Goal: Task Accomplishment & Management: Complete application form

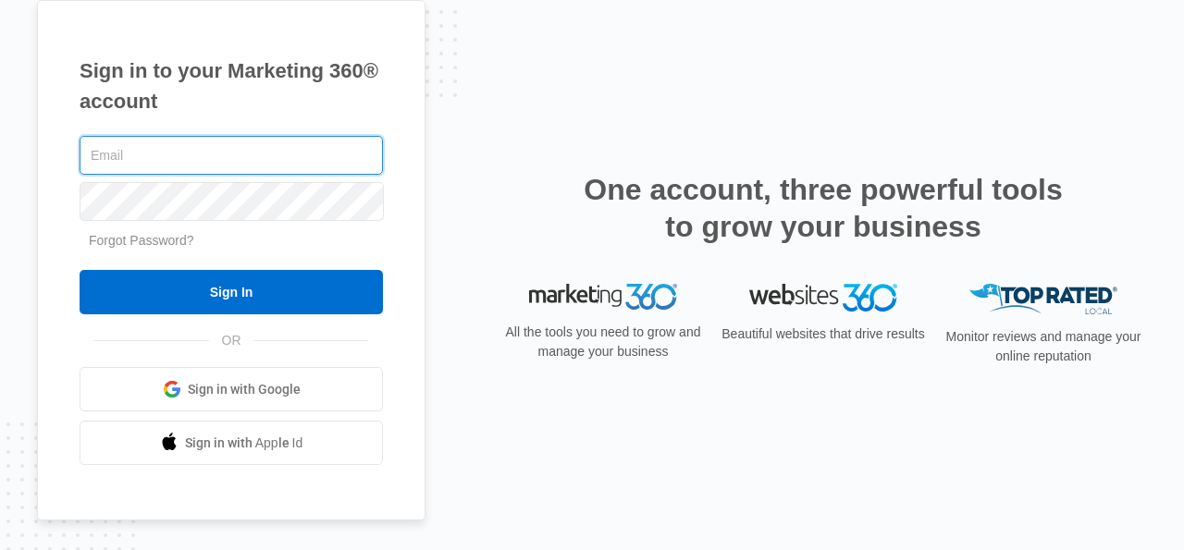
paste input "explicit.pelican.dwbn@rapidletter.net"
type input "explicit.pelican.dwbn@rapidletter.net"
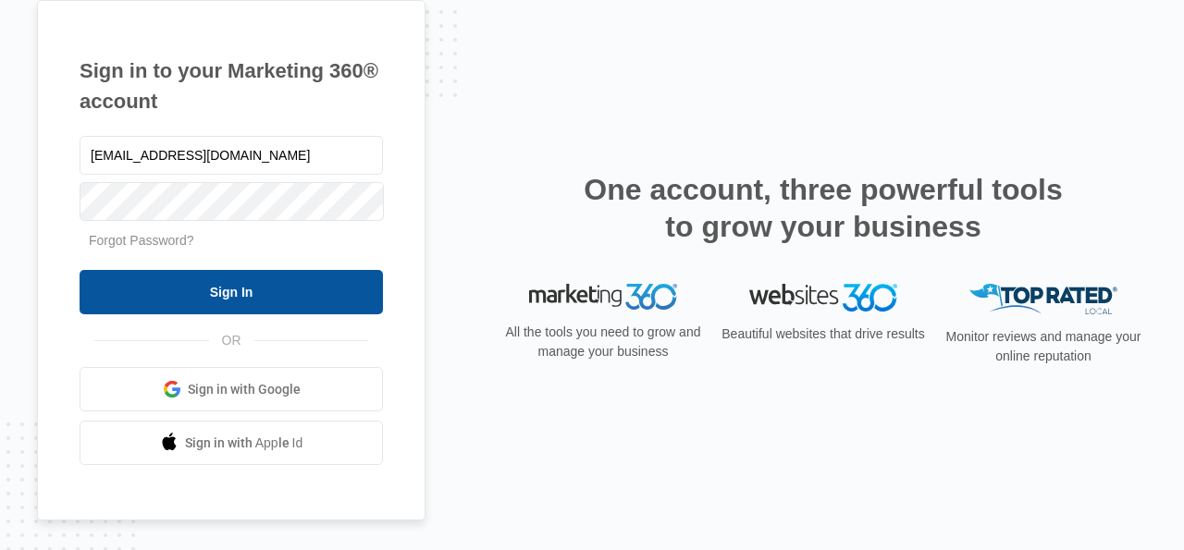
click at [171, 272] on input "Sign In" at bounding box center [231, 292] width 303 height 44
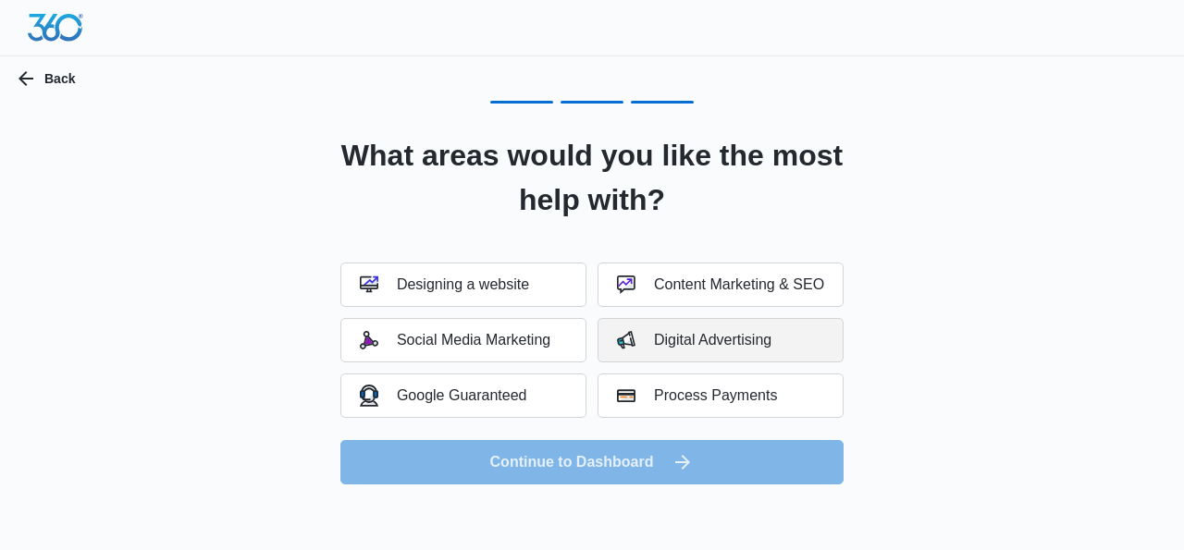
click at [665, 330] on button "Digital Advertising" at bounding box center [721, 340] width 246 height 44
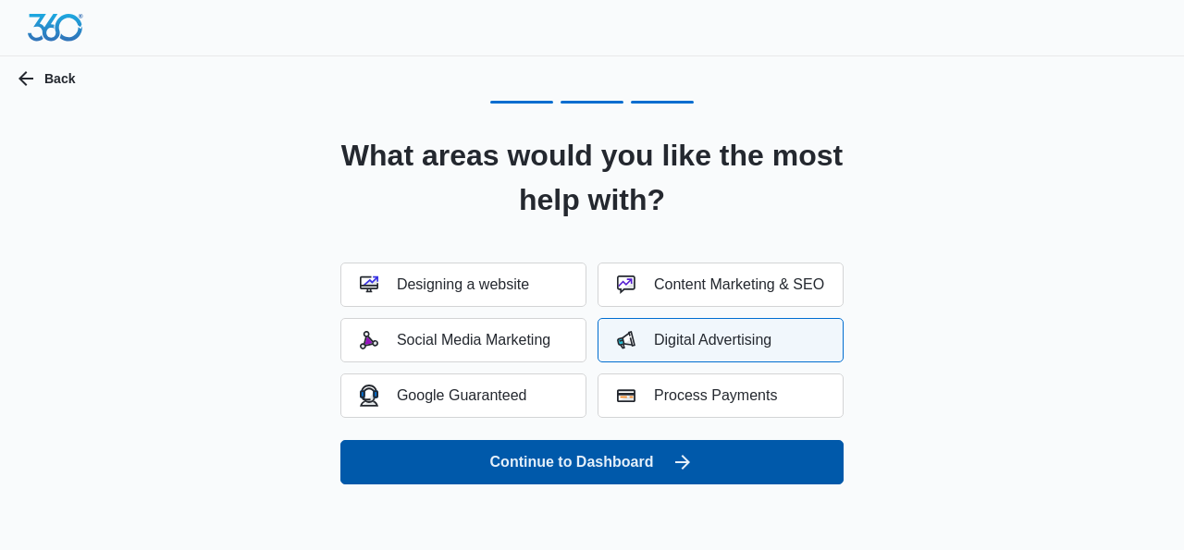
click at [611, 471] on button "Continue to Dashboard" at bounding box center [591, 462] width 503 height 44
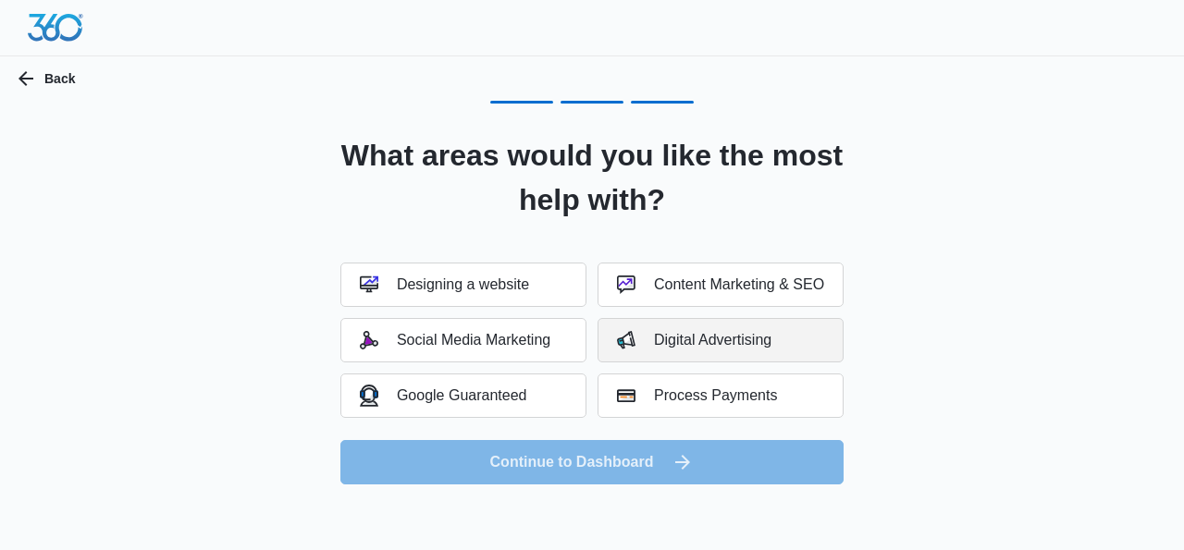
click at [665, 343] on div "Digital Advertising" at bounding box center [694, 340] width 154 height 19
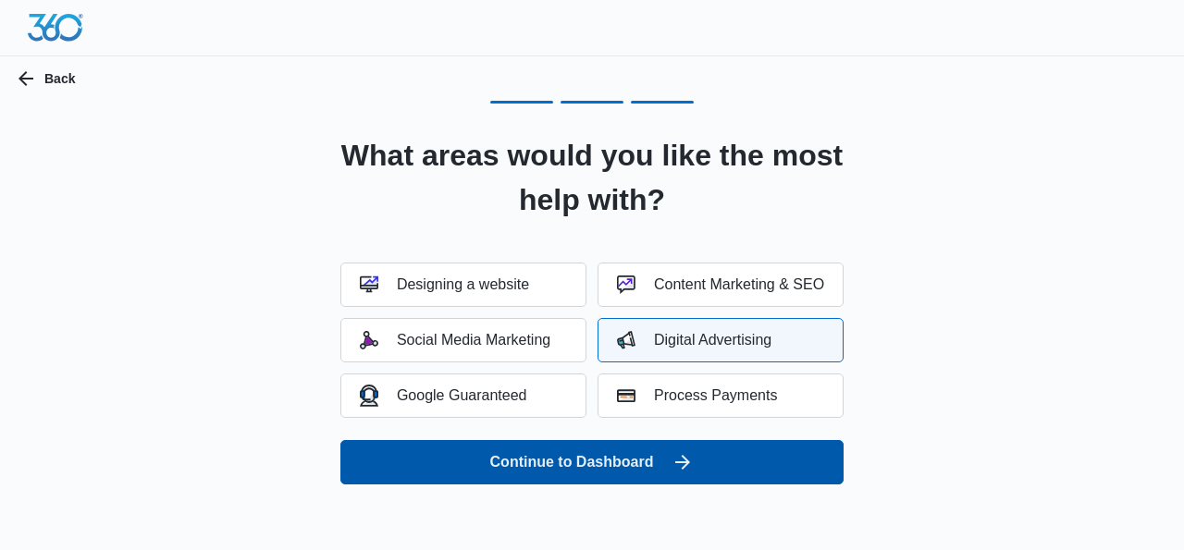
click at [637, 459] on button "Continue to Dashboard" at bounding box center [591, 462] width 503 height 44
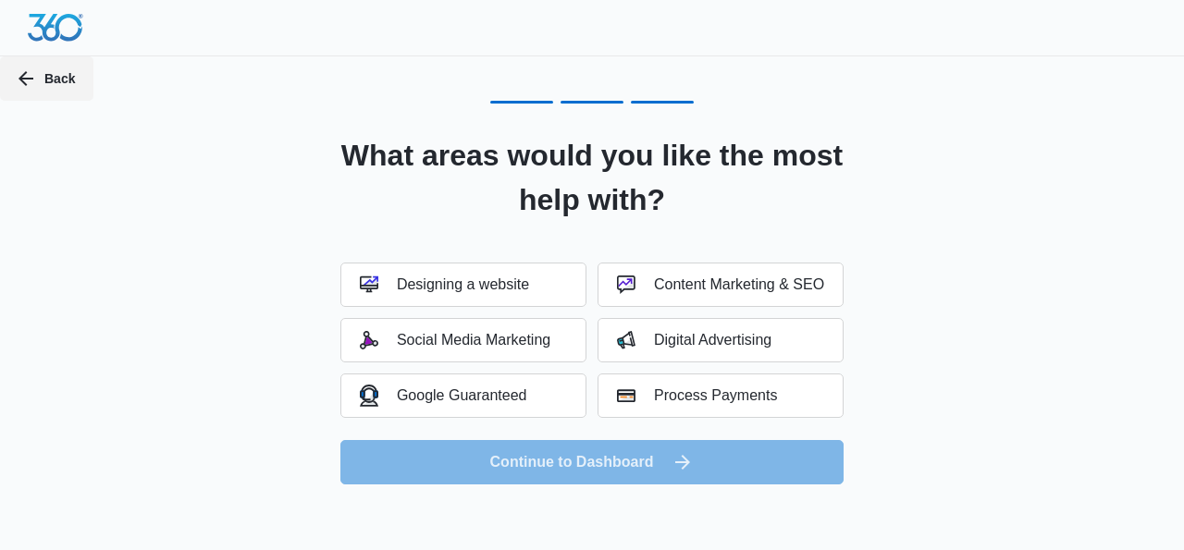
click at [21, 68] on icon "button" at bounding box center [26, 79] width 22 height 22
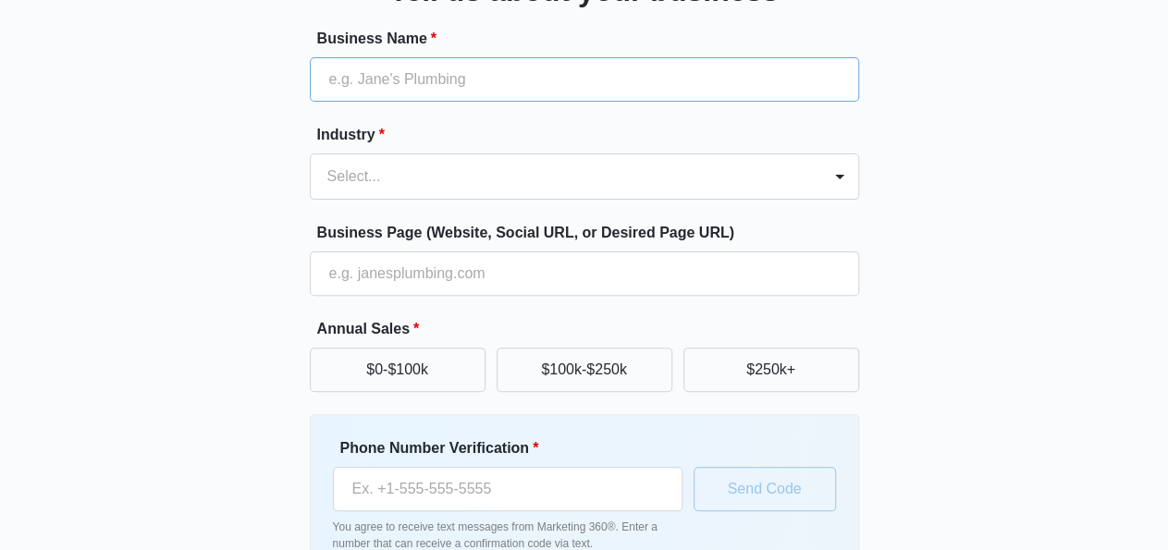
scroll to position [161, 0]
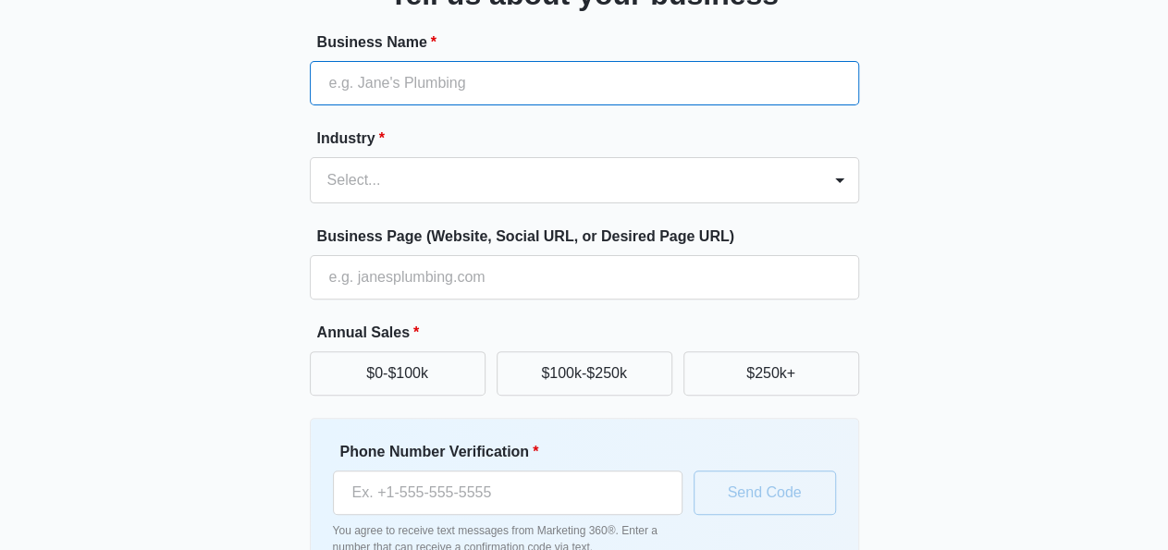
click at [373, 85] on input "Business Name *" at bounding box center [585, 83] width 550 height 44
type input "genei"
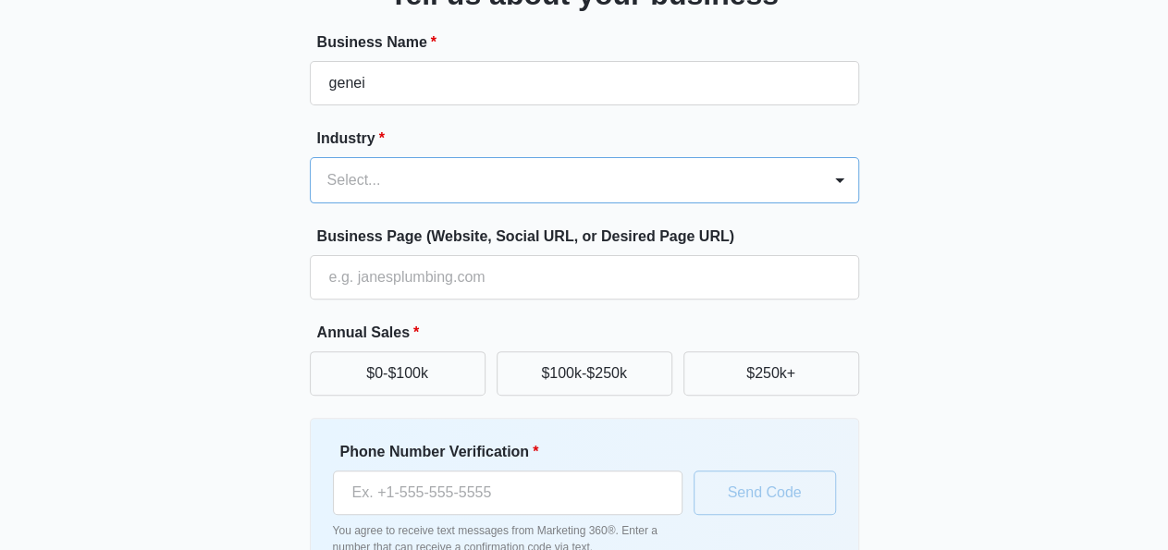
click at [343, 204] on div "Select..." at bounding box center [585, 180] width 550 height 46
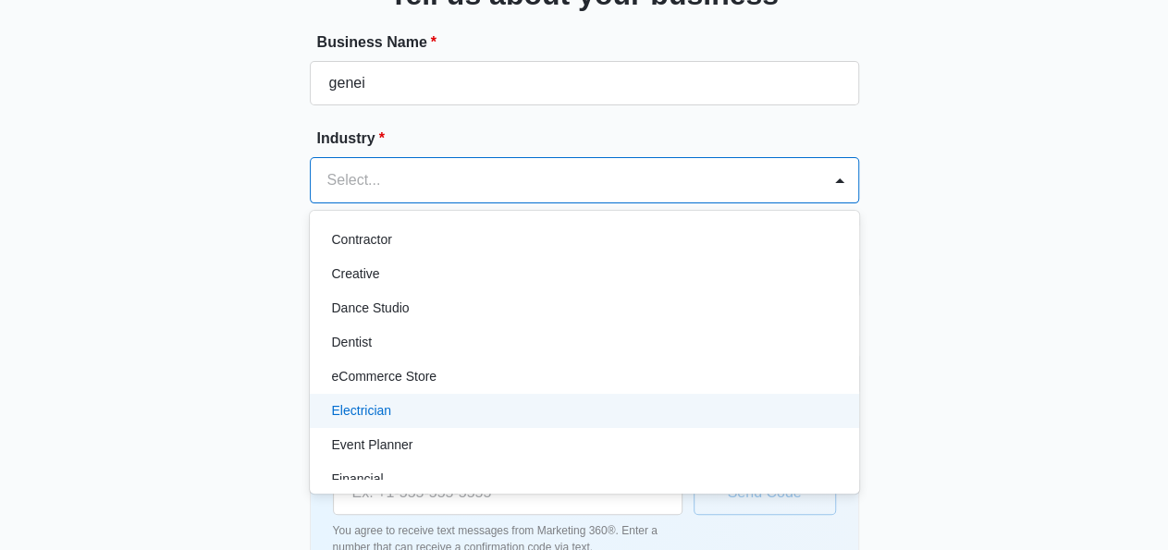
scroll to position [315, 0]
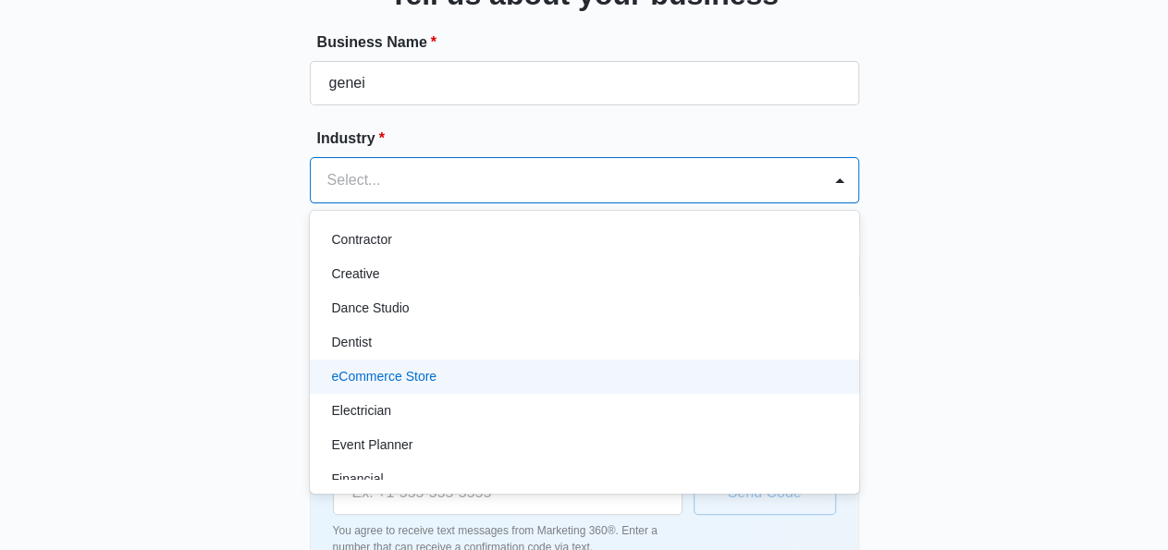
click at [397, 371] on p "eCommerce Store" at bounding box center [384, 376] width 105 height 19
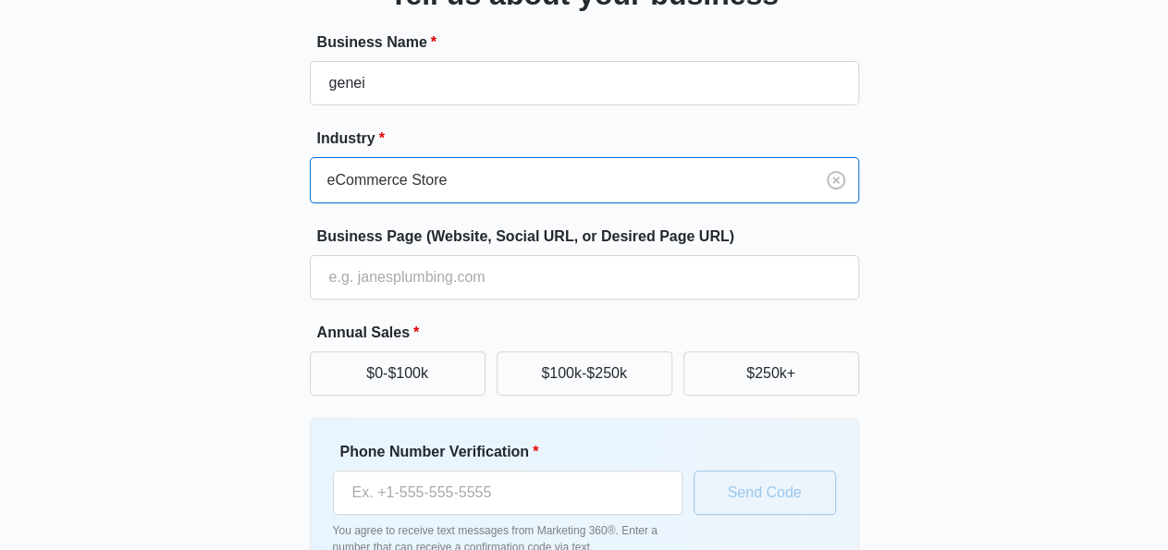
scroll to position [204, 0]
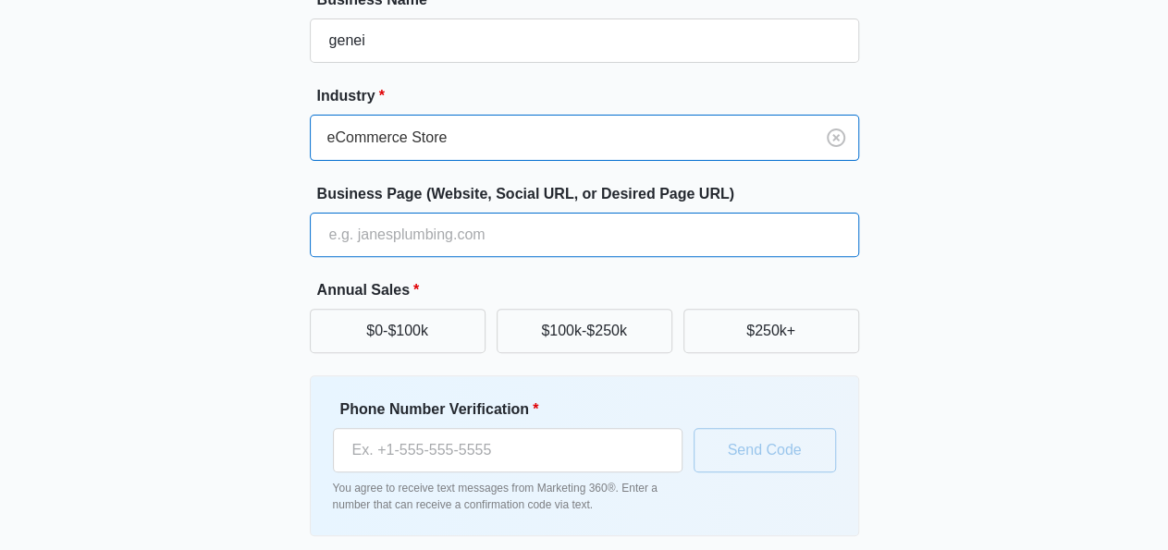
click at [395, 241] on input "Business Page (Website, Social URL, or Desired Page URL)" at bounding box center [585, 235] width 550 height 44
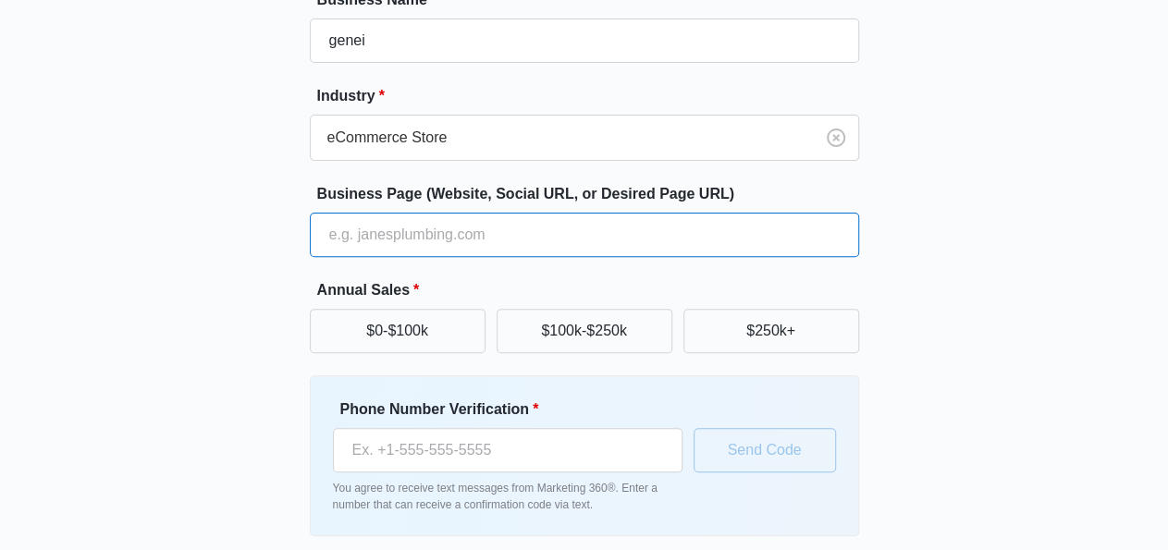
paste input "genei.createsend.com"
type input "genei.createsend.com"
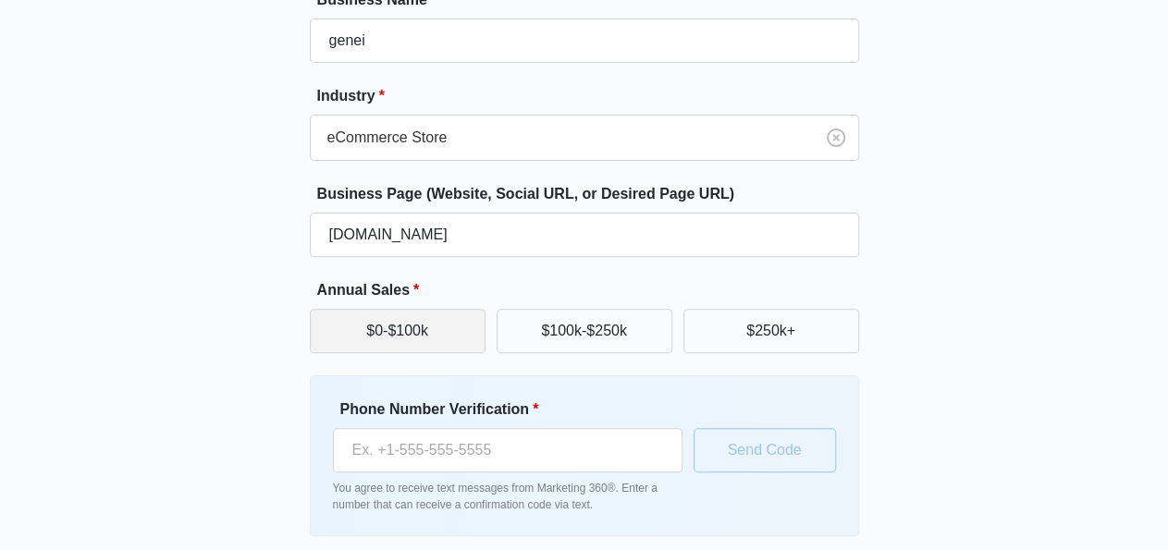
click at [413, 323] on button "$0-$100k" at bounding box center [398, 331] width 176 height 44
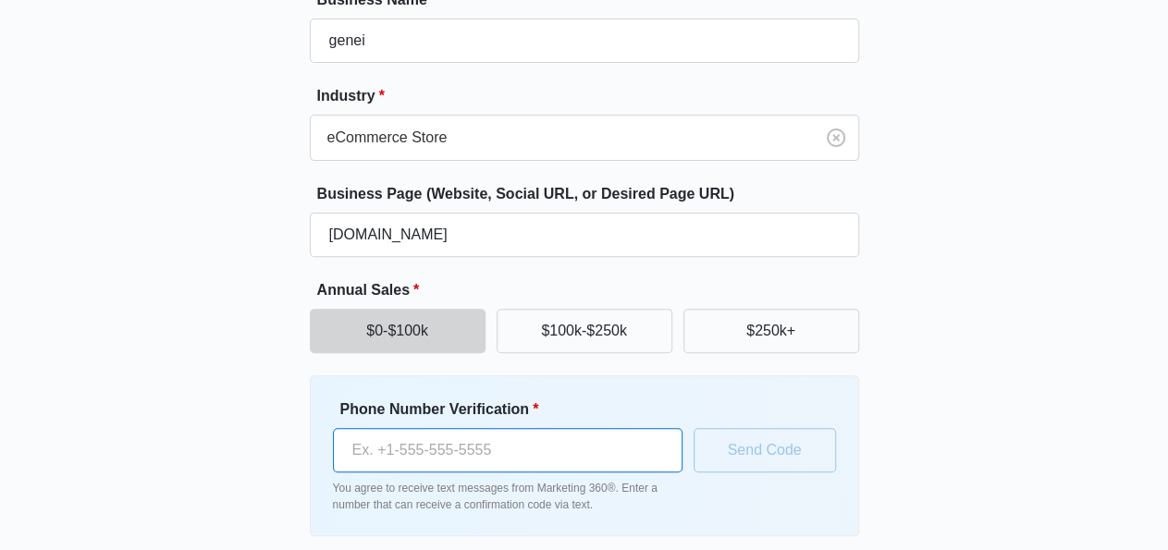
click at [469, 461] on input "Phone Number Verification *" at bounding box center [508, 450] width 350 height 44
paste input "1 (544) 825-7289"
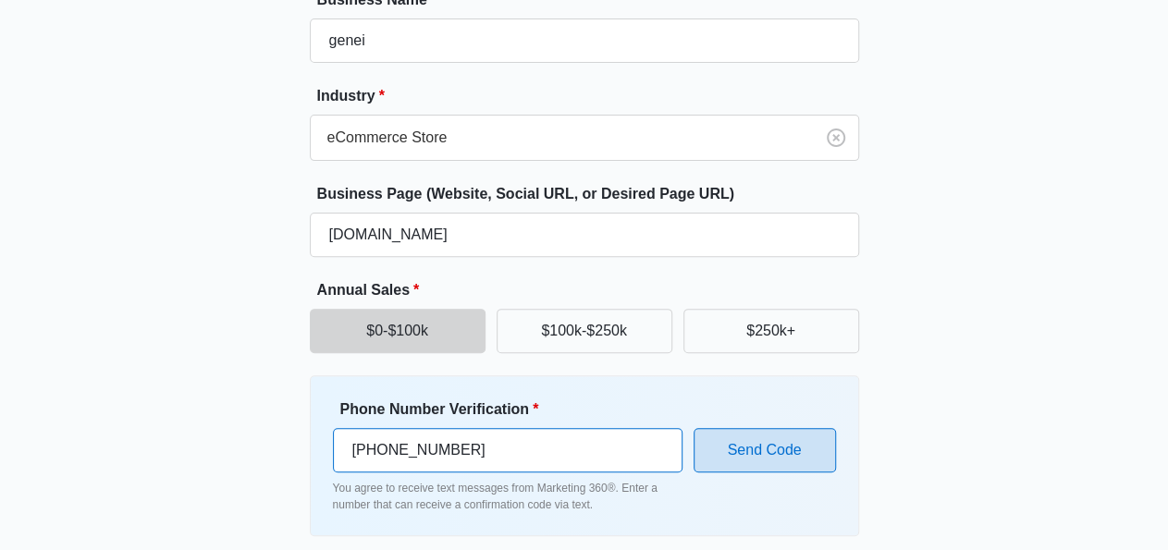
type input "1 (544) 825-7289"
click at [732, 453] on button "Send Code" at bounding box center [765, 450] width 142 height 44
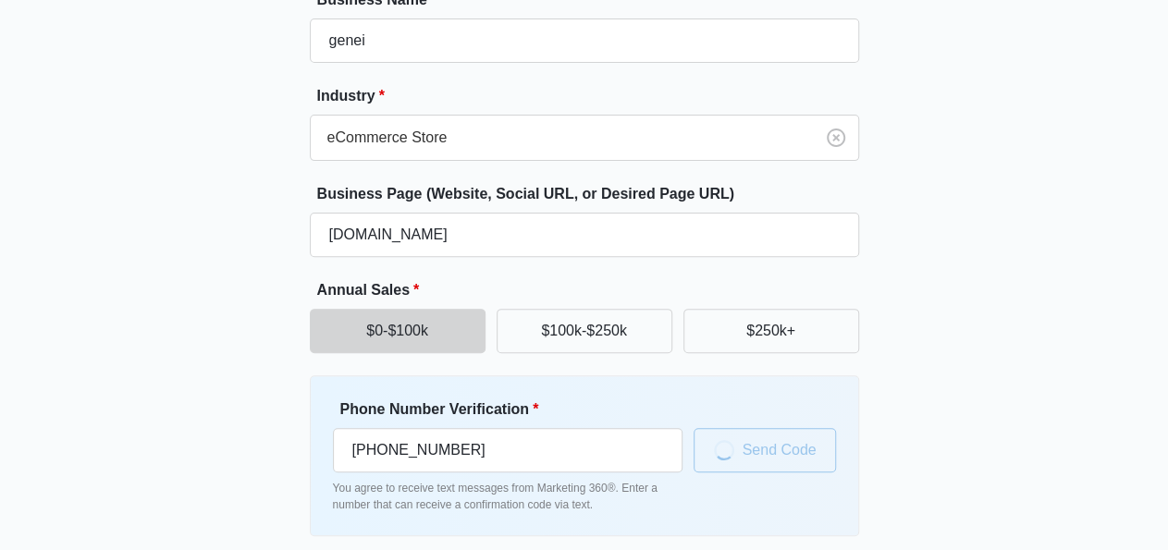
scroll to position [277, 0]
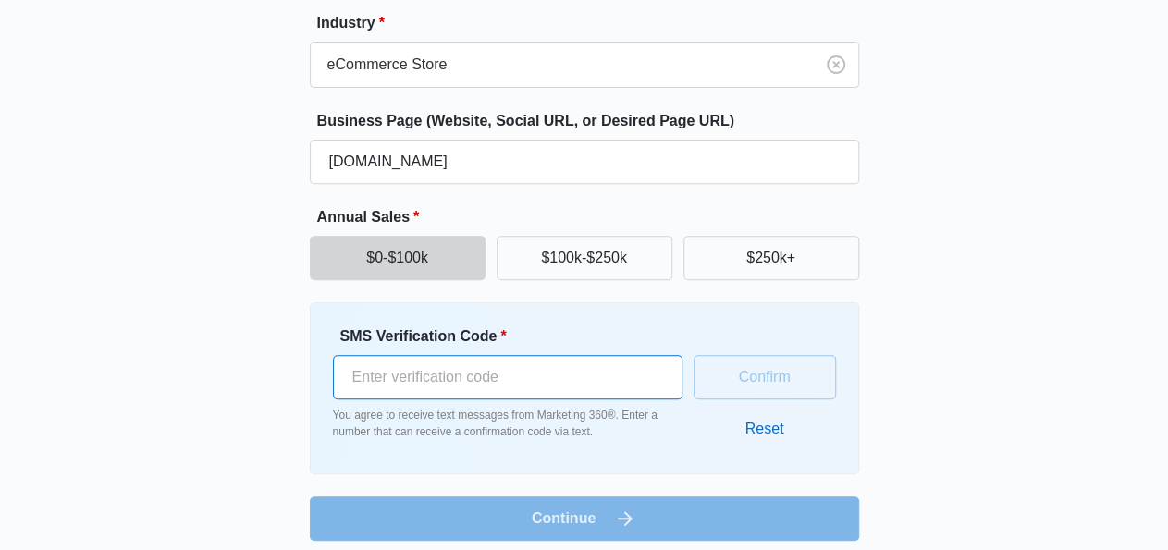
click at [475, 391] on input "SMS Verification Code *" at bounding box center [508, 377] width 350 height 44
click at [751, 429] on button "Reset" at bounding box center [765, 429] width 76 height 44
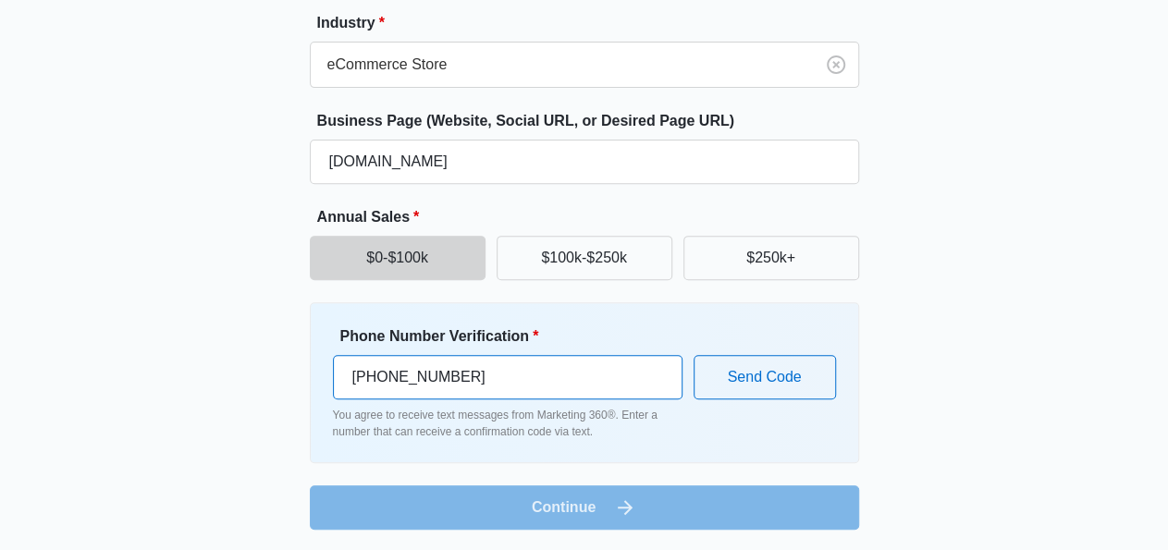
click at [476, 377] on input "+1 544 825 7289" at bounding box center [508, 377] width 350 height 44
paste input "1 (971) 516-1482"
type input "1 (971) 516-1482"
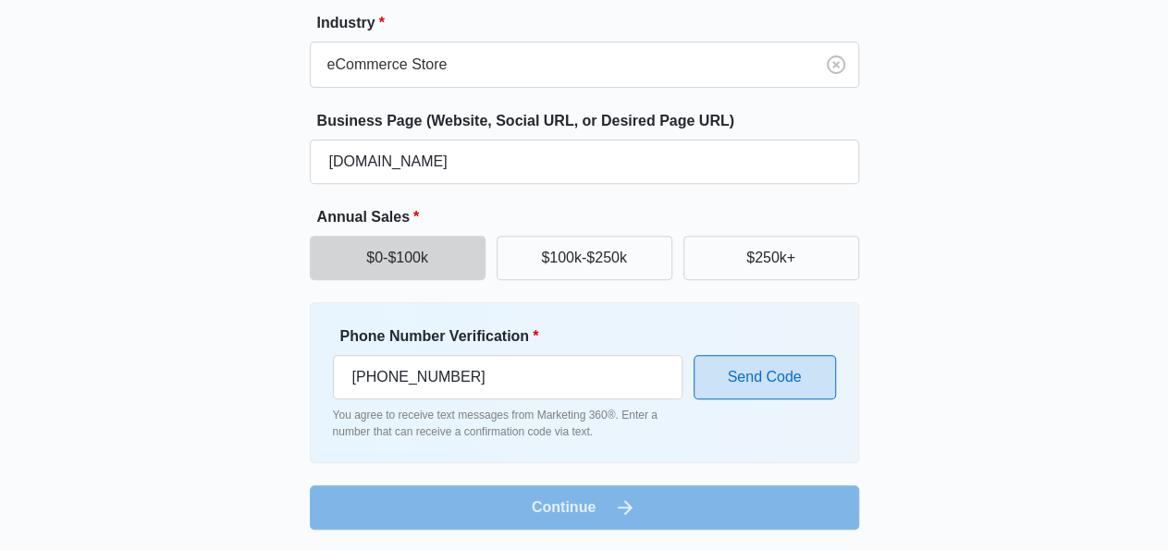
click at [756, 373] on button "Send Code" at bounding box center [765, 377] width 142 height 44
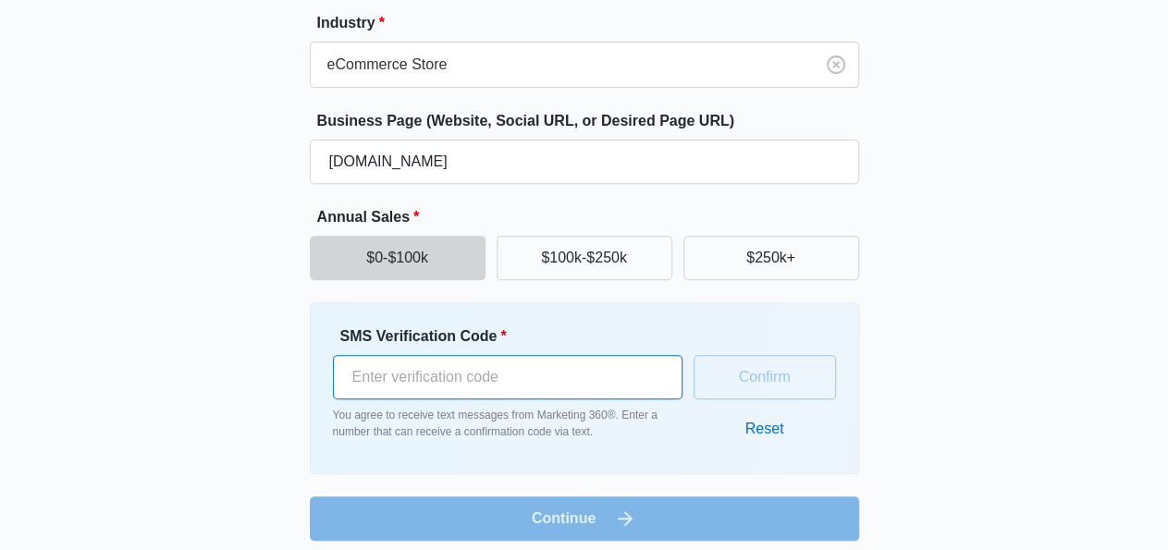
click at [525, 365] on input "SMS Verification Code *" at bounding box center [508, 377] width 350 height 44
paste input "700051"
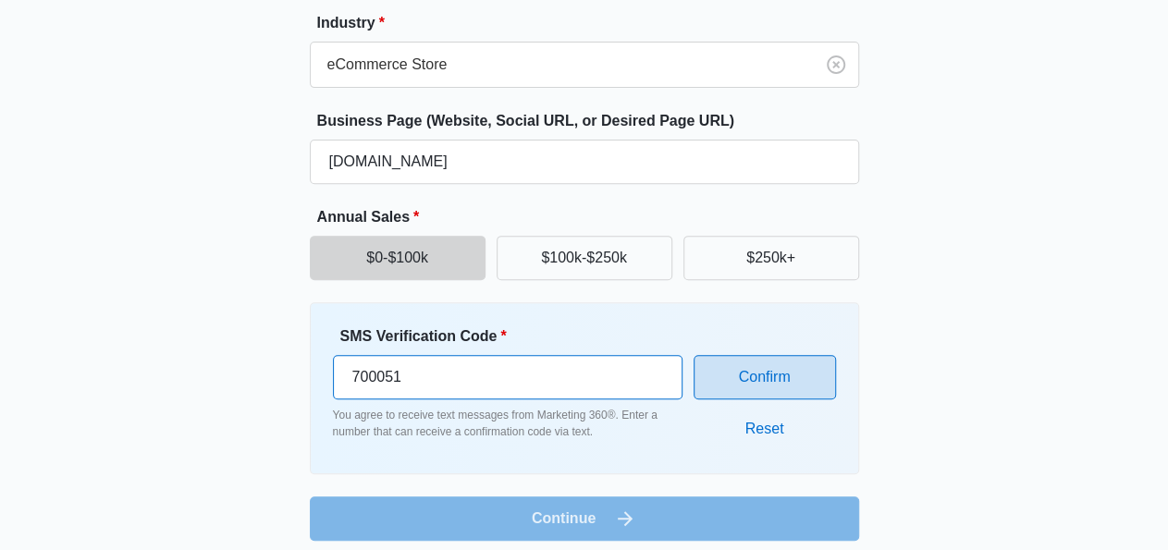
type input "700051"
click at [732, 367] on button "Confirm" at bounding box center [765, 377] width 142 height 44
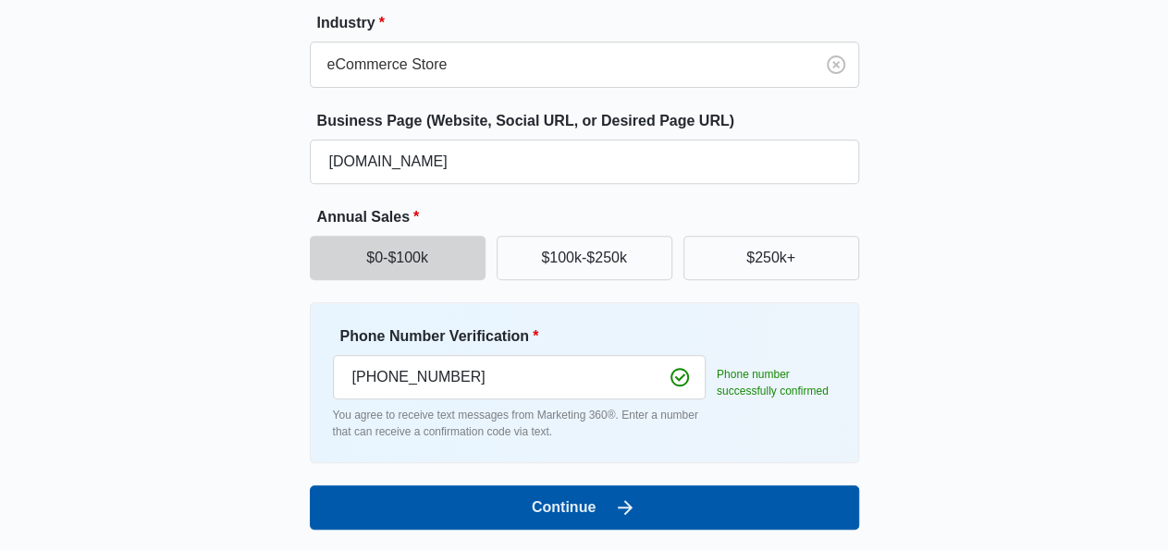
click at [606, 500] on button "Continue" at bounding box center [585, 508] width 550 height 44
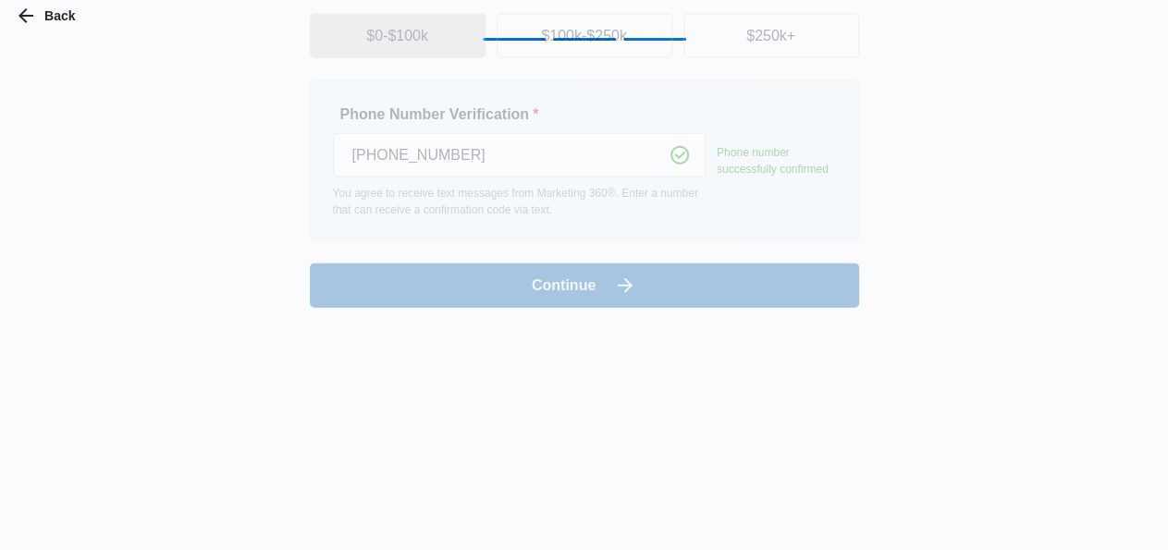
scroll to position [0, 0]
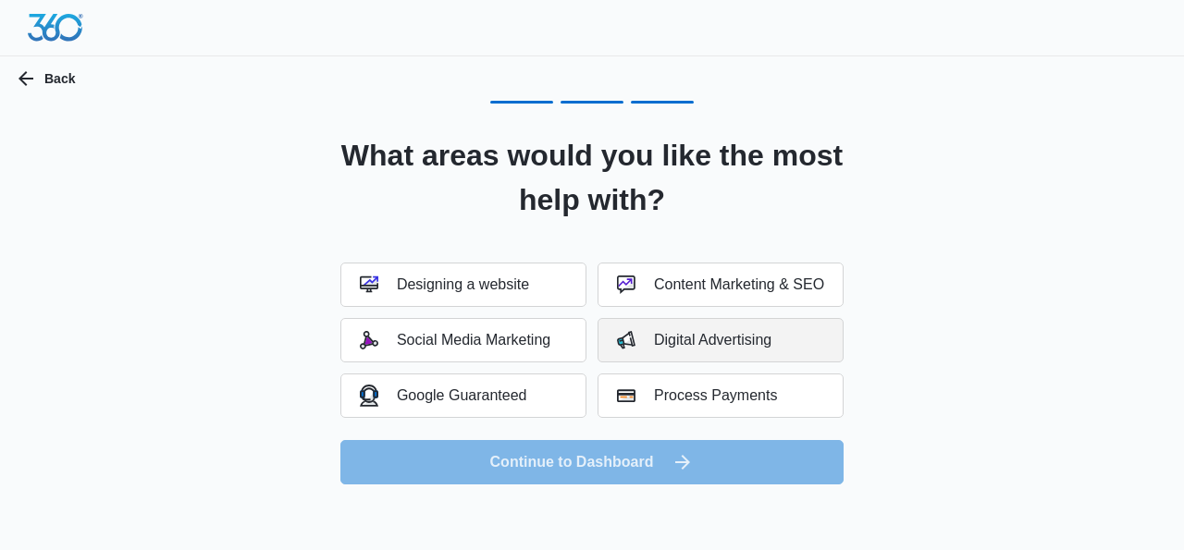
click at [680, 352] on button "Digital Advertising" at bounding box center [721, 340] width 246 height 44
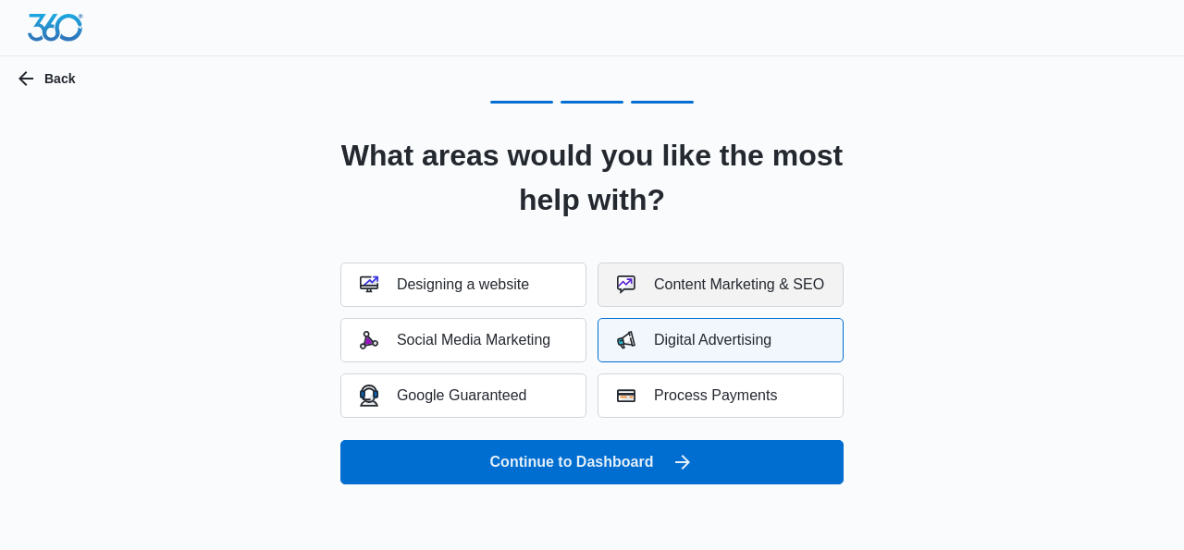
click at [695, 289] on div "Content Marketing & SEO" at bounding box center [720, 285] width 207 height 19
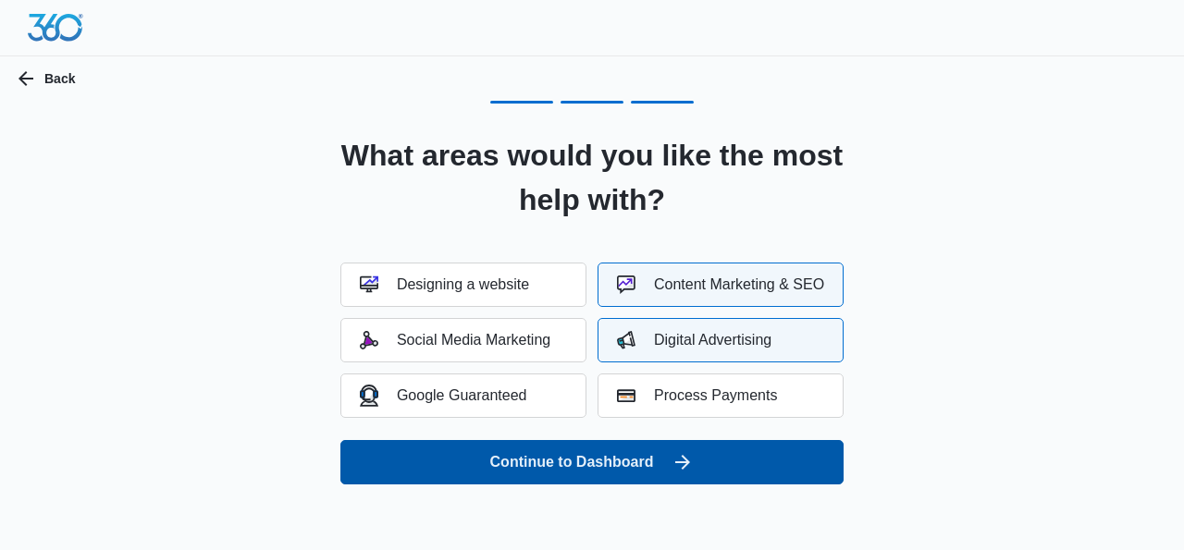
click at [682, 449] on button "Continue to Dashboard" at bounding box center [591, 462] width 503 height 44
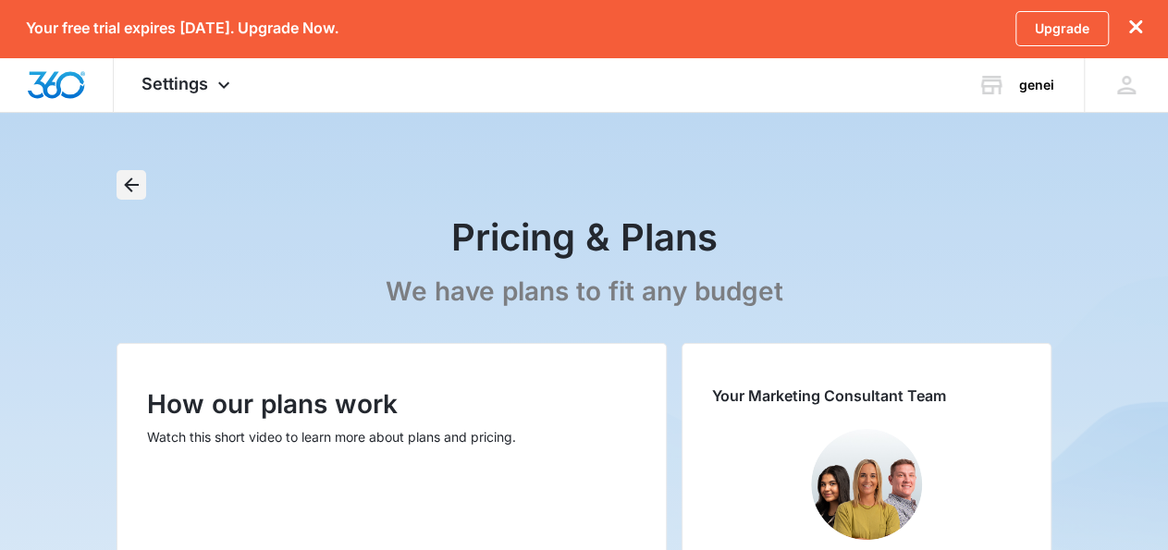
click at [128, 179] on icon "Back" at bounding box center [131, 185] width 22 height 22
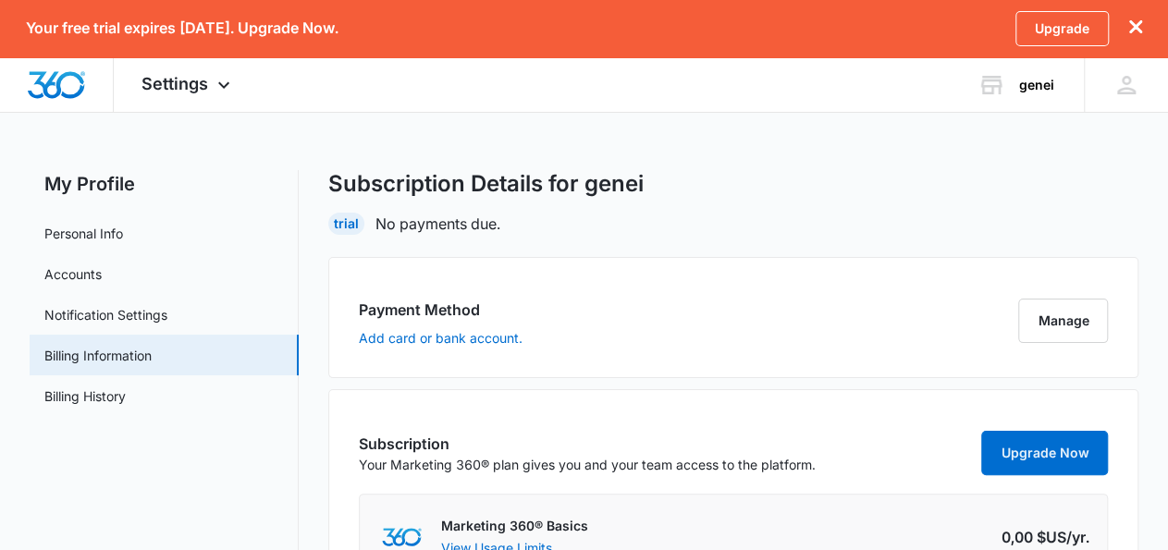
scroll to position [100, 0]
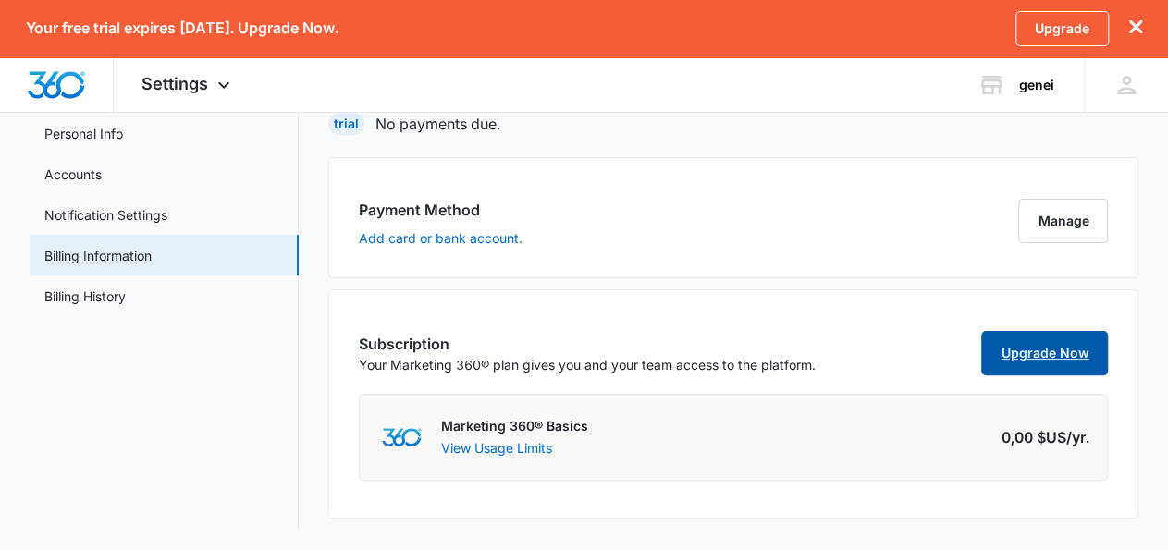
click at [1024, 345] on link "Upgrade Now" at bounding box center [1045, 353] width 127 height 44
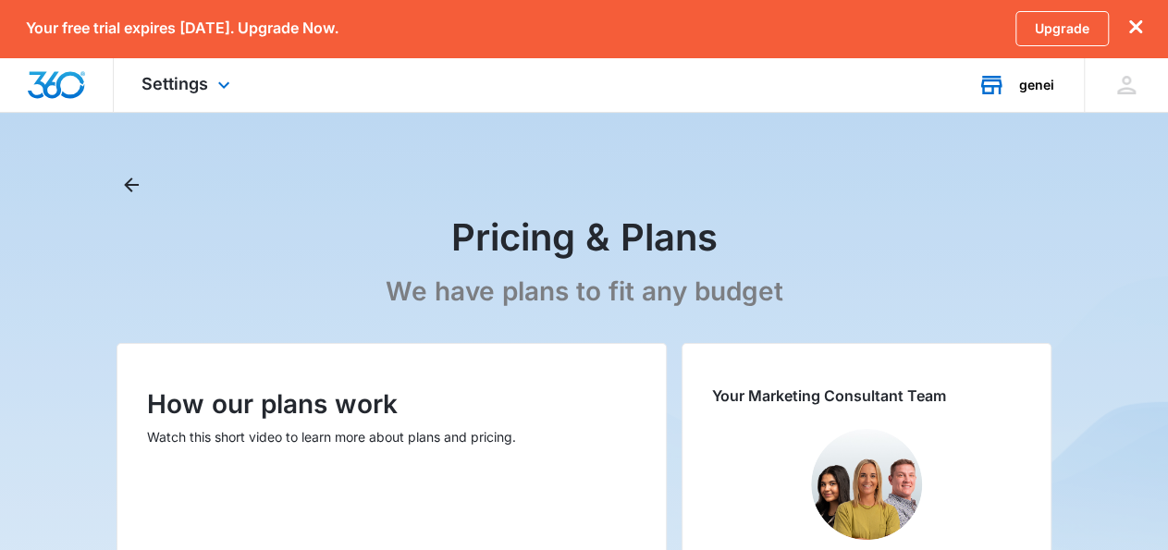
click at [1045, 97] on div "genei Your Accounts View All" at bounding box center [1017, 84] width 134 height 55
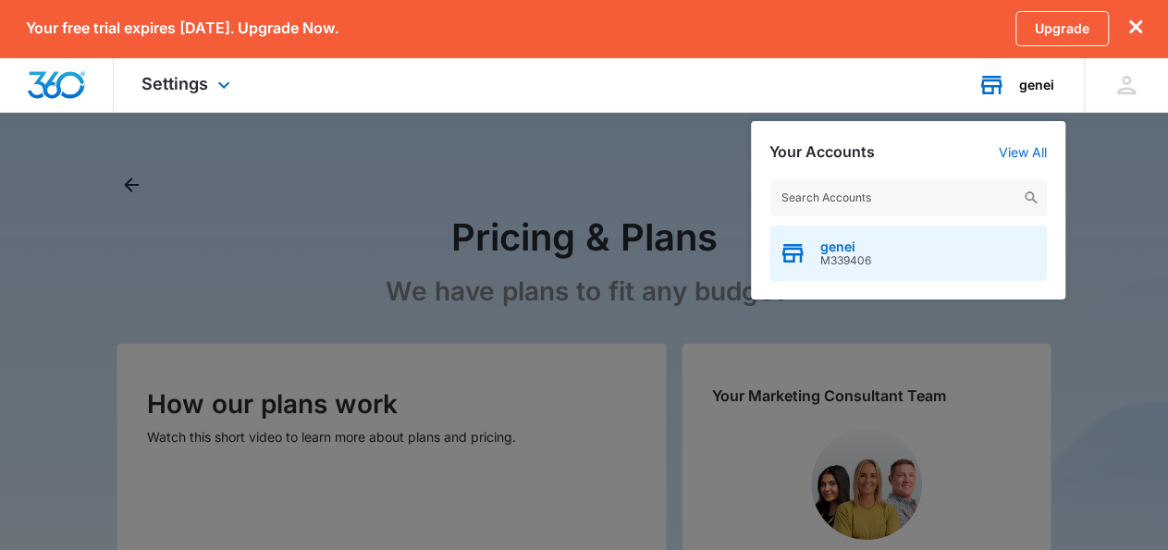
drag, startPoint x: 920, startPoint y: 257, endPoint x: 797, endPoint y: 258, distance: 123.0
click at [797, 258] on div "genei M339406" at bounding box center [909, 254] width 278 height 56
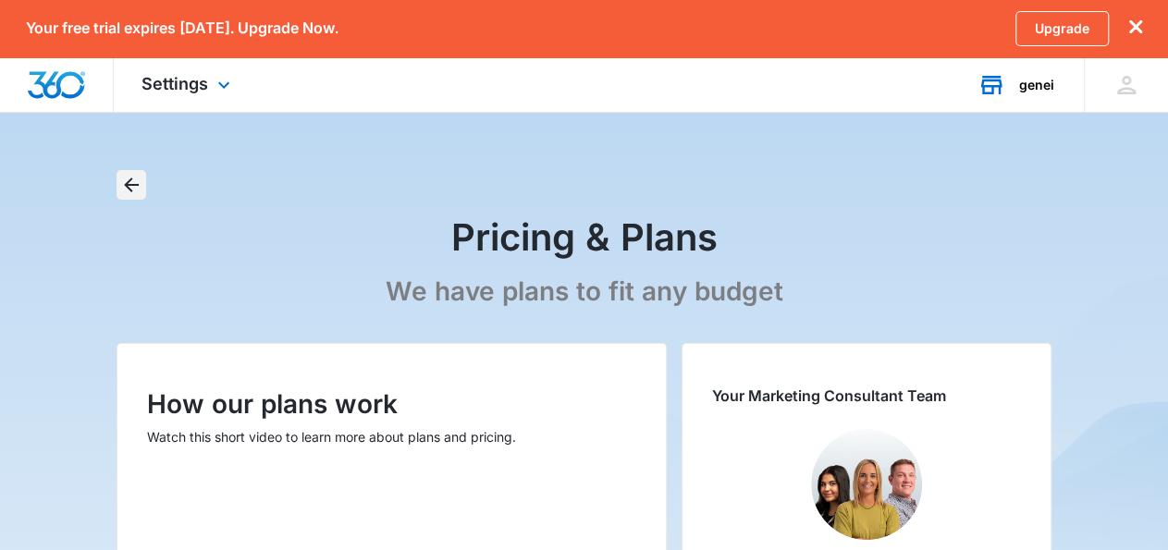
click at [128, 186] on icon "Back" at bounding box center [131, 185] width 15 height 15
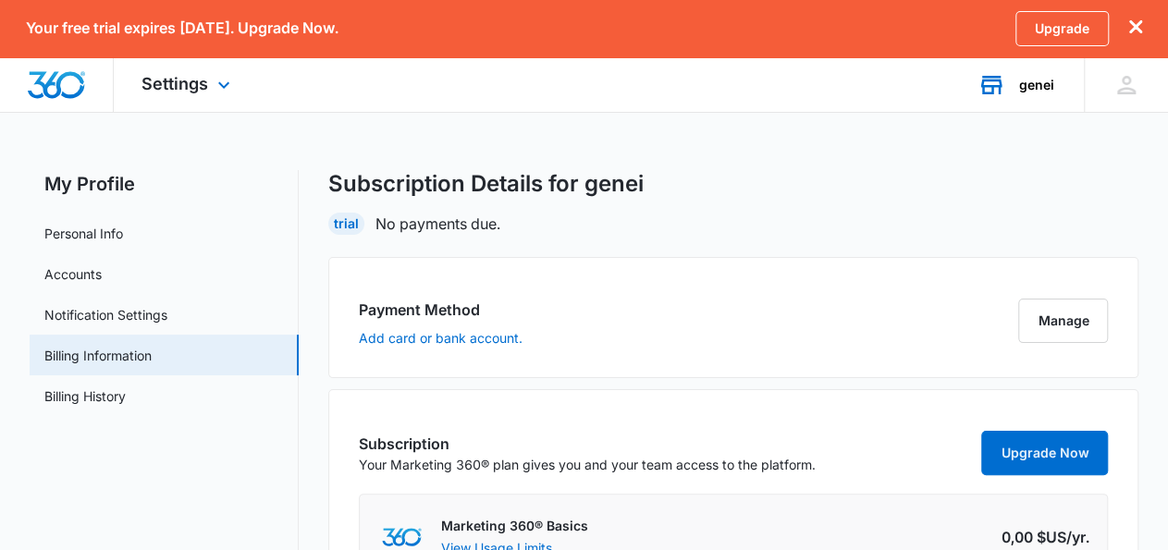
click at [352, 225] on div "Trial" at bounding box center [346, 224] width 36 height 22
click at [1126, 86] on icon at bounding box center [1127, 85] width 28 height 28
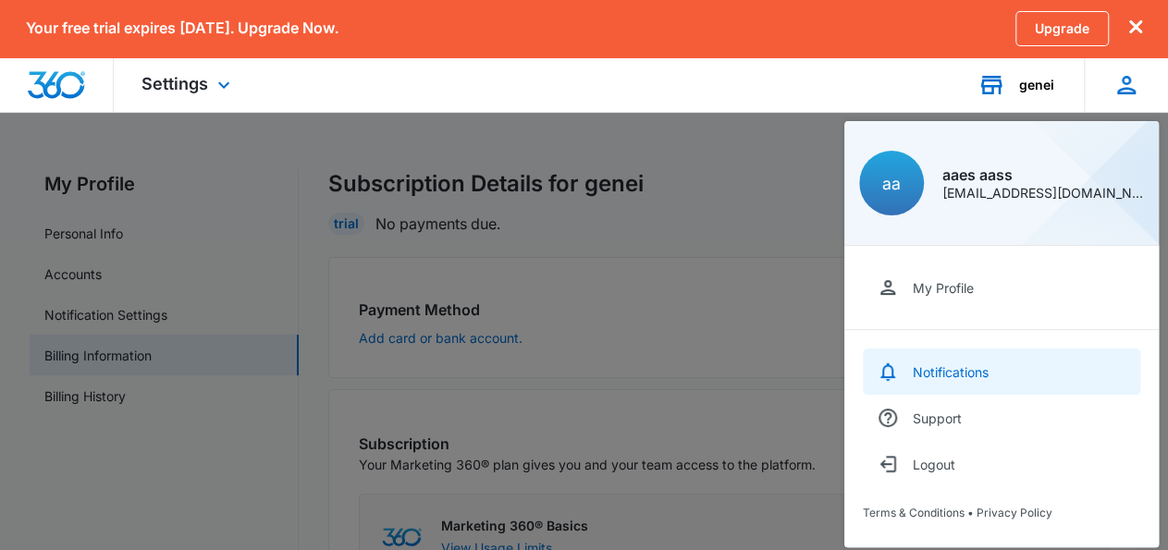
scroll to position [43, 0]
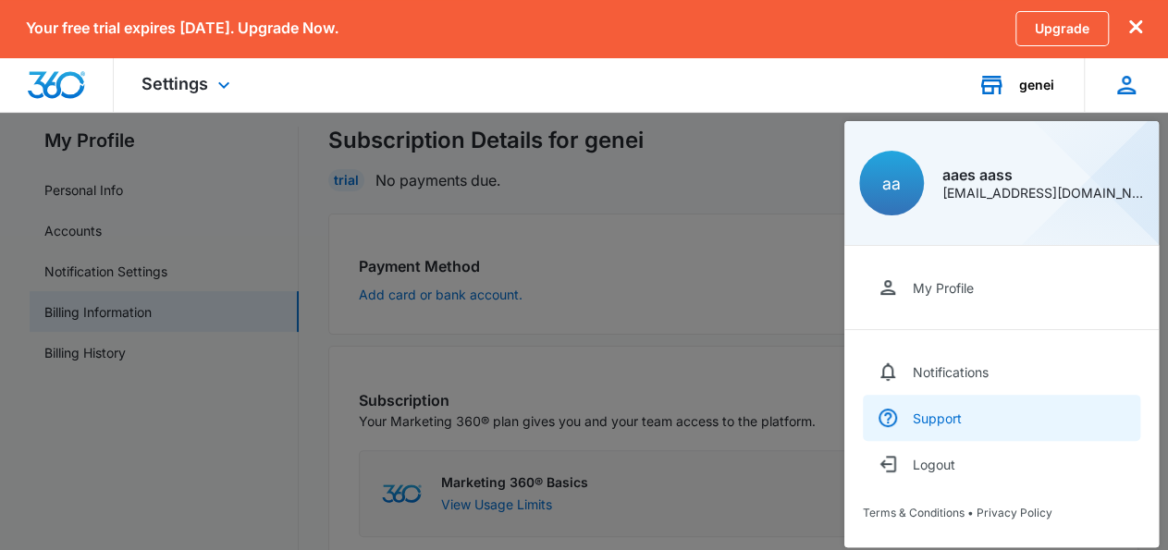
click at [1008, 414] on link "Support" at bounding box center [1002, 418] width 278 height 46
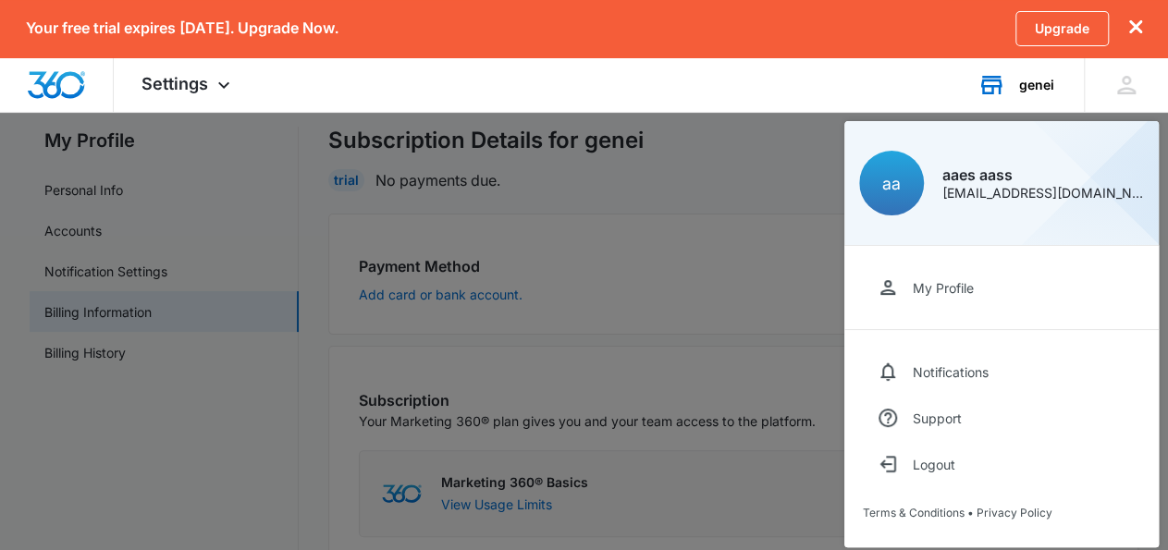
click at [547, 299] on div at bounding box center [584, 275] width 1168 height 550
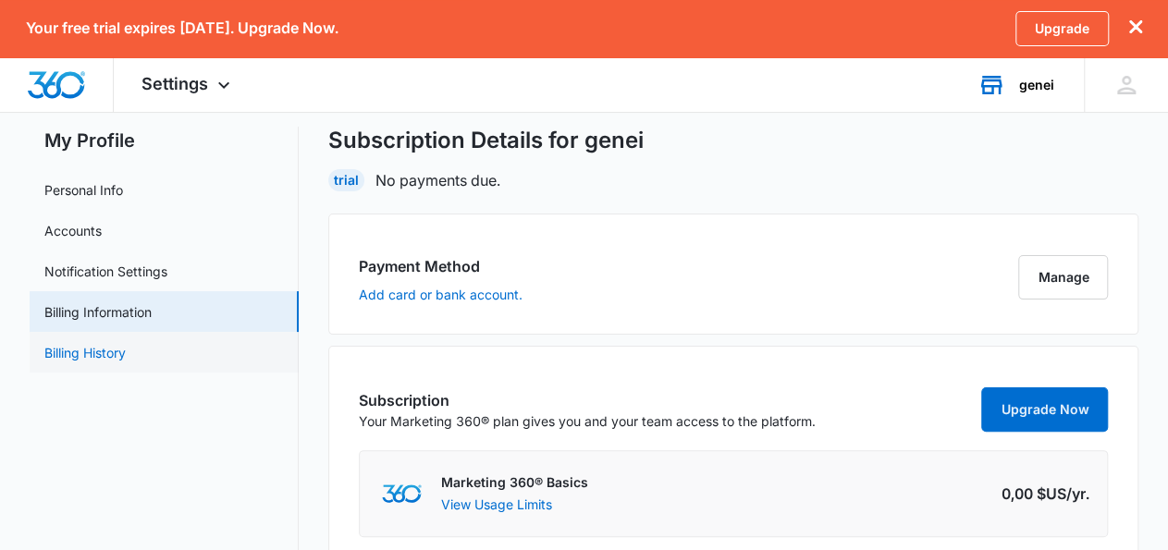
click at [121, 363] on link "Billing History" at bounding box center [84, 352] width 81 height 19
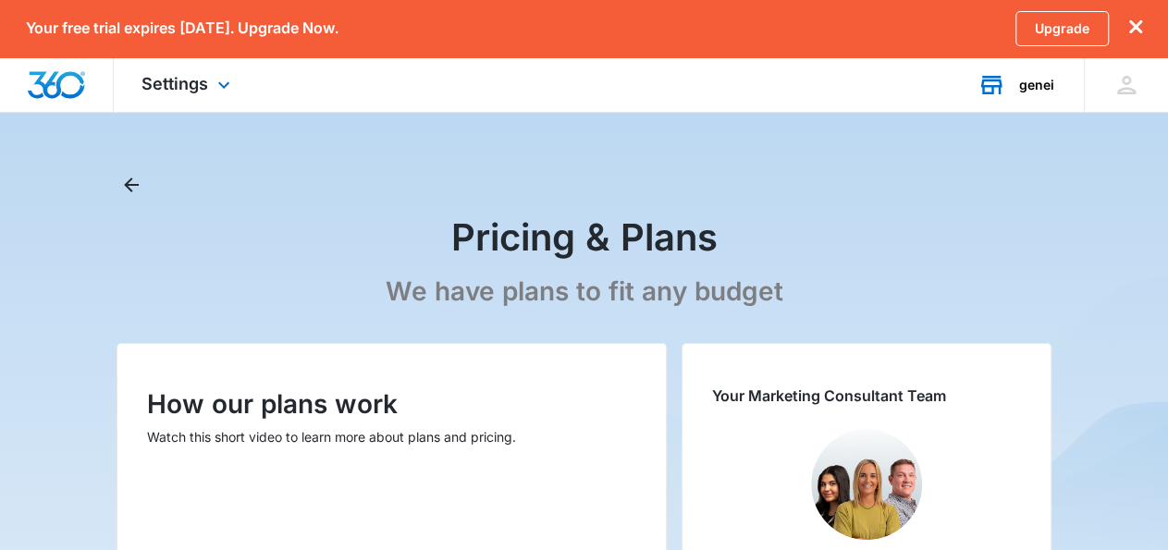
click at [1002, 80] on icon at bounding box center [992, 85] width 28 height 28
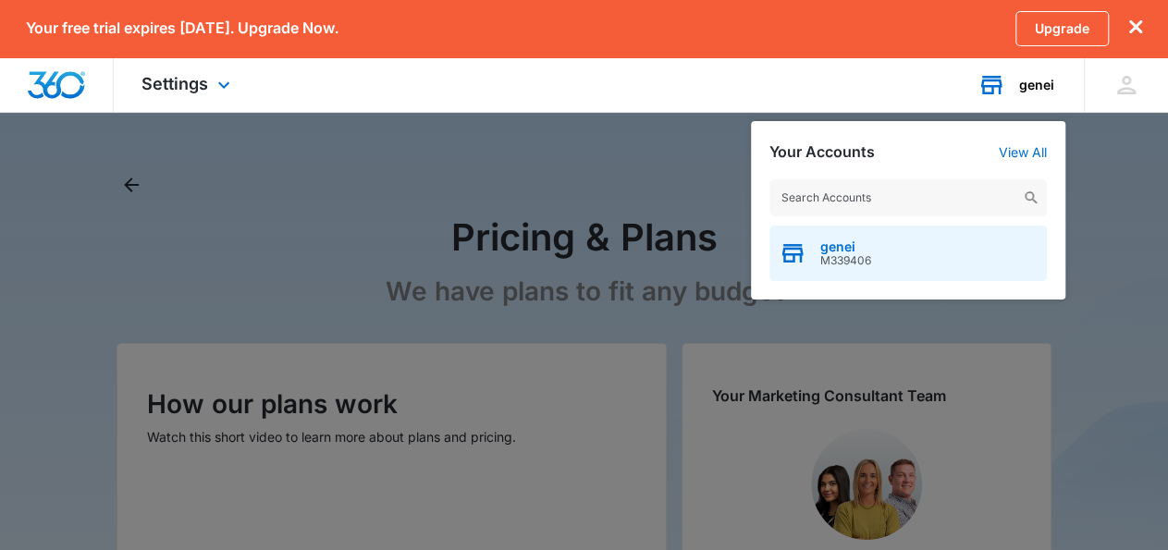
click at [844, 256] on span "M339406" at bounding box center [846, 260] width 51 height 13
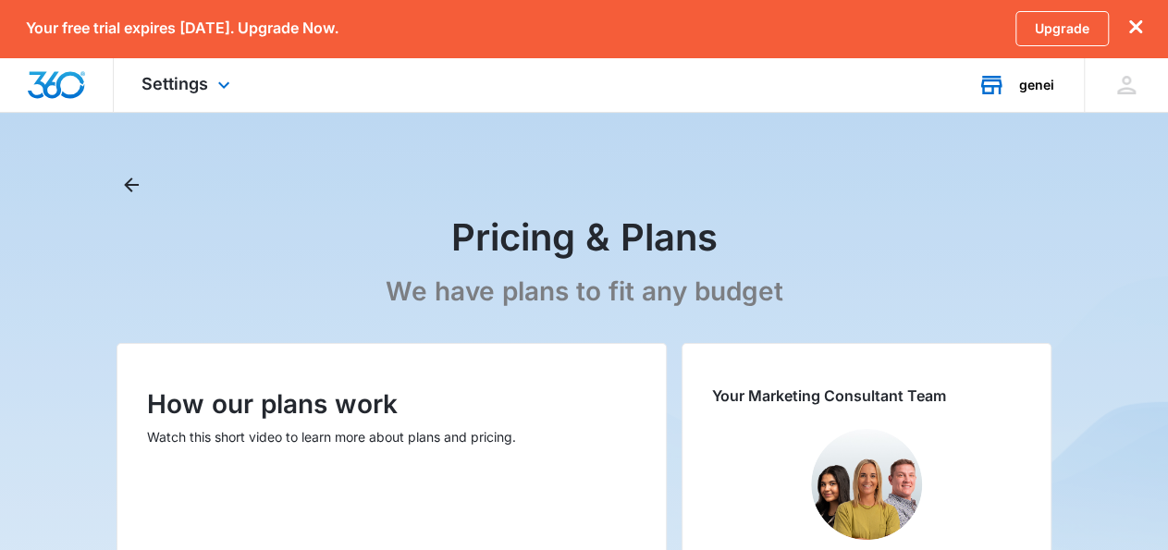
click at [993, 80] on icon at bounding box center [992, 86] width 21 height 15
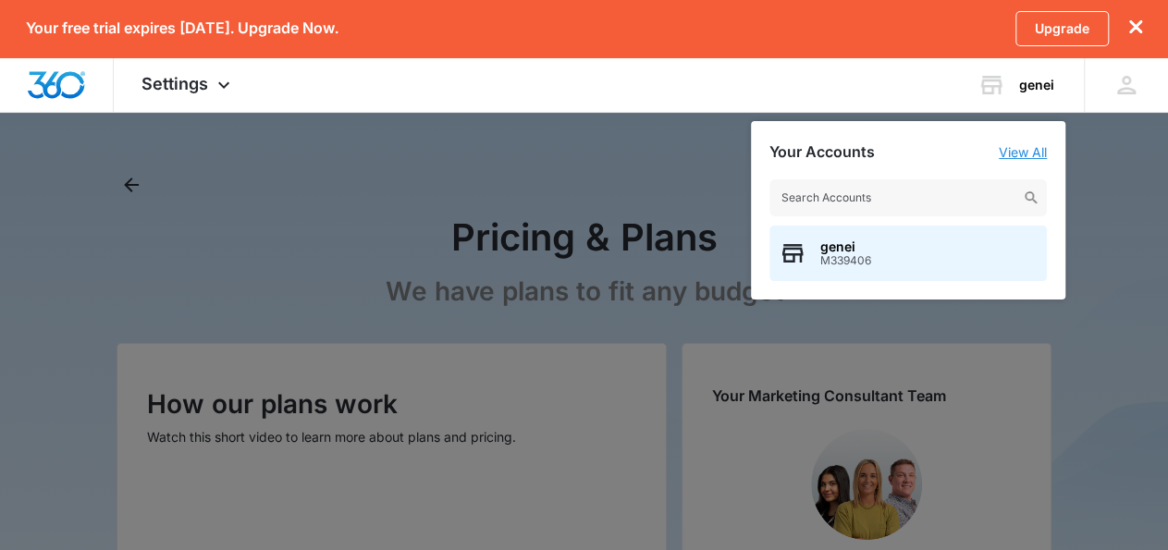
click at [1024, 158] on link "View All" at bounding box center [1023, 152] width 48 height 16
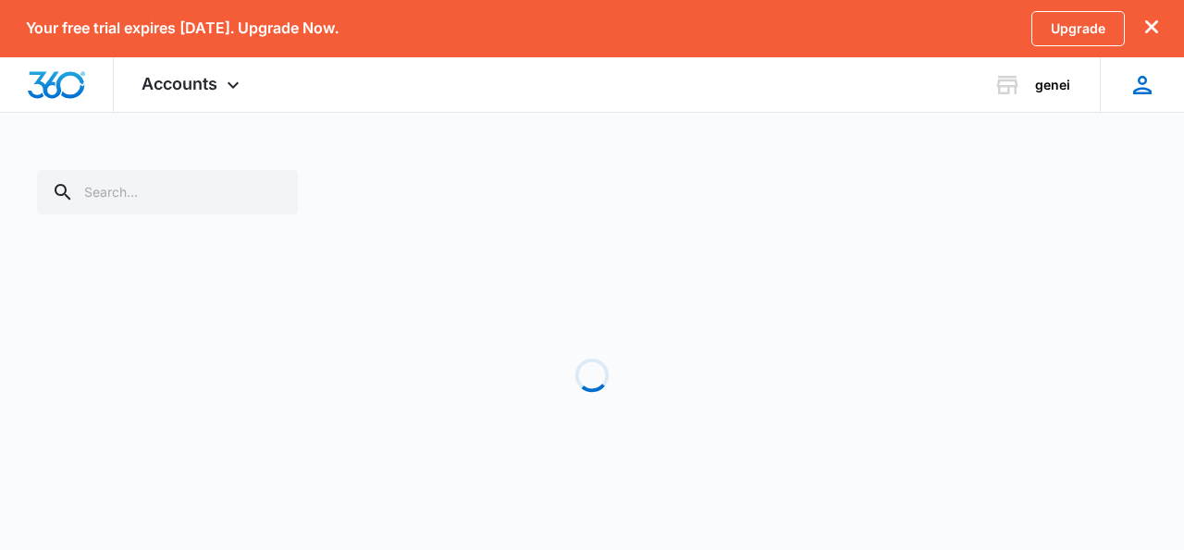
click at [1125, 76] on div "aa aaes aass explicit.pelican.dwbn@rapidletter.net My Profile Notifications Sup…" at bounding box center [1142, 84] width 84 height 55
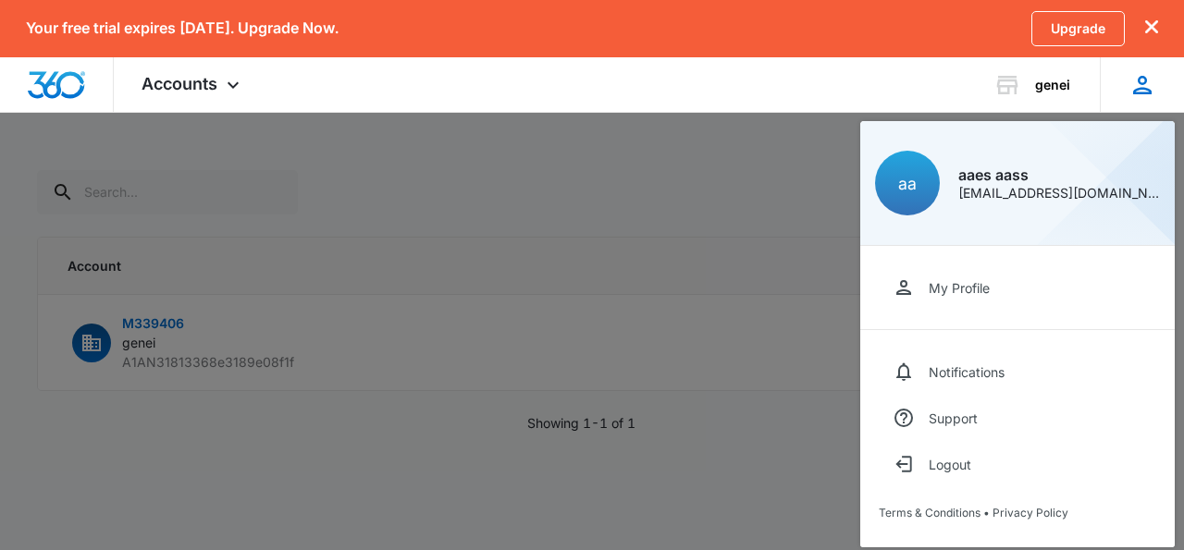
click at [1076, 204] on div "aa aaes aass explicit.pelican.dwbn@rapidletter.net" at bounding box center [1017, 183] width 315 height 125
click at [1074, 190] on div "[EMAIL_ADDRESS][DOMAIN_NAME]" at bounding box center [1059, 193] width 202 height 13
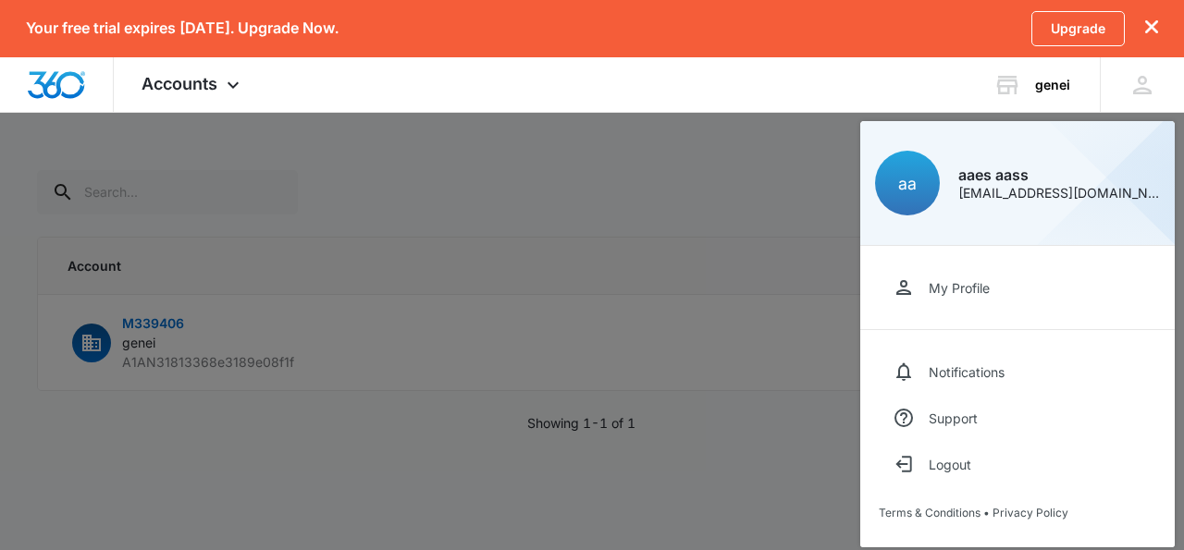
click at [662, 200] on div at bounding box center [592, 275] width 1184 height 550
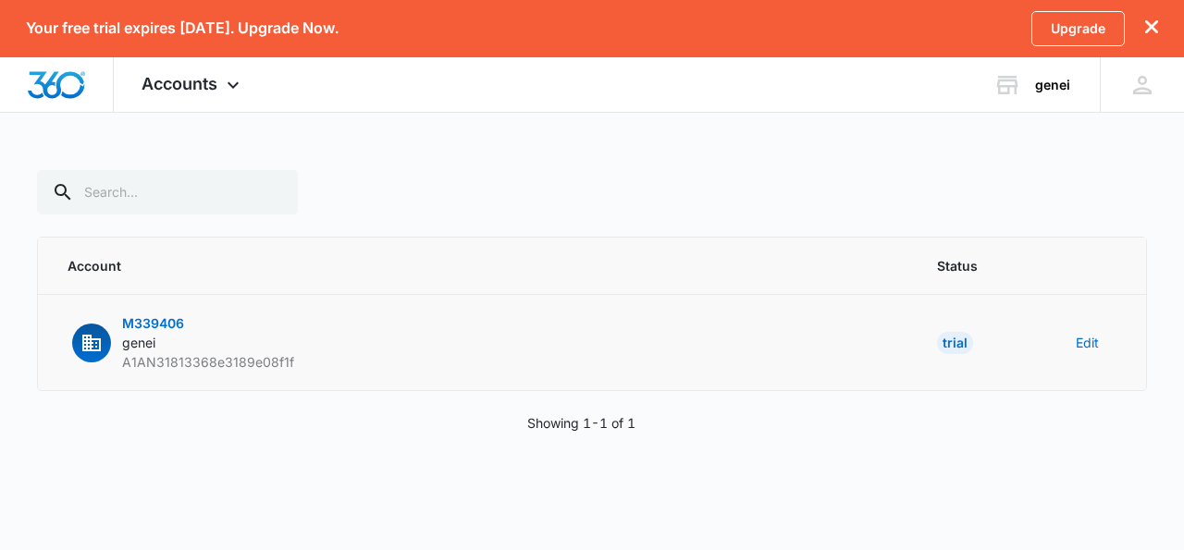
click at [154, 315] on p "M339406 genei A1AN31813368e3189e08f1f" at bounding box center [208, 343] width 172 height 58
click at [244, 79] on div "Accounts Apps Reputation Websites Forms CRM Email Shop Payments POS Ads Intelli…" at bounding box center [193, 84] width 158 height 55
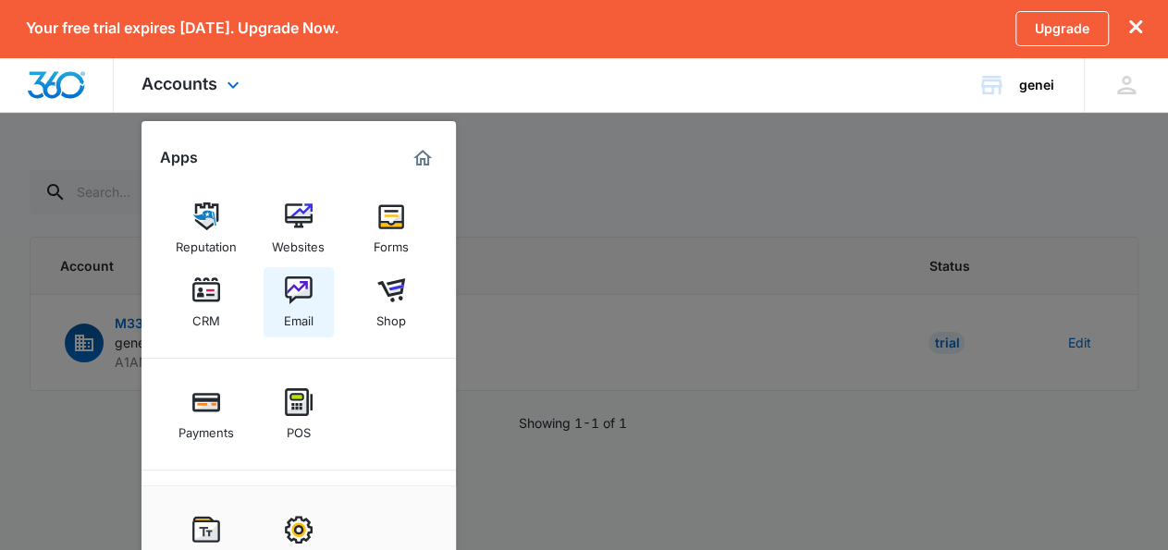
click at [321, 304] on link "Email" at bounding box center [299, 302] width 70 height 70
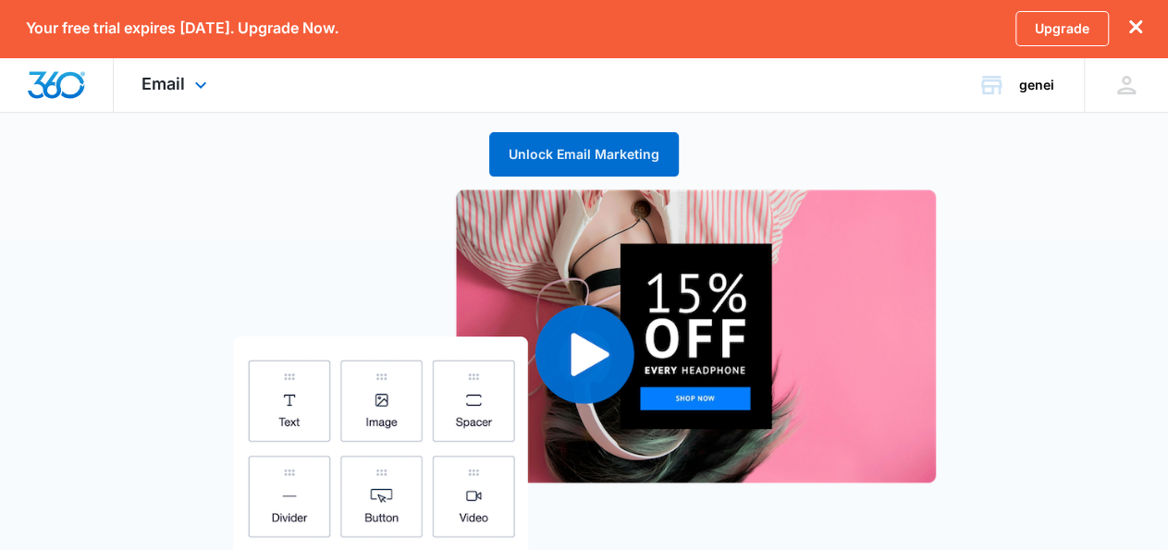
scroll to position [210, 0]
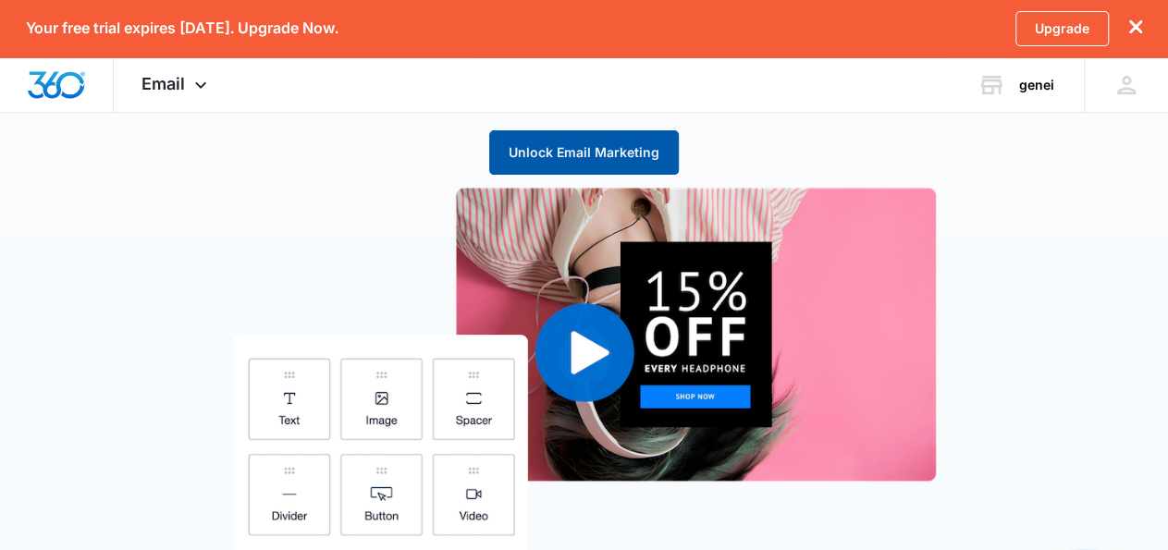
click at [577, 160] on button "Unlock Email Marketing" at bounding box center [584, 152] width 190 height 44
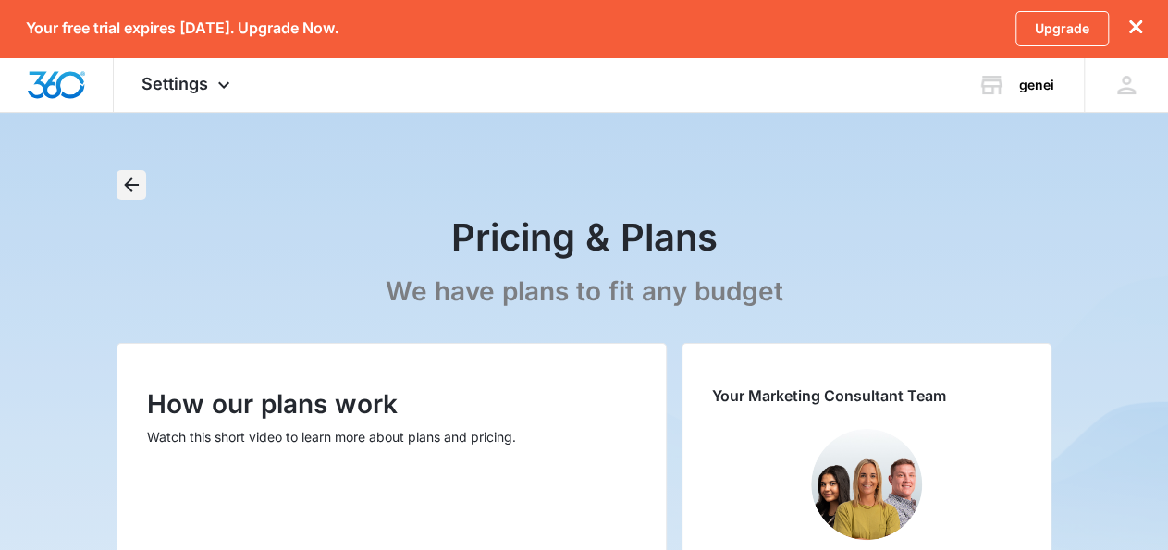
click at [119, 180] on button "Back" at bounding box center [132, 185] width 30 height 30
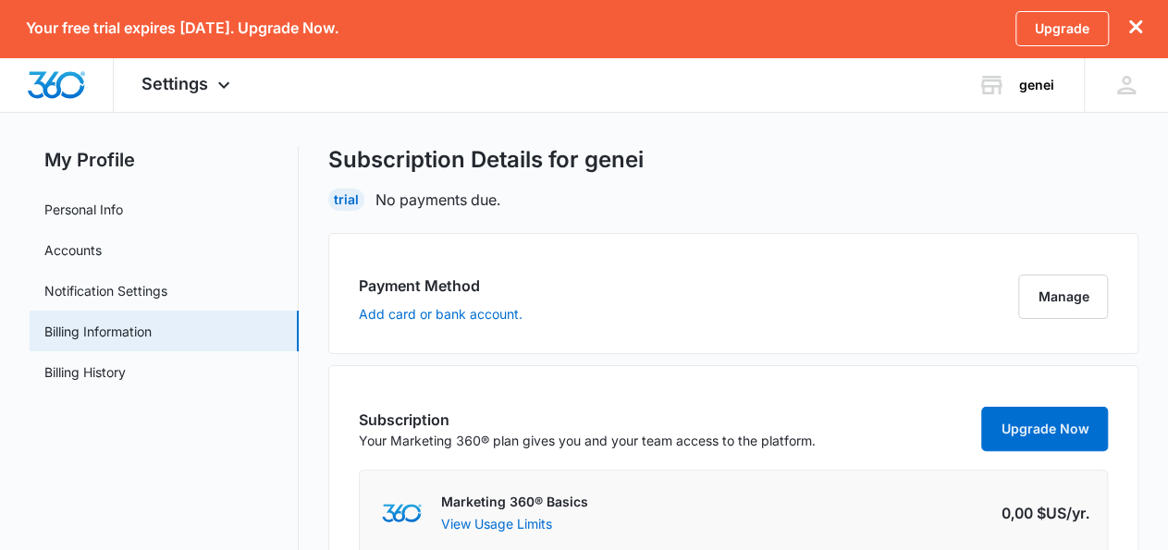
scroll to position [24, 0]
click at [123, 218] on link "Personal Info" at bounding box center [83, 209] width 79 height 19
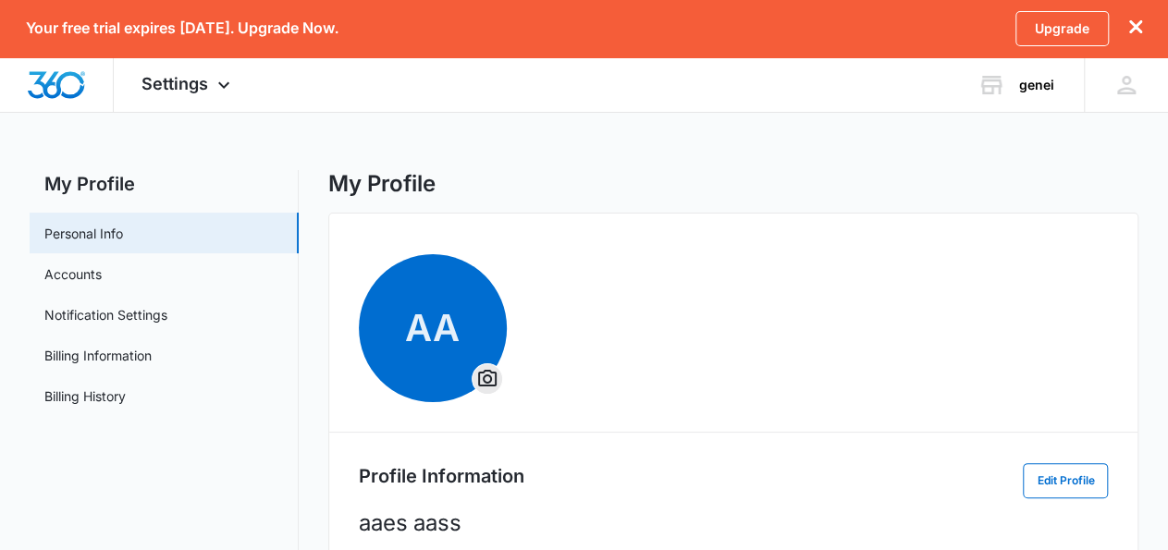
scroll to position [4, 0]
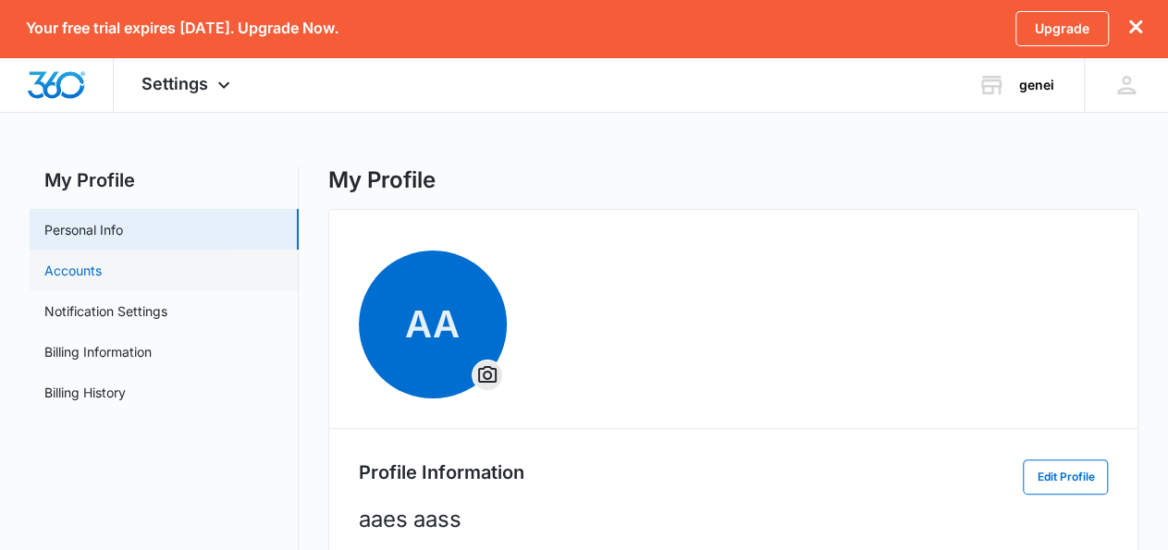
click at [102, 263] on link "Accounts" at bounding box center [72, 270] width 57 height 19
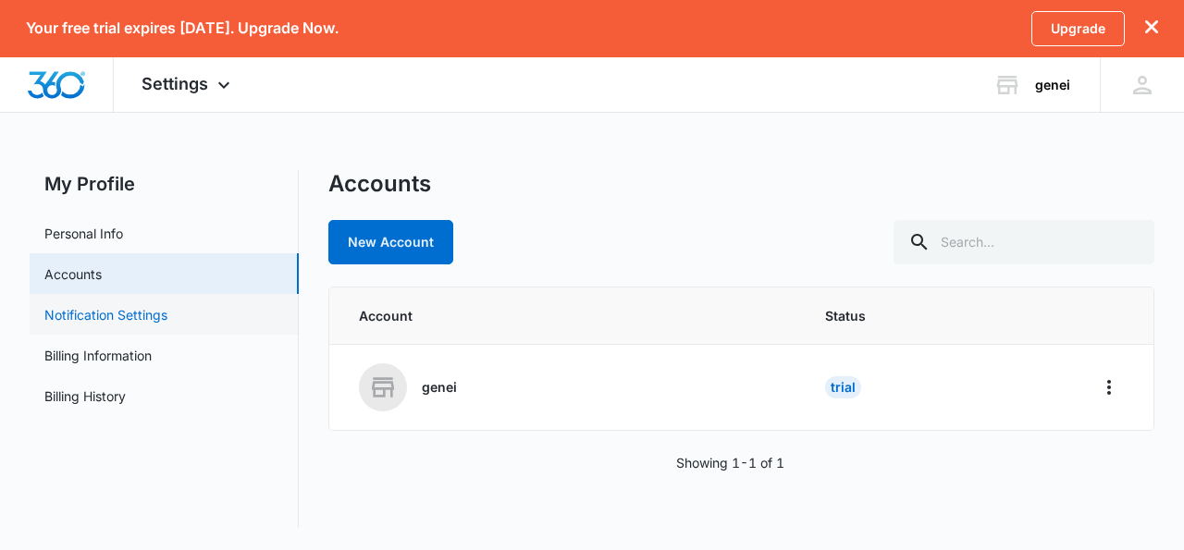
click at [132, 308] on link "Notification Settings" at bounding box center [105, 314] width 123 height 19
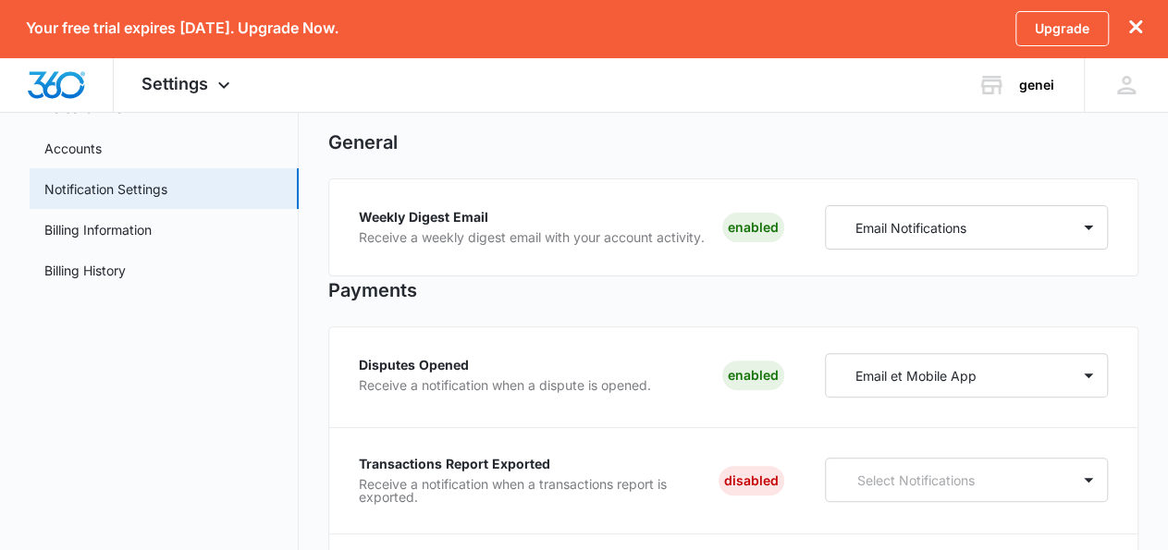
scroll to position [135, 0]
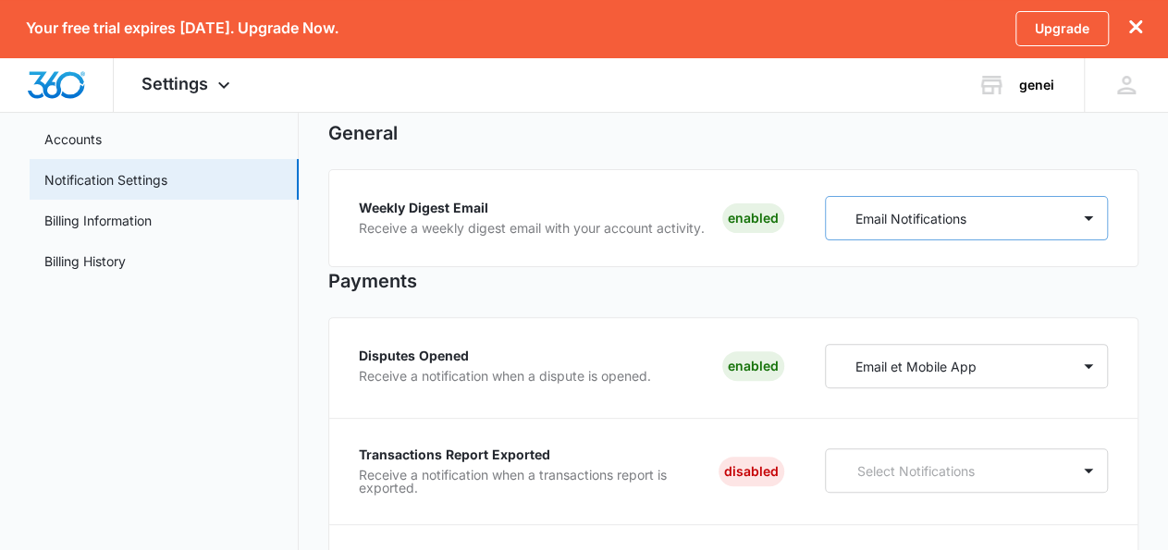
click at [1066, 236] on div "Email Notifications" at bounding box center [948, 219] width 245 height 34
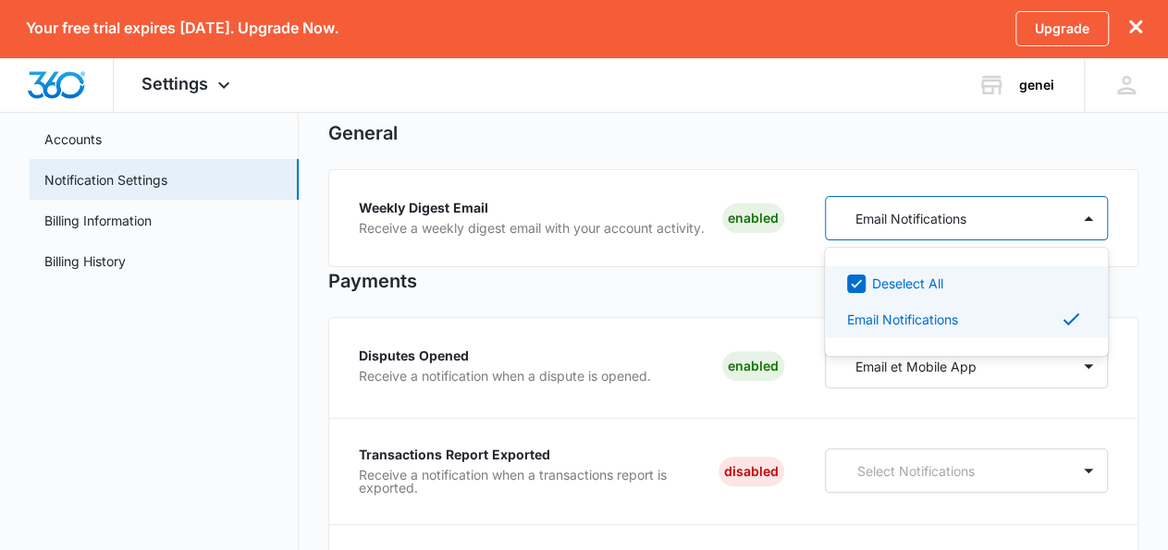
click at [1065, 226] on div "Email Notifications" at bounding box center [948, 219] width 245 height 34
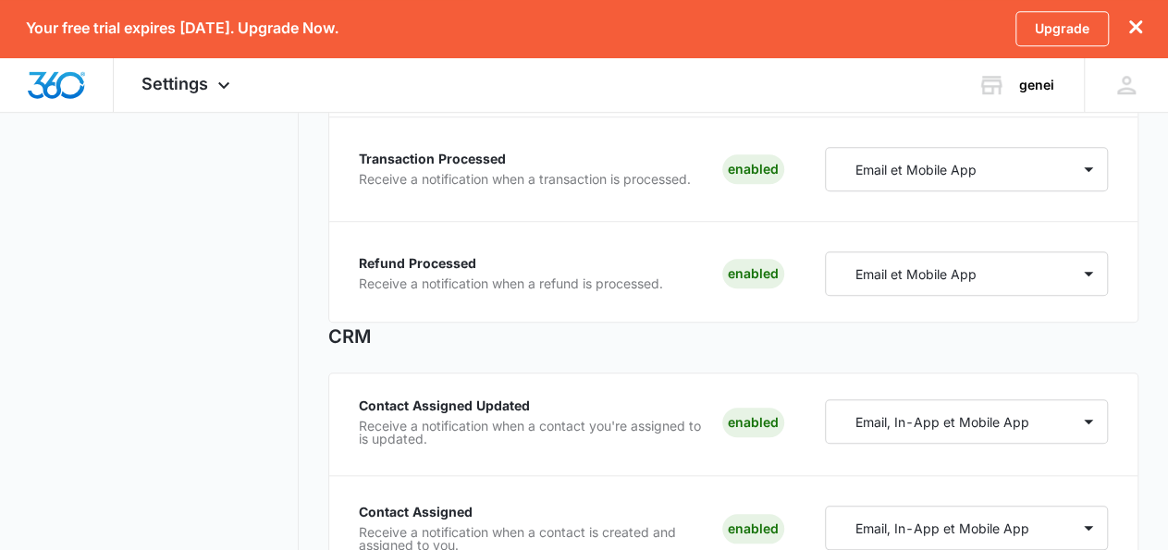
scroll to position [0, 0]
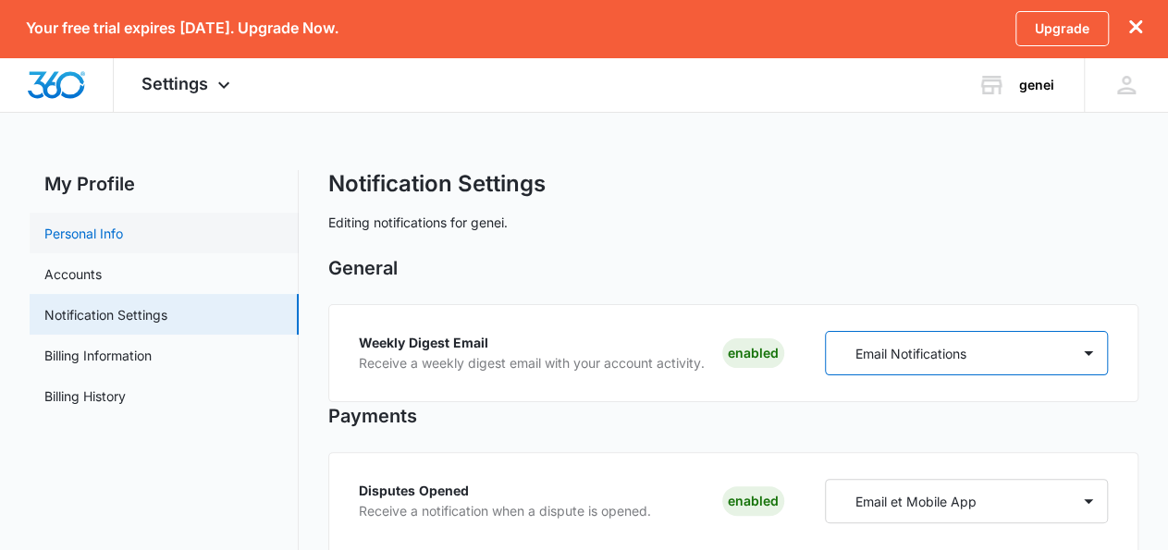
click at [123, 235] on link "Personal Info" at bounding box center [83, 233] width 79 height 19
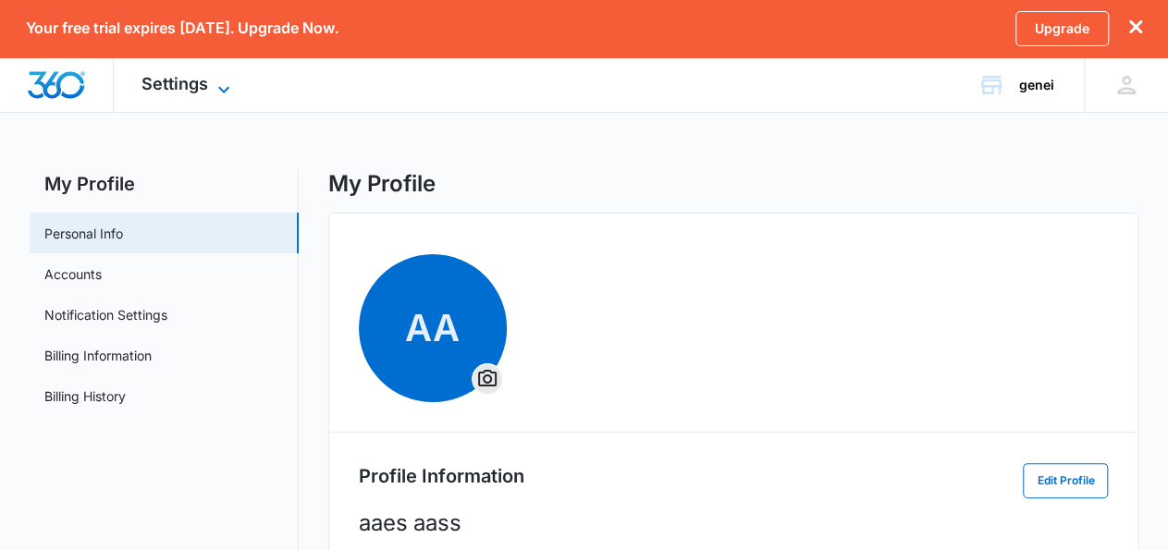
click at [221, 87] on icon at bounding box center [224, 90] width 22 height 22
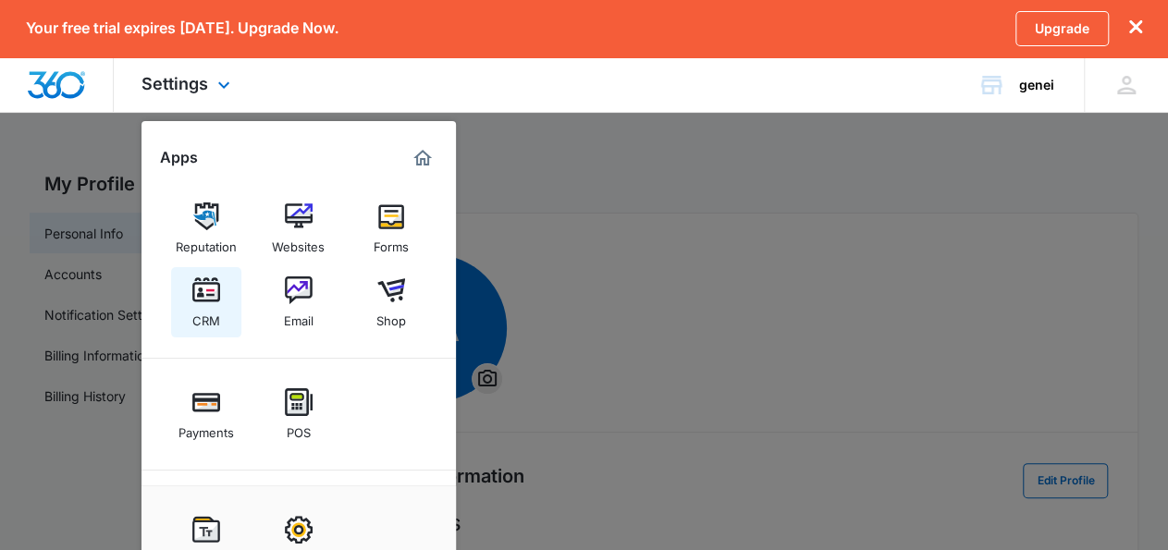
click at [219, 292] on link "CRM" at bounding box center [206, 302] width 70 height 70
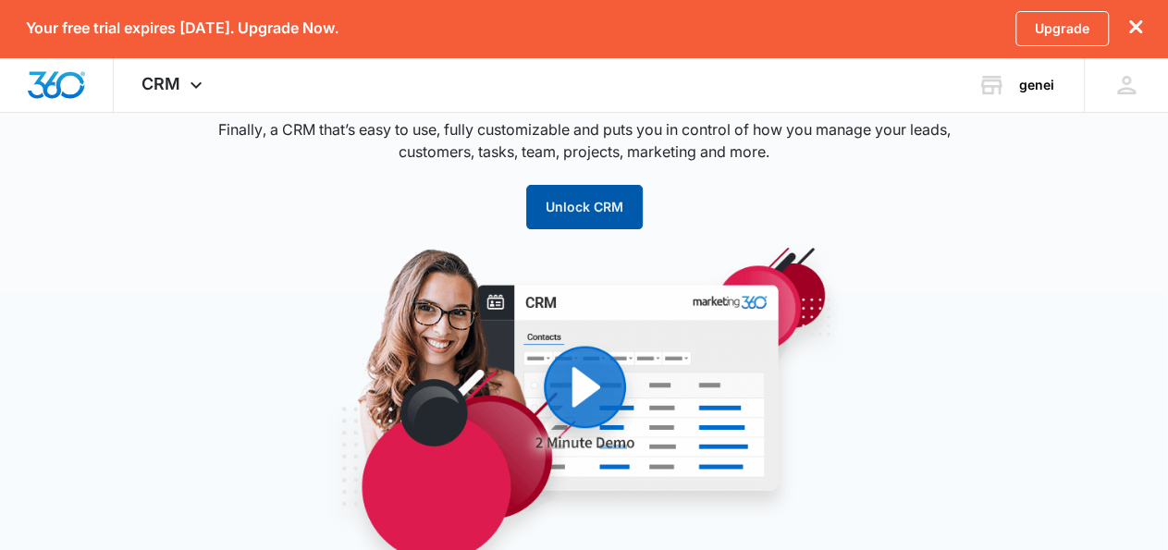
scroll to position [142, 0]
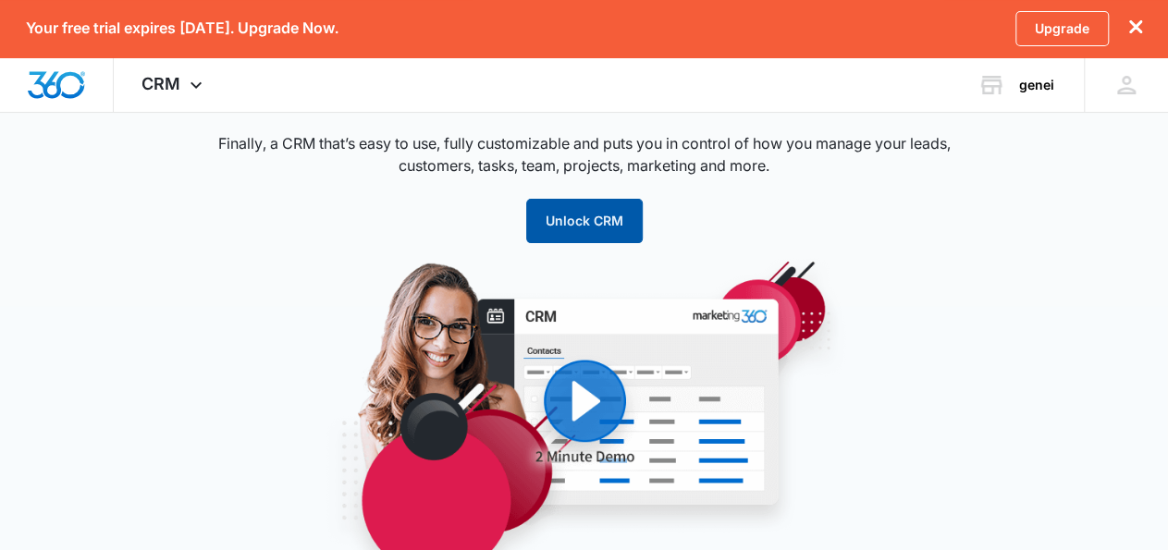
click at [598, 218] on button "Unlock CRM" at bounding box center [584, 221] width 117 height 44
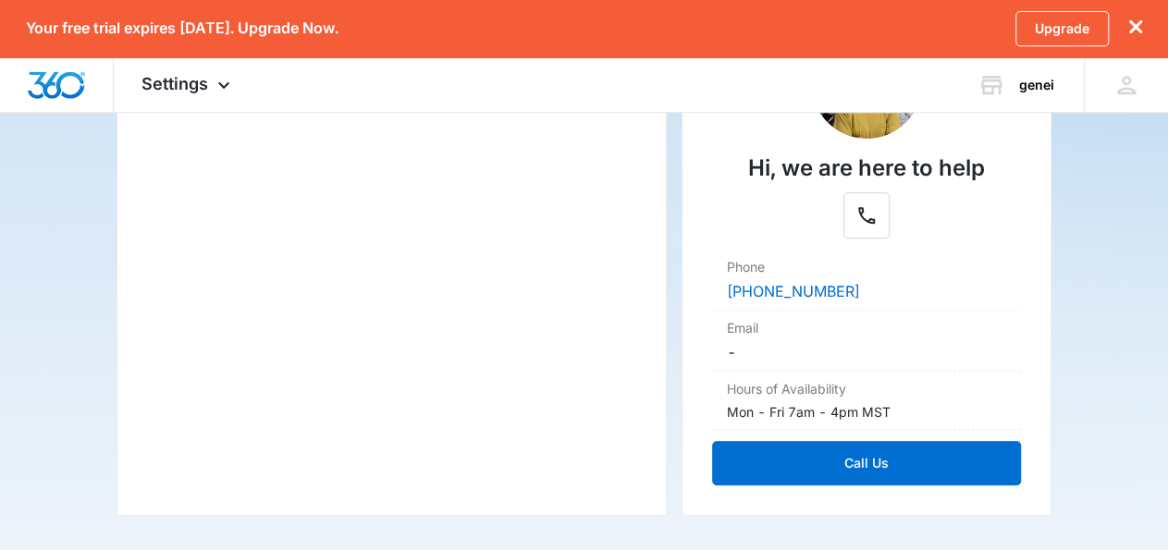
scroll to position [309, 0]
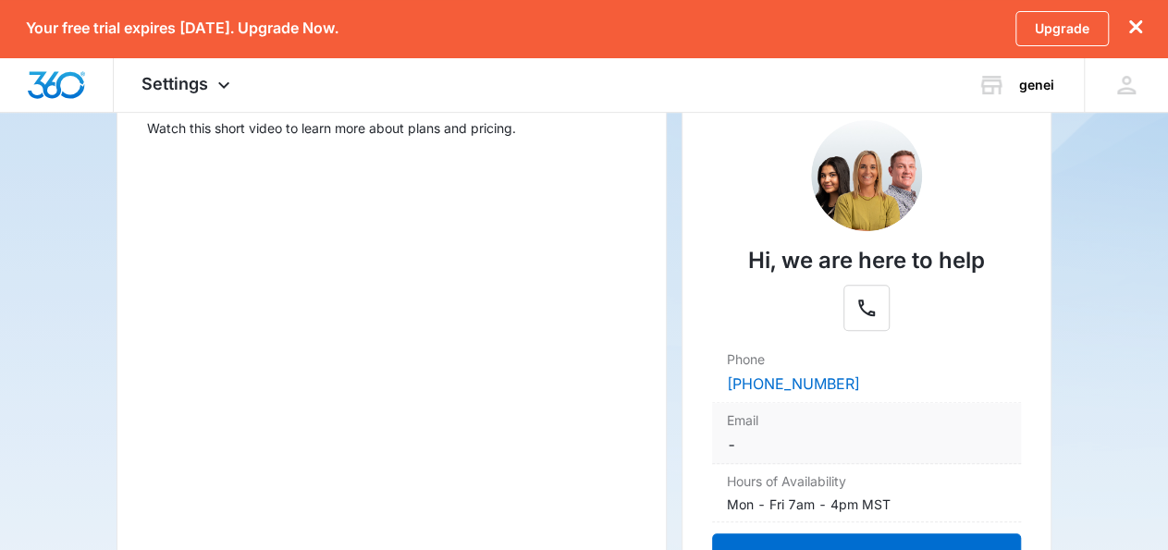
click at [755, 423] on dt "Email" at bounding box center [866, 420] width 279 height 19
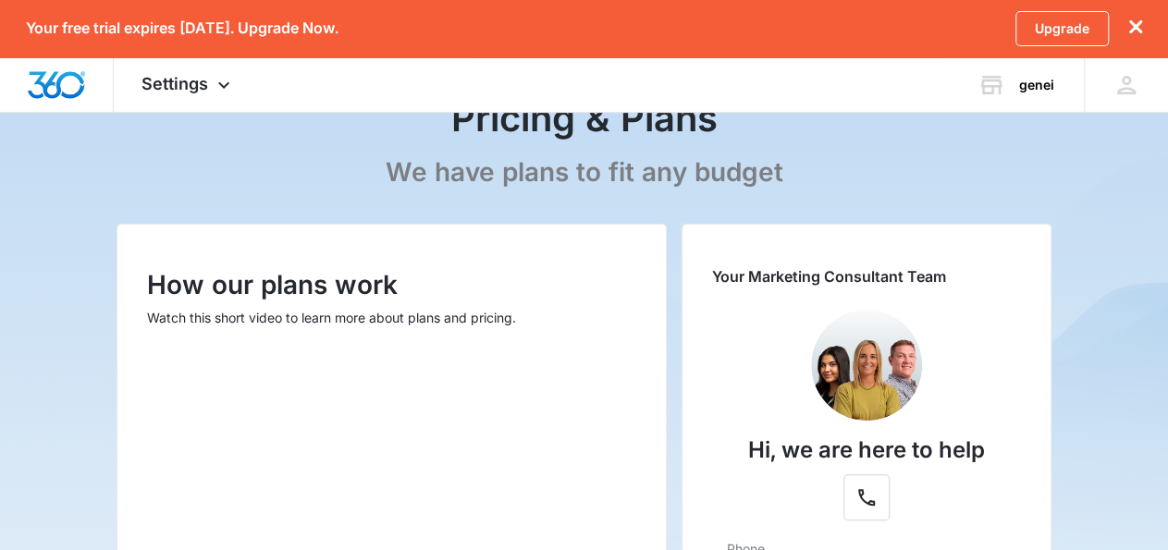
scroll to position [0, 0]
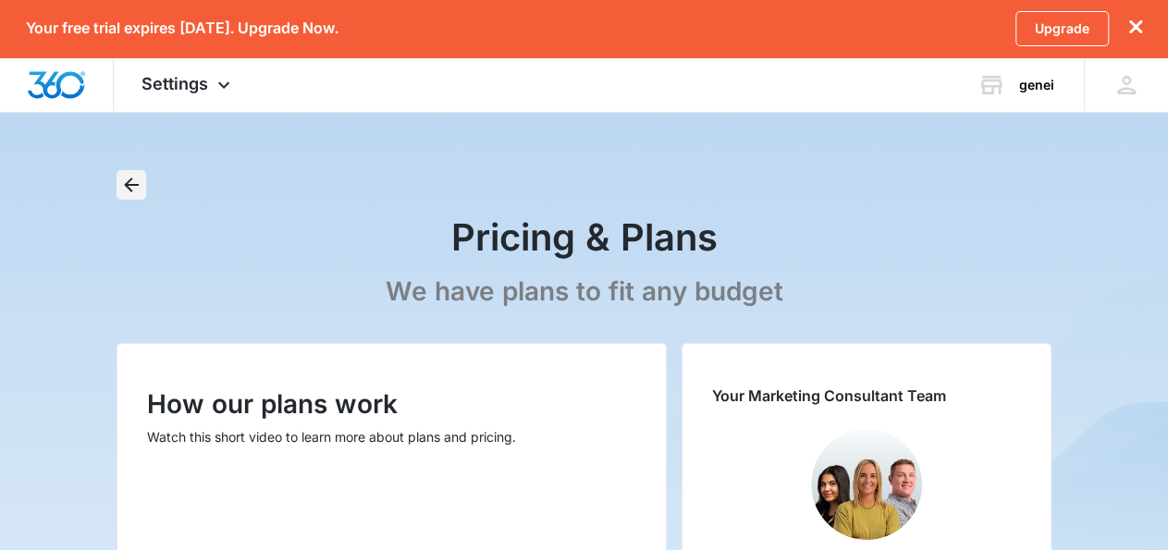
click at [136, 179] on icon "Back" at bounding box center [131, 185] width 22 height 22
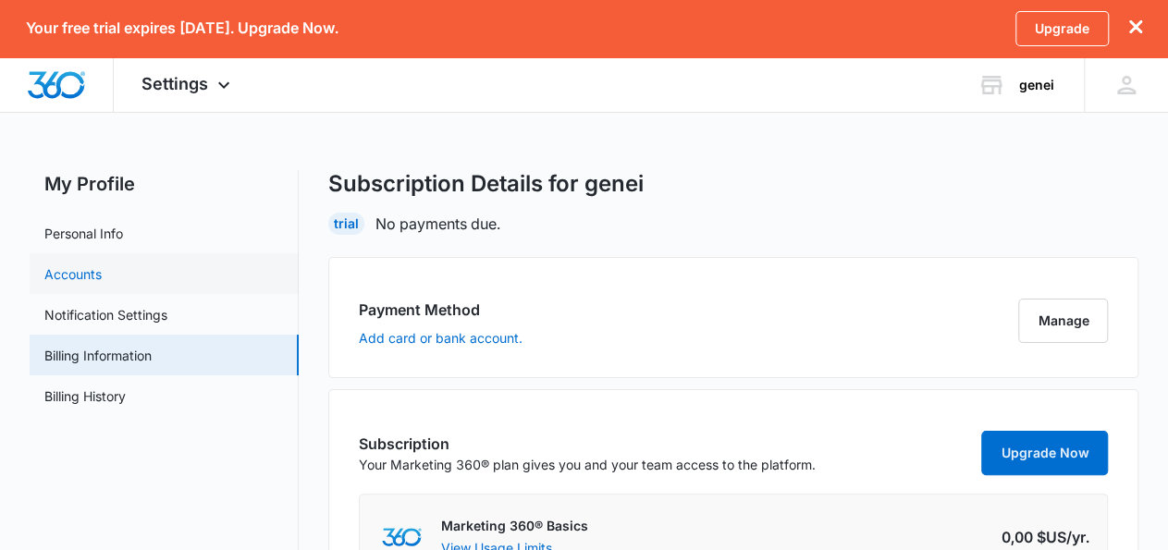
click at [102, 281] on link "Accounts" at bounding box center [72, 274] width 57 height 19
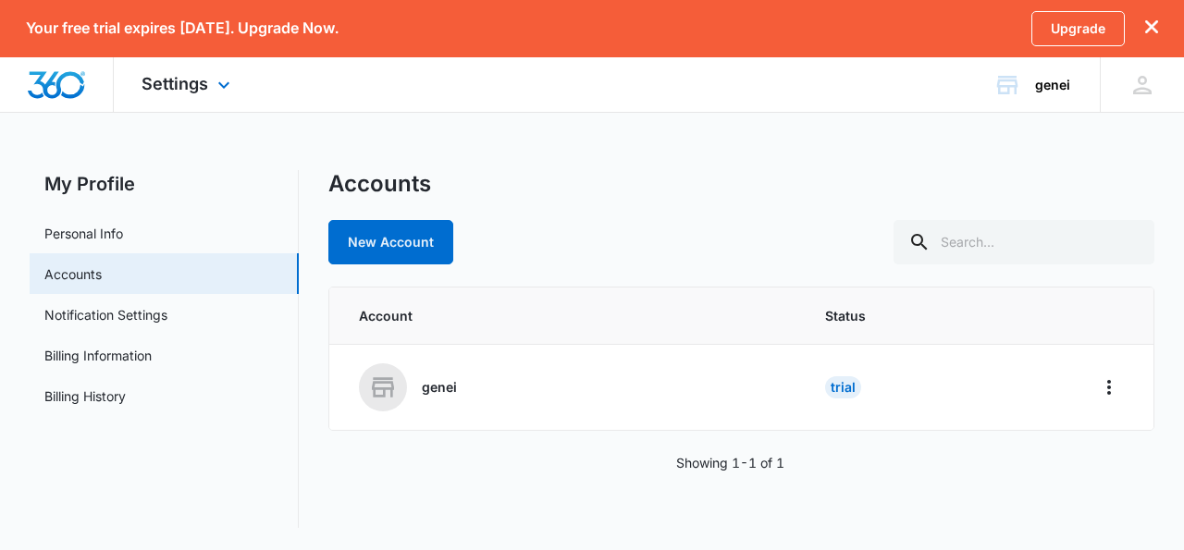
click at [201, 99] on div "Settings Apps Reputation Websites Forms CRM Email Shop Payments POS Ads Intelli…" at bounding box center [188, 84] width 149 height 55
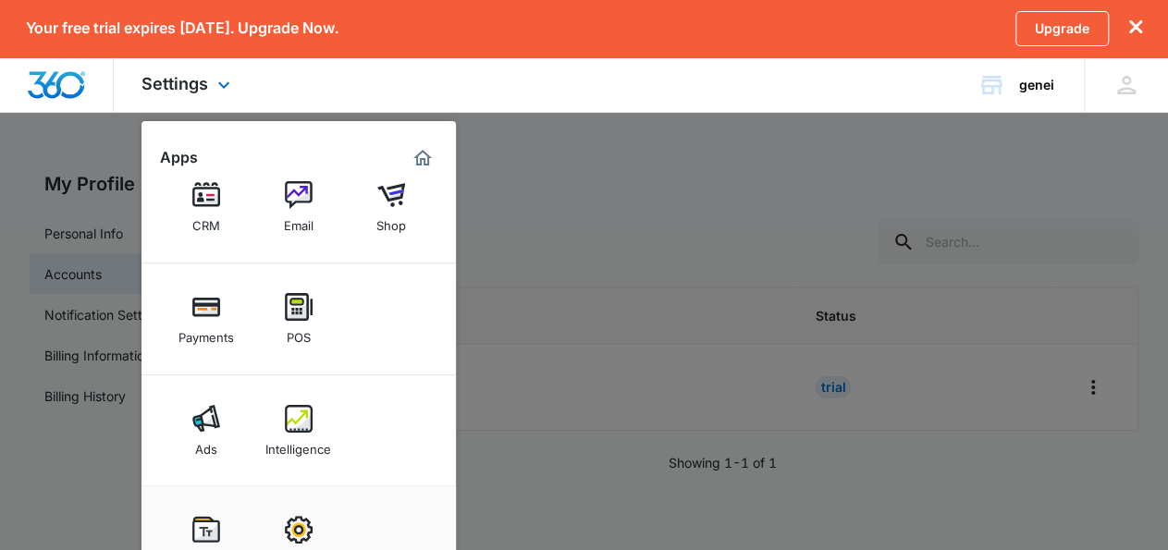
scroll to position [47, 0]
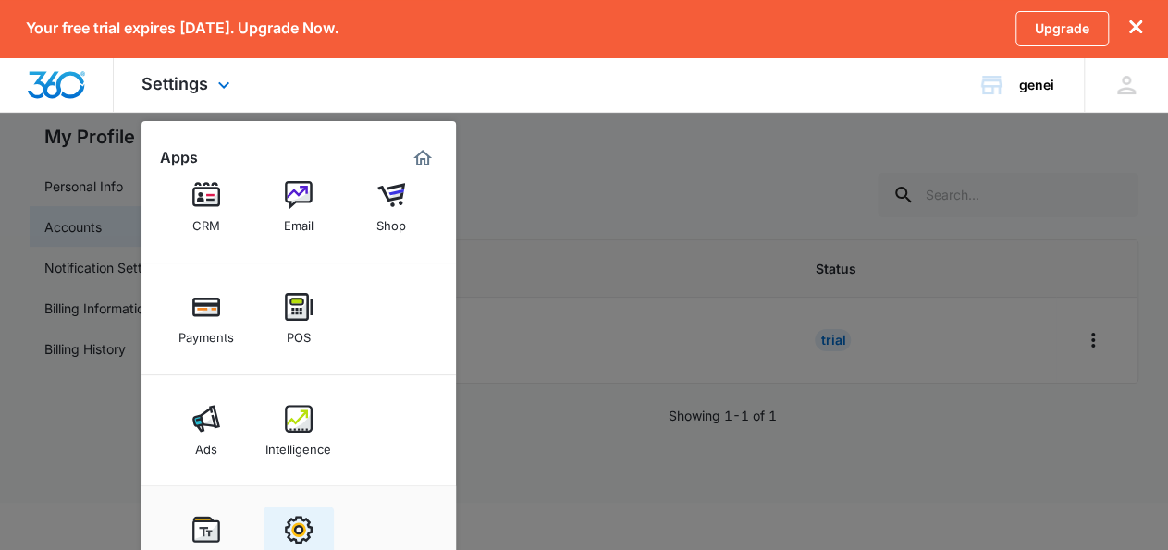
click at [313, 511] on link "Settings" at bounding box center [299, 542] width 70 height 70
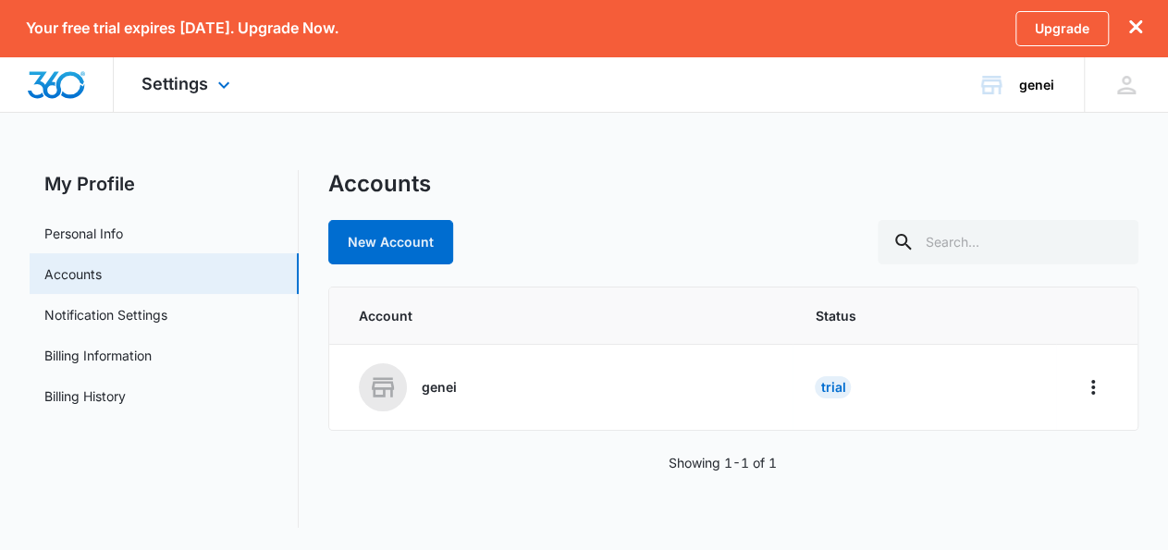
scroll to position [0, 0]
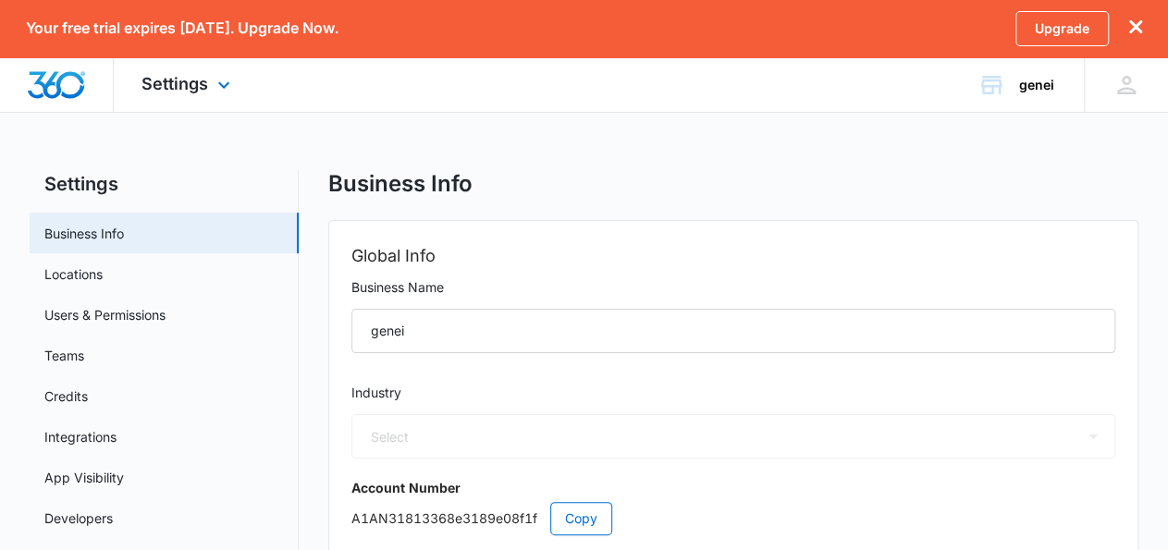
select select "45"
select select "MA"
select select "Africa/Casablanca"
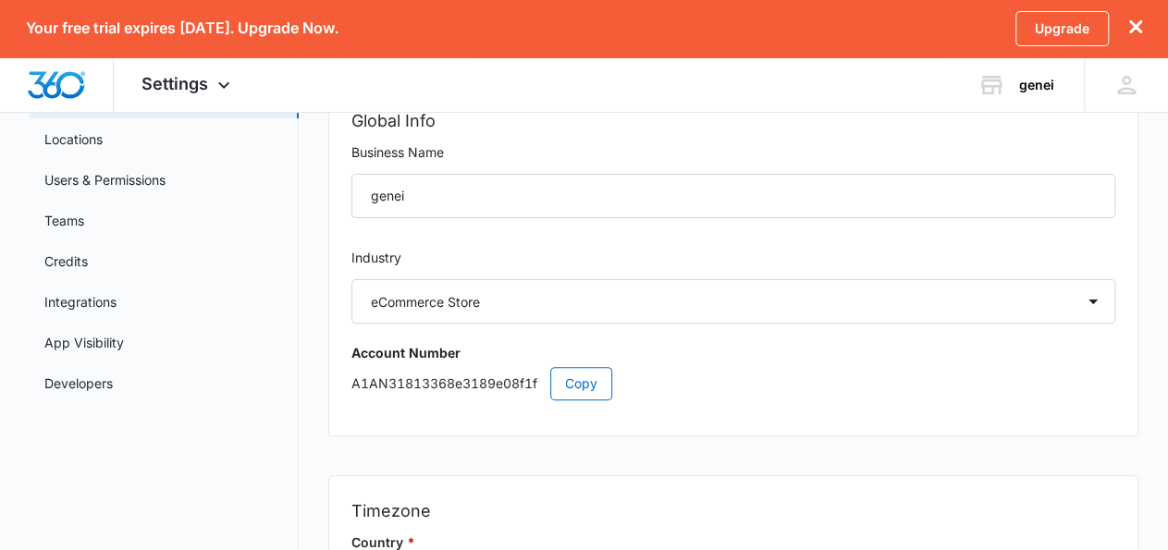
scroll to position [146, 0]
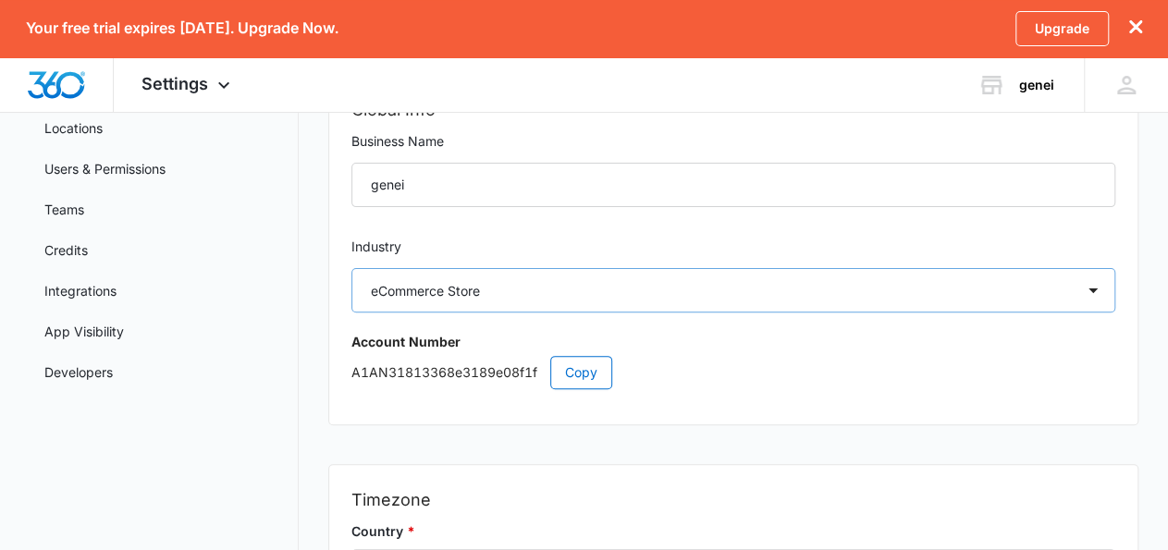
click at [88, 241] on link "Credits" at bounding box center [65, 250] width 43 height 19
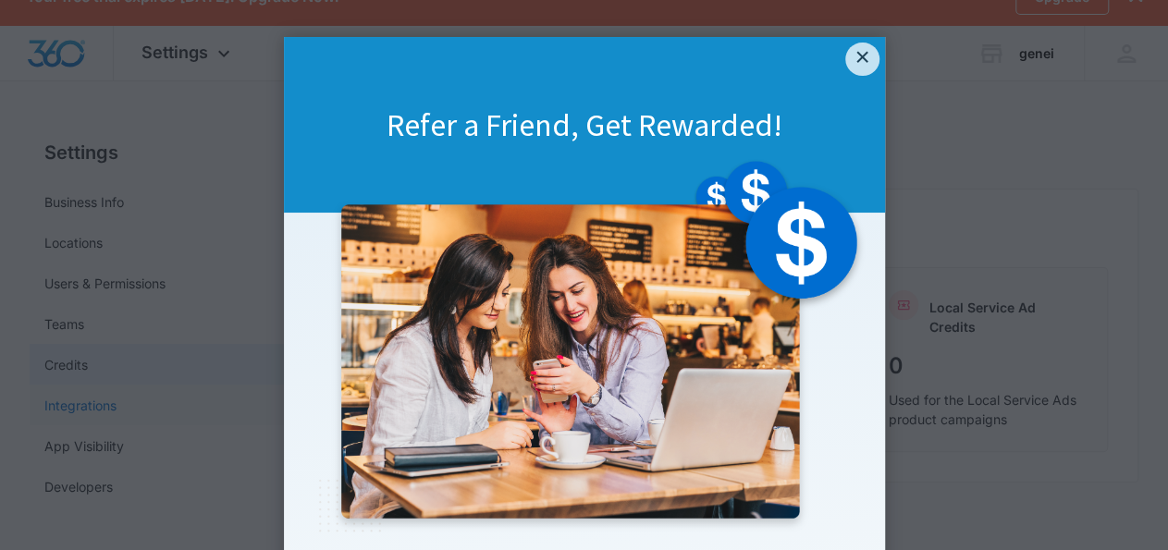
click at [118, 445] on appcues "× Refer a Friend, Get Rewarded! Ready to start earning cash? Do you love Market…" at bounding box center [584, 275] width 1168 height 550
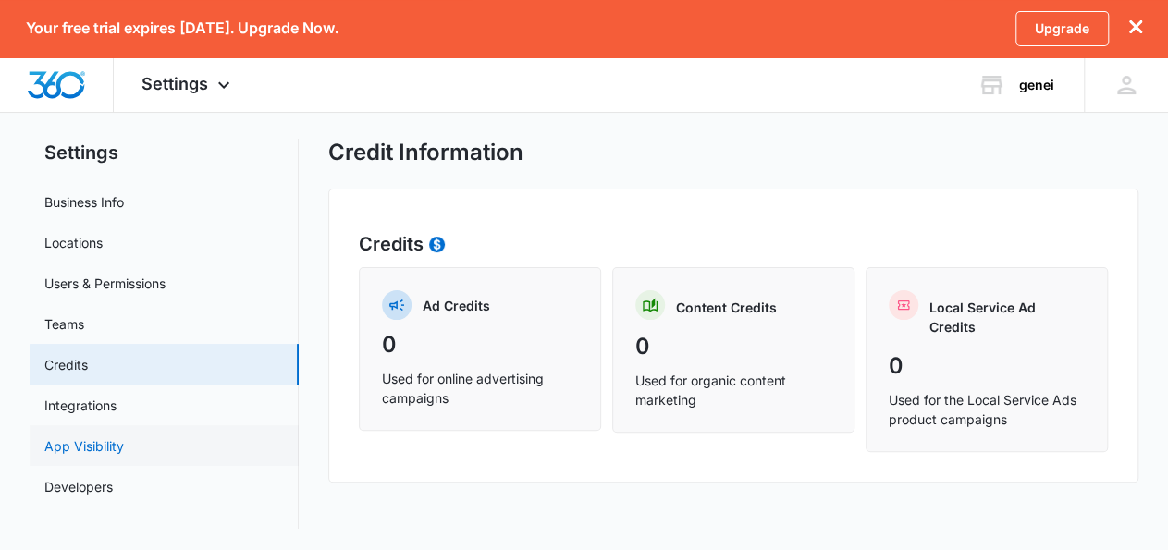
click at [103, 445] on link "App Visibility" at bounding box center [84, 446] width 80 height 19
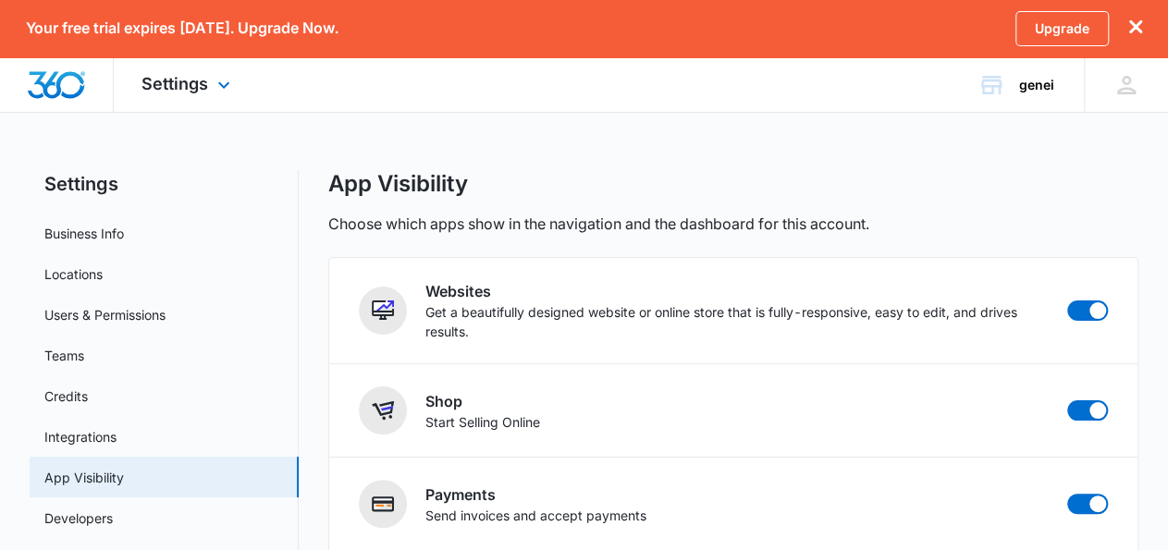
click at [184, 70] on div "Settings Apps Reputation Websites Forms CRM Email Shop Payments POS Ads Intelli…" at bounding box center [188, 84] width 149 height 55
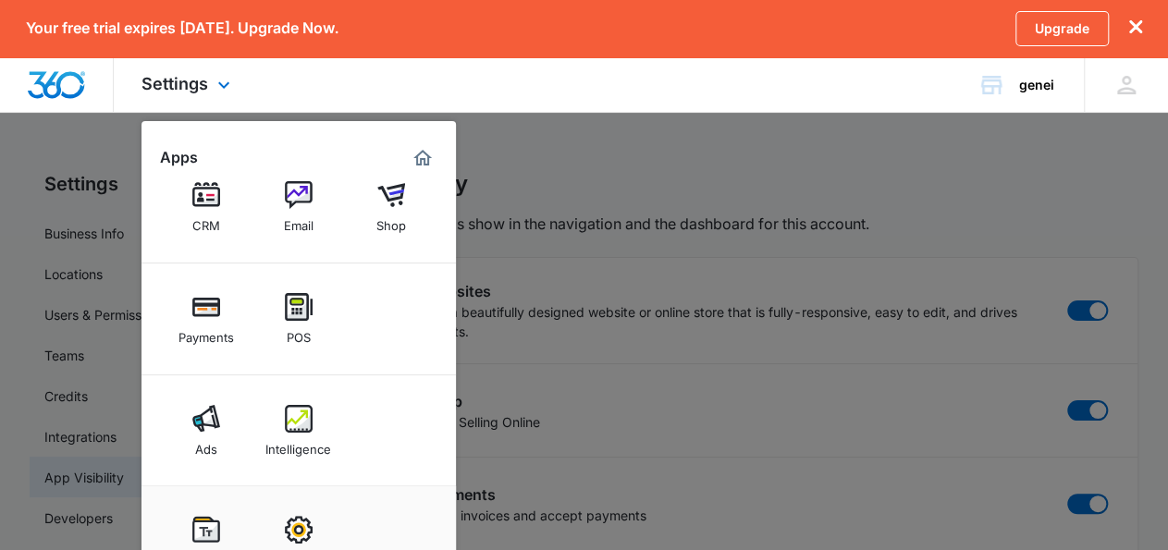
scroll to position [95, 0]
click at [289, 204] on img at bounding box center [299, 195] width 28 height 28
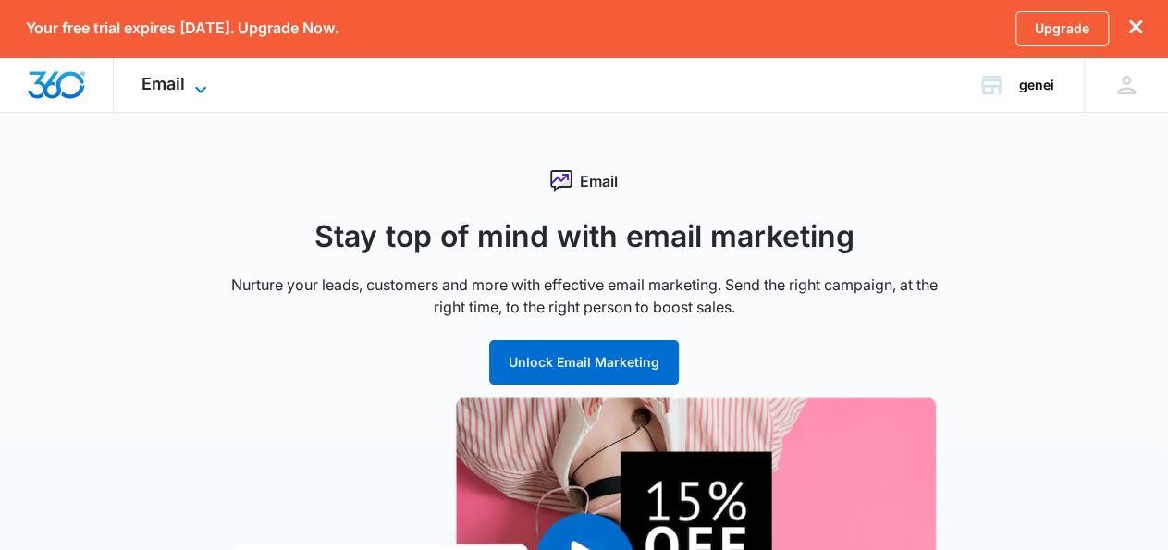
click at [195, 79] on icon at bounding box center [201, 90] width 22 height 22
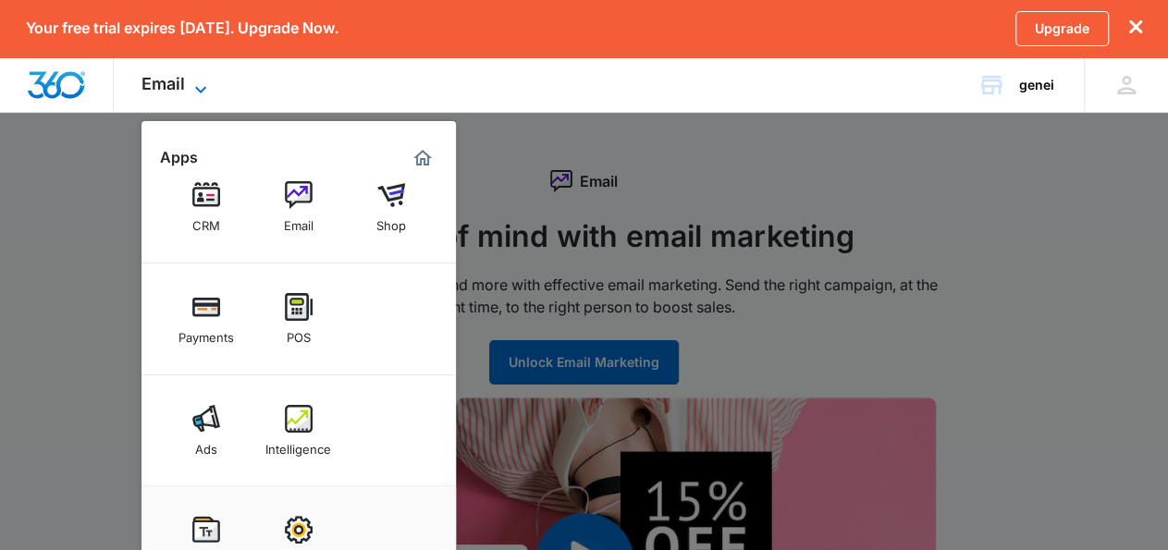
scroll to position [95, 0]
click at [391, 193] on img at bounding box center [391, 195] width 28 height 28
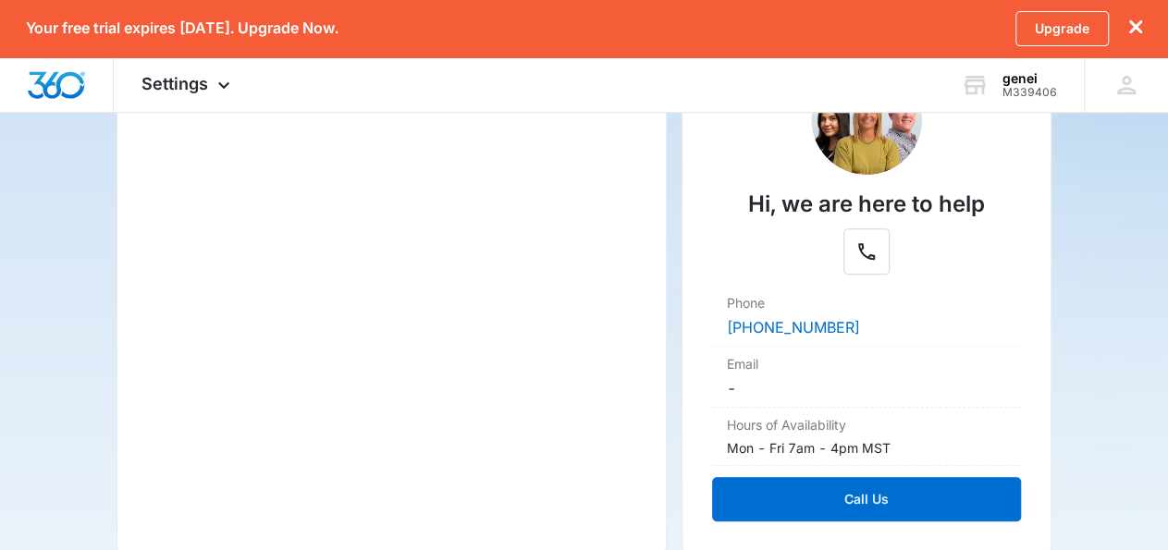
scroll to position [368, 0]
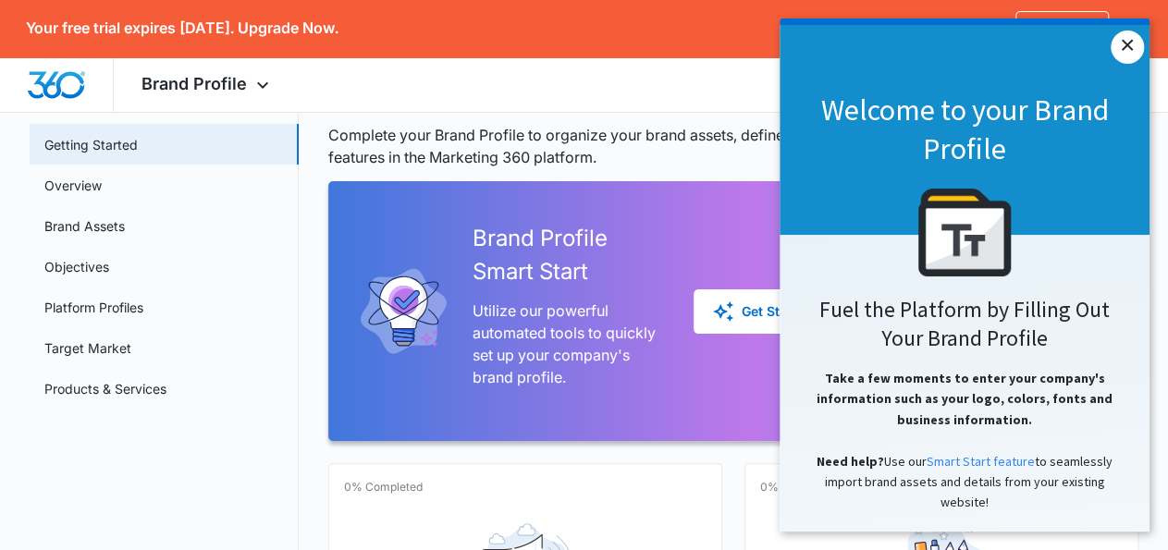
click at [1125, 34] on link "×" at bounding box center [1127, 47] width 33 height 33
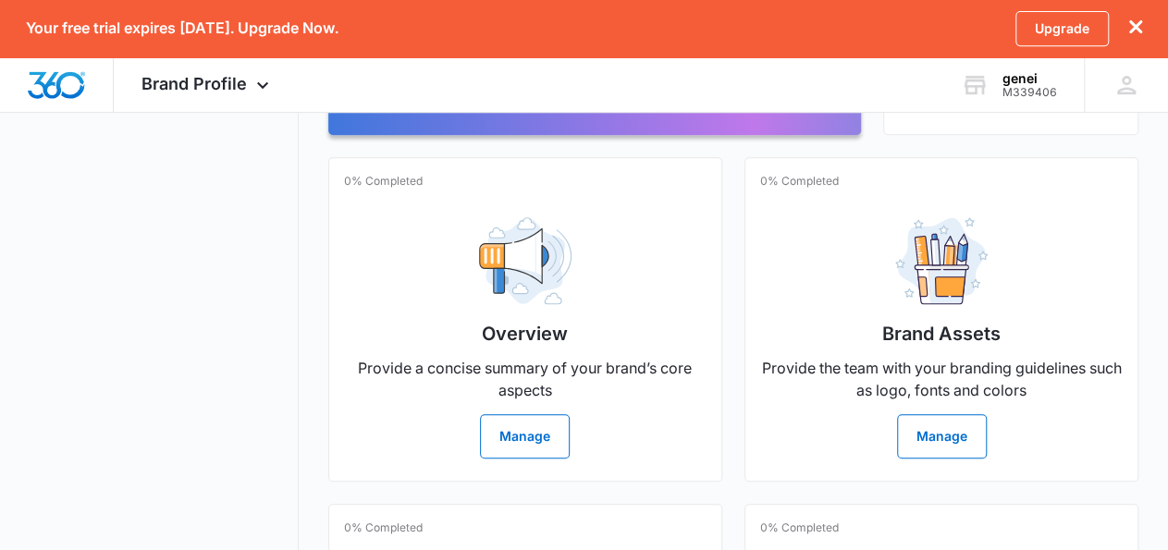
scroll to position [143, 0]
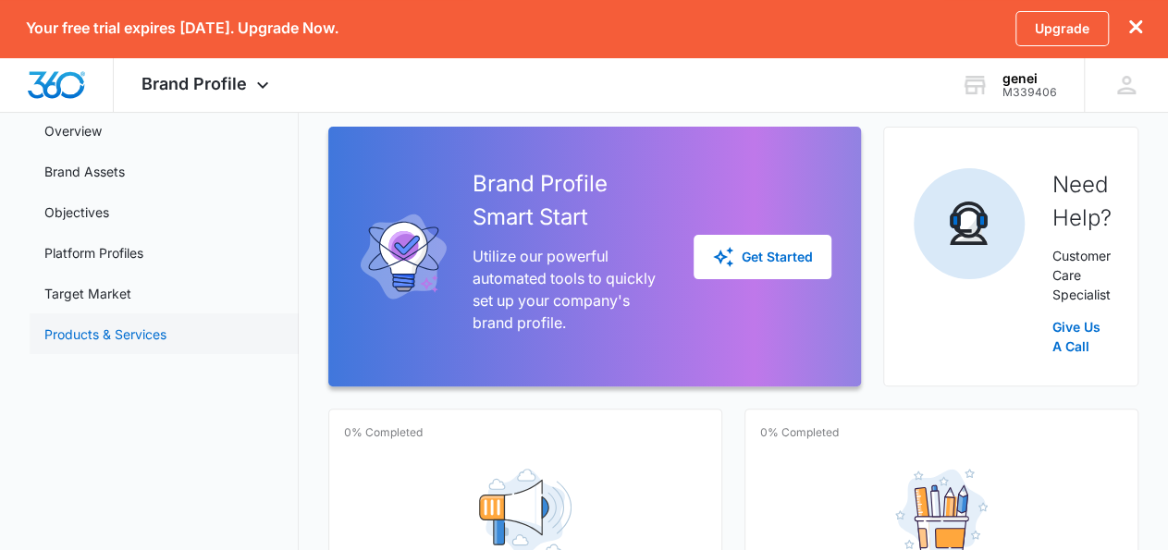
click at [111, 329] on link "Products & Services" at bounding box center [105, 334] width 122 height 19
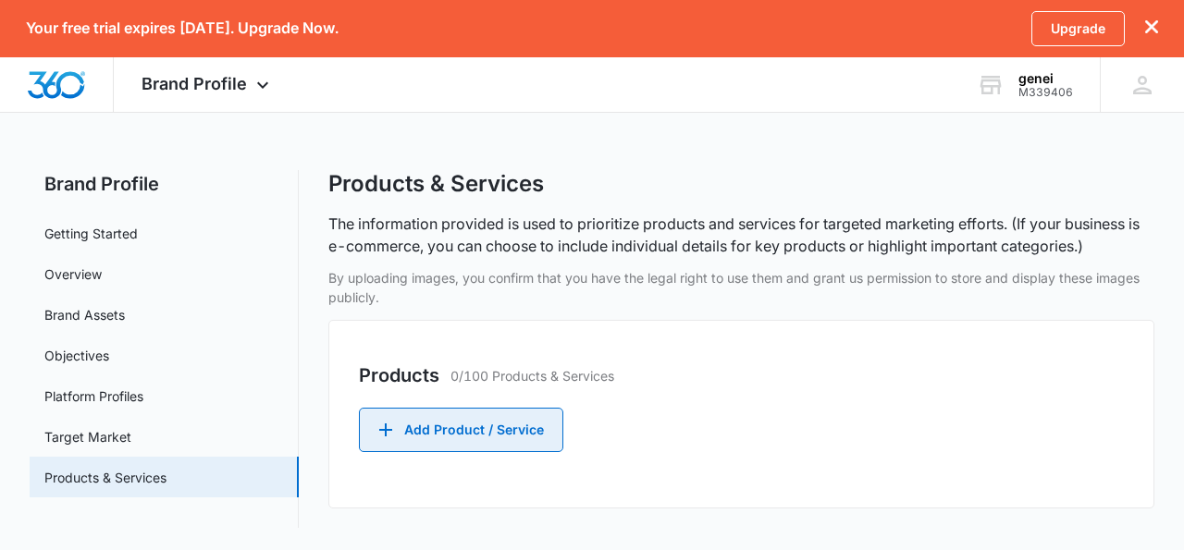
click at [491, 429] on button "Add Product / Service" at bounding box center [461, 430] width 204 height 44
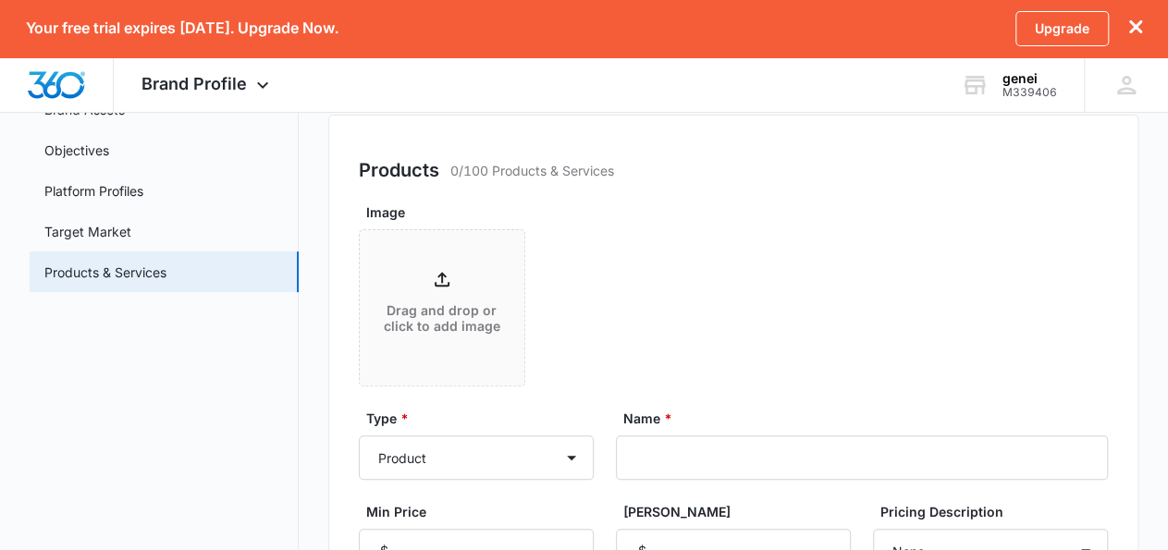
scroll to position [214, 0]
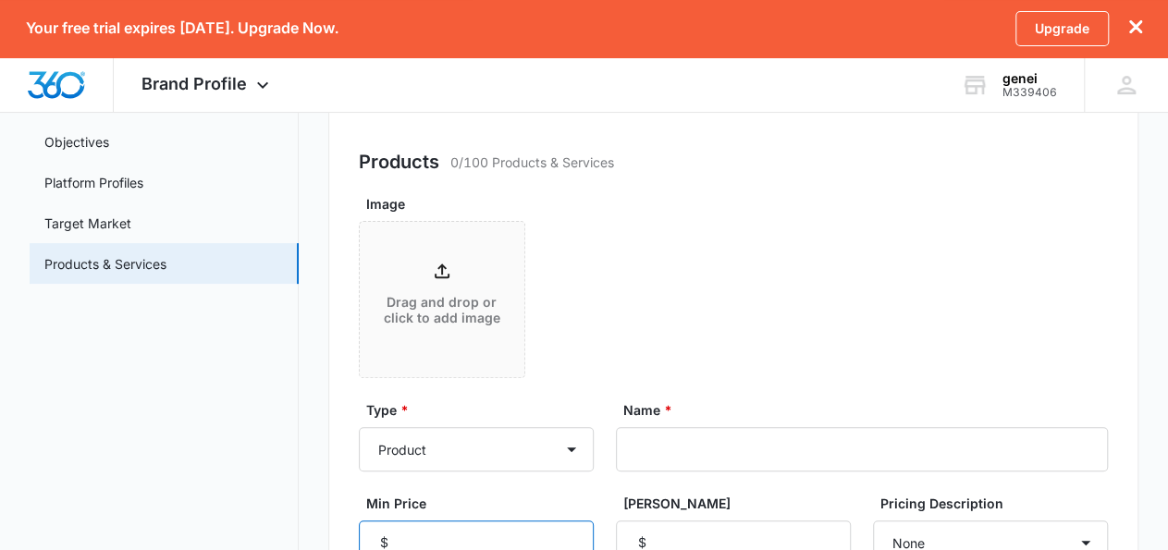
click at [594, 521] on input "Min Price" at bounding box center [476, 543] width 235 height 44
type input "200"
click at [832, 521] on input "Max Price" at bounding box center [733, 543] width 235 height 44
type input "600"
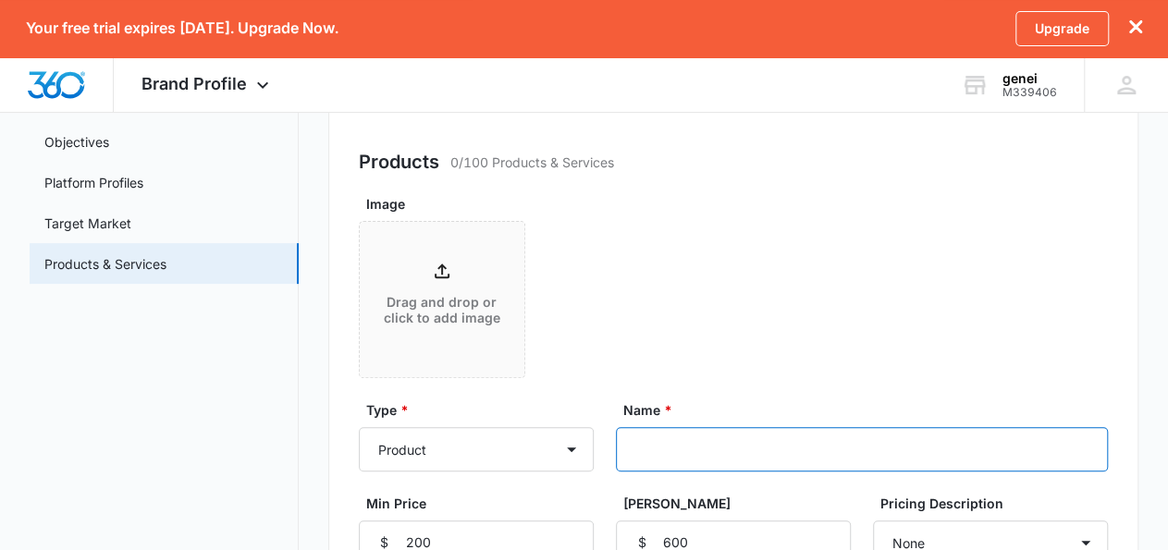
click at [821, 427] on input "Name *" at bounding box center [862, 449] width 493 height 44
type input "genei"
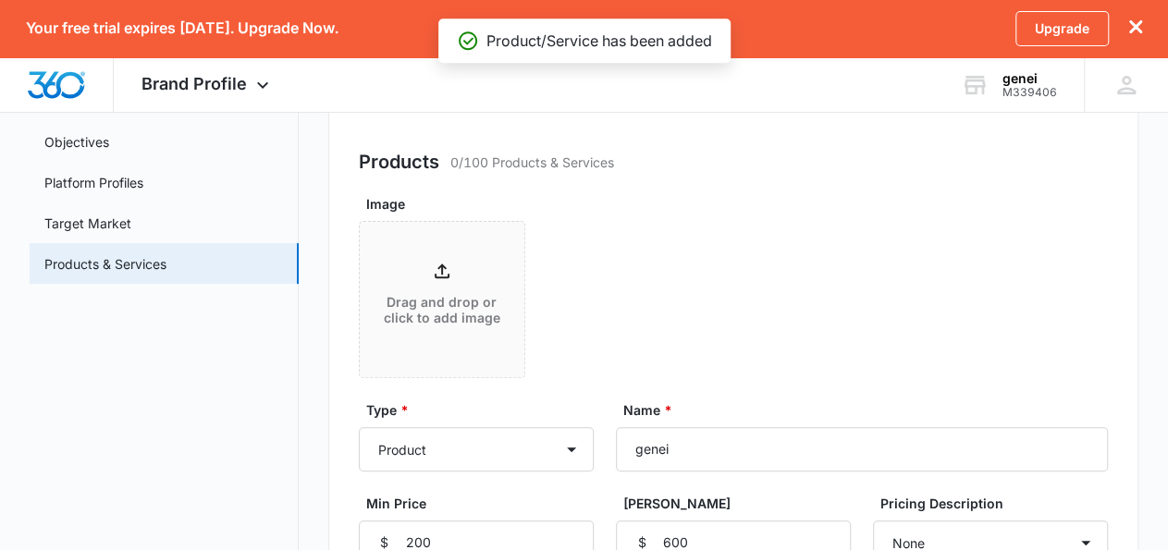
scroll to position [142, 0]
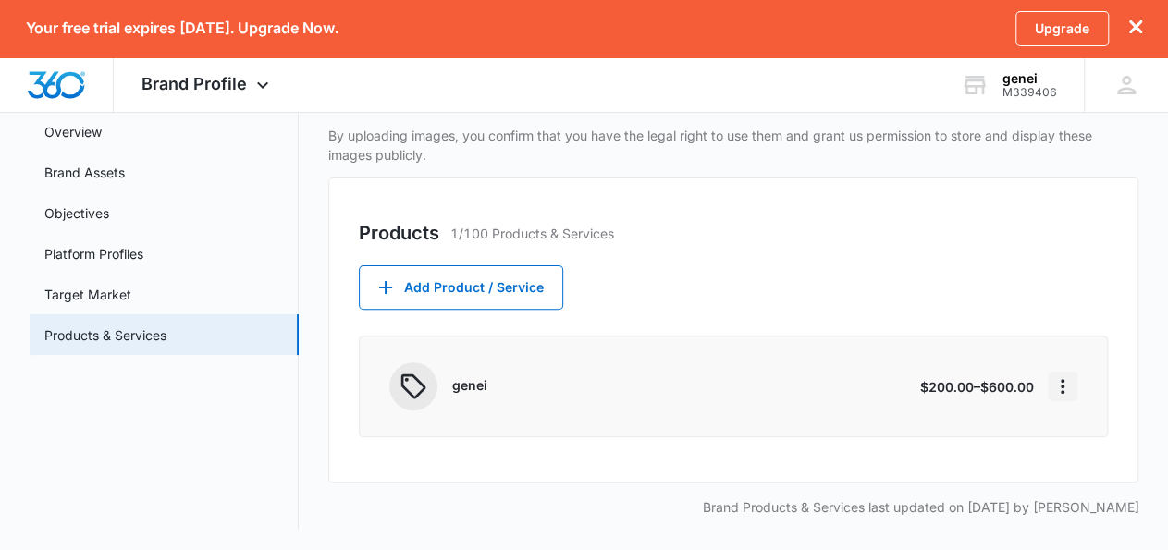
click at [1063, 399] on button "More" at bounding box center [1063, 387] width 30 height 30
click at [835, 396] on div "genei" at bounding box center [678, 387] width 453 height 23
click at [402, 388] on icon at bounding box center [414, 387] width 30 height 30
click at [141, 247] on link "Platform Profiles" at bounding box center [93, 253] width 99 height 19
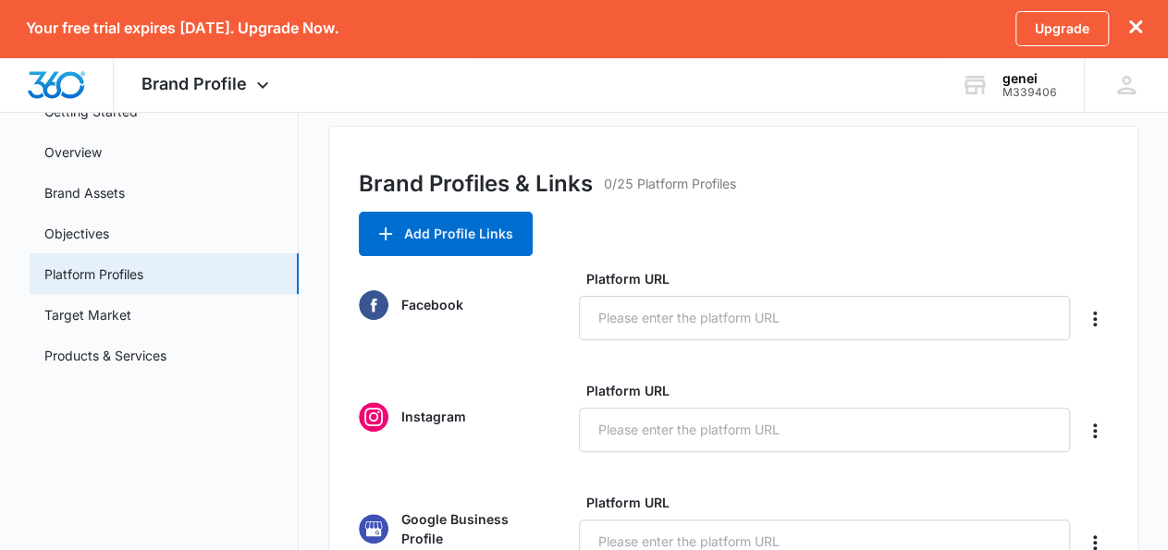
scroll to position [128, 0]
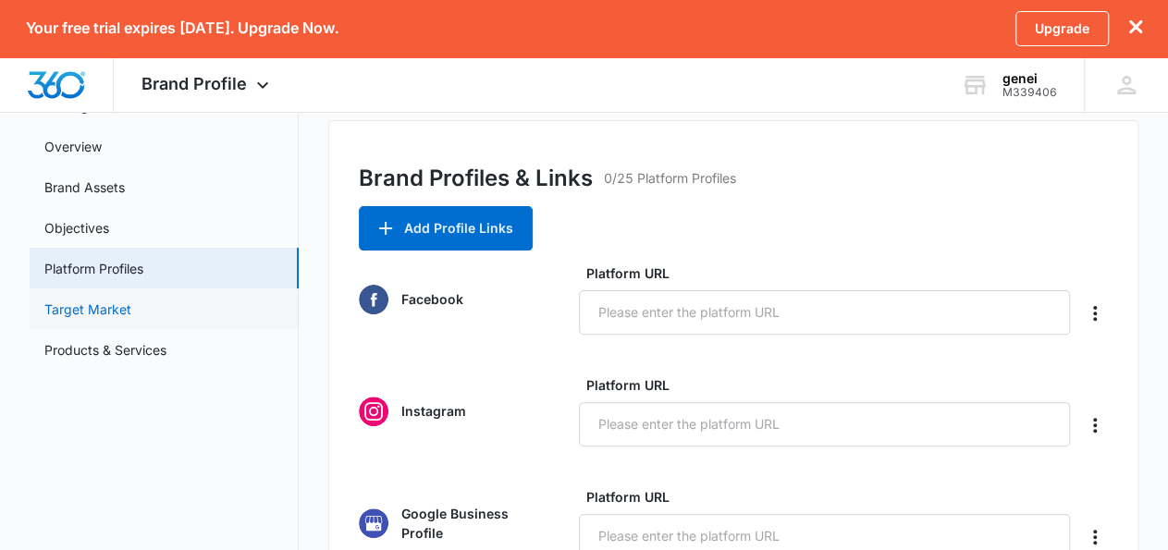
click at [124, 319] on link "Target Market" at bounding box center [87, 309] width 87 height 19
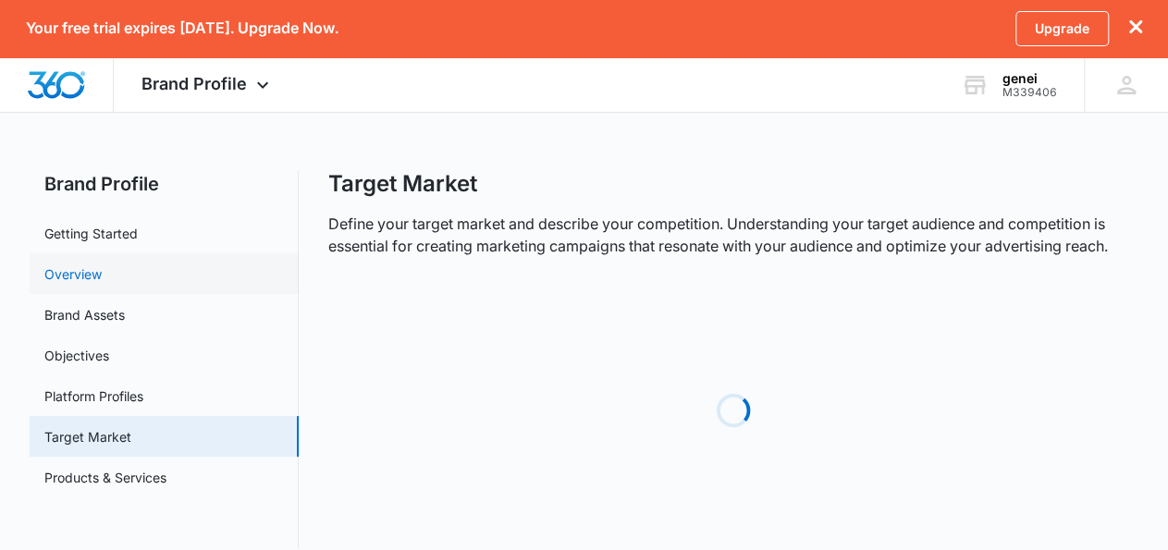
click at [102, 284] on link "Overview" at bounding box center [72, 274] width 57 height 19
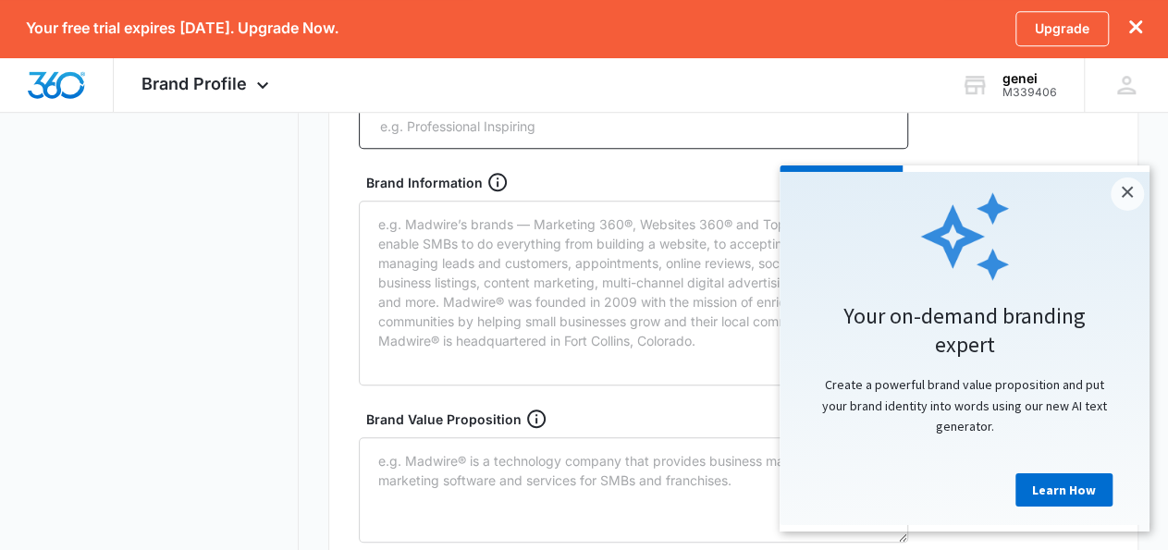
scroll to position [555, 0]
click at [1131, 201] on link "×" at bounding box center [1127, 194] width 33 height 33
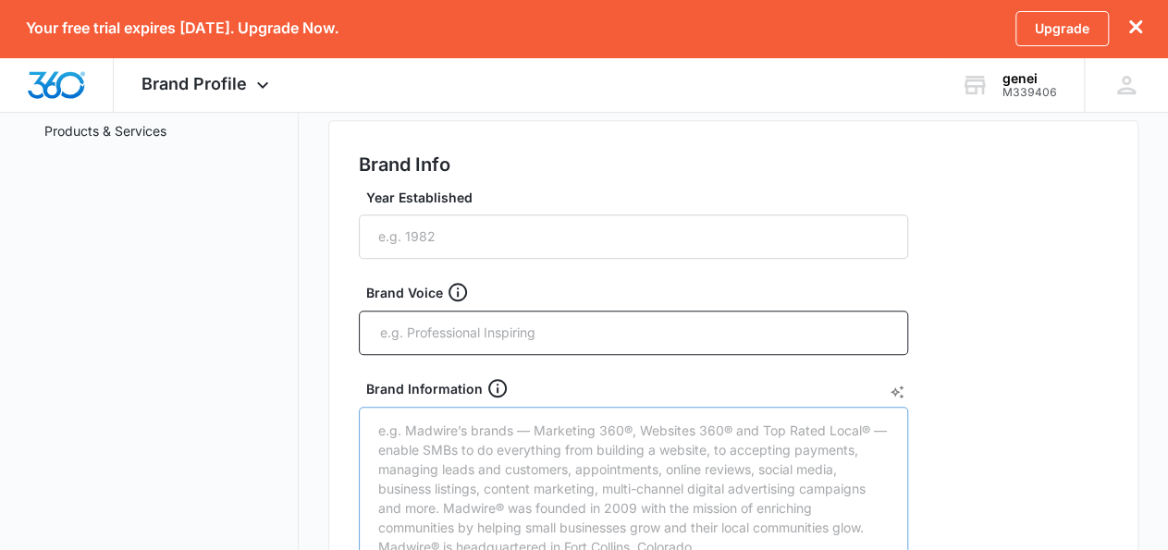
scroll to position [0, 0]
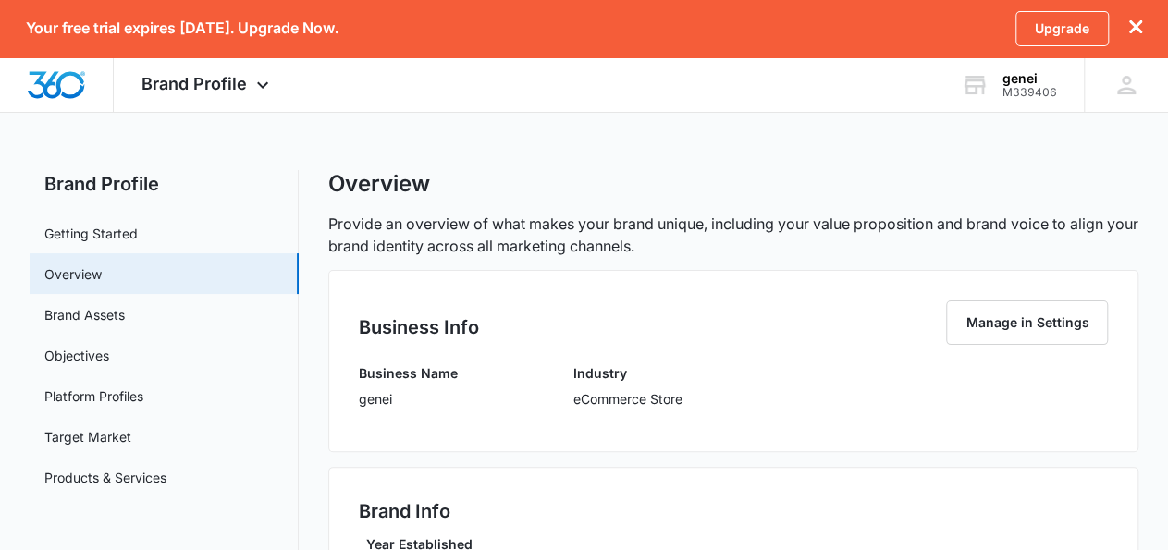
click at [1139, 31] on icon "dismiss this dialog" at bounding box center [1136, 26] width 13 height 13
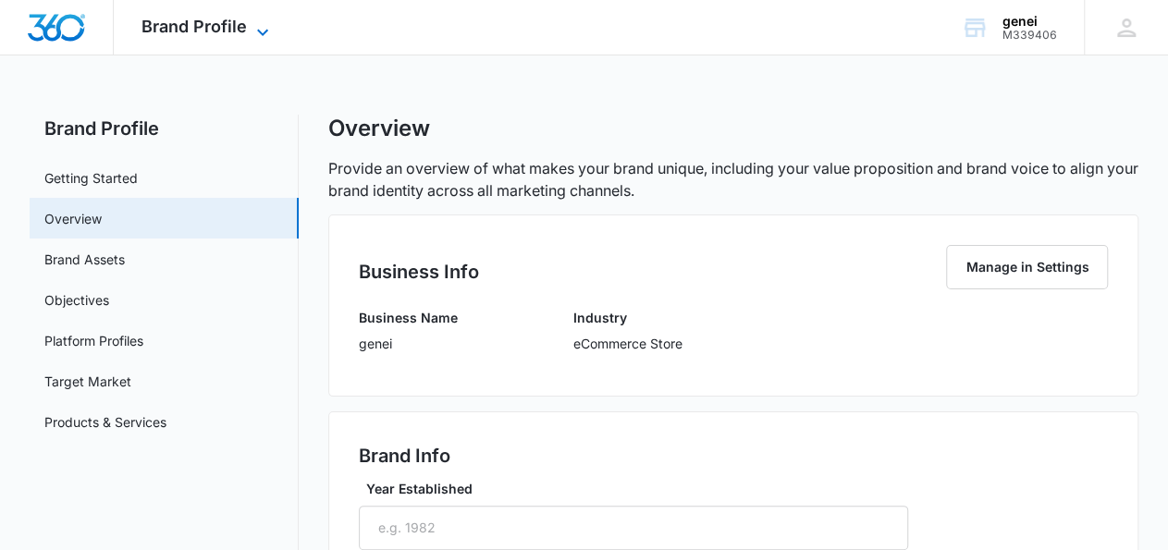
click at [254, 31] on icon at bounding box center [263, 32] width 22 height 22
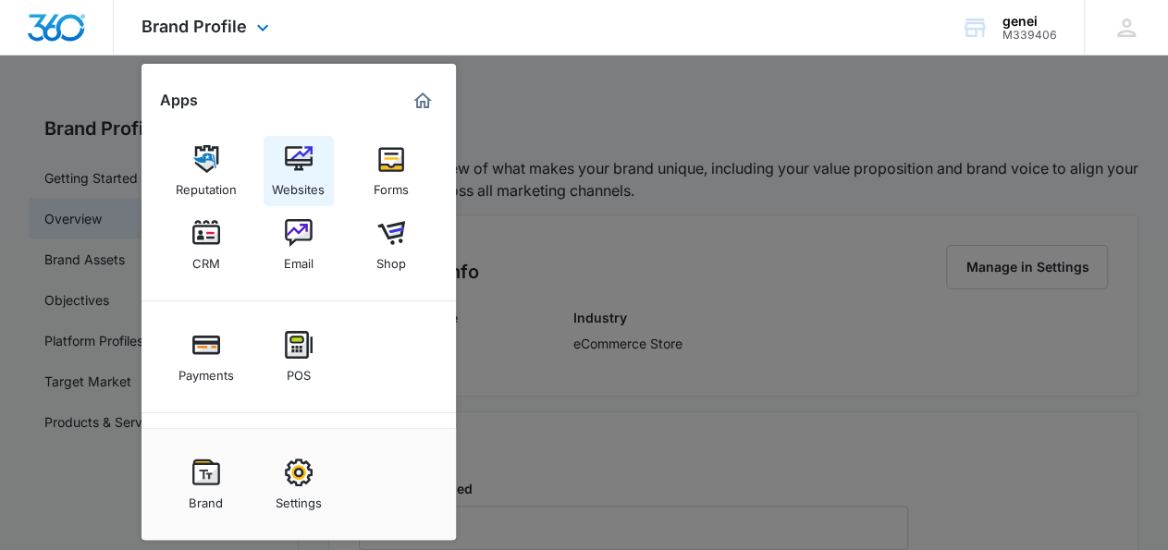
click at [296, 192] on div "Websites" at bounding box center [298, 185] width 53 height 24
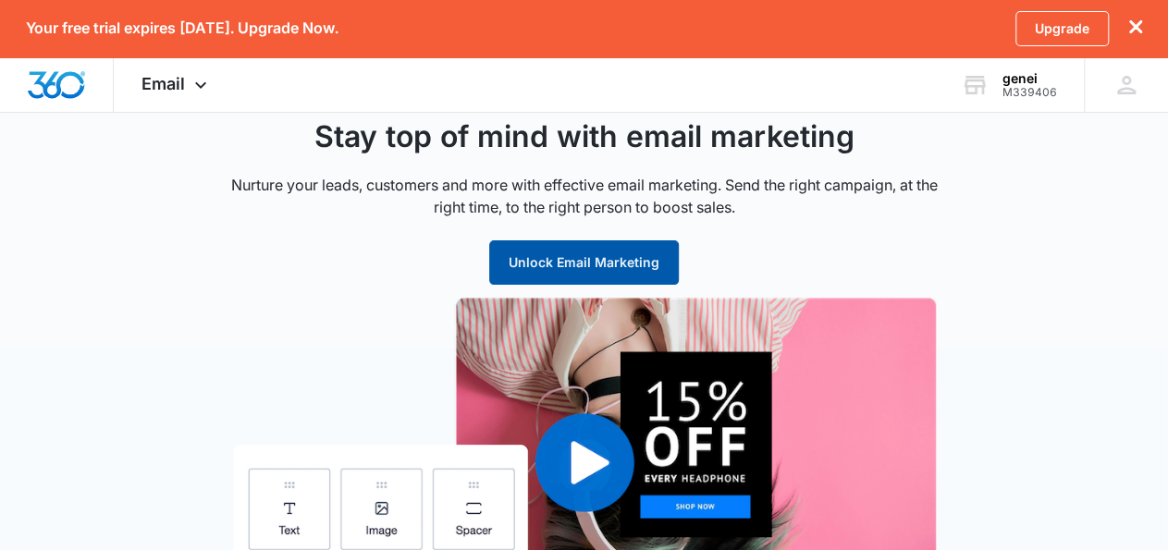
scroll to position [98, 0]
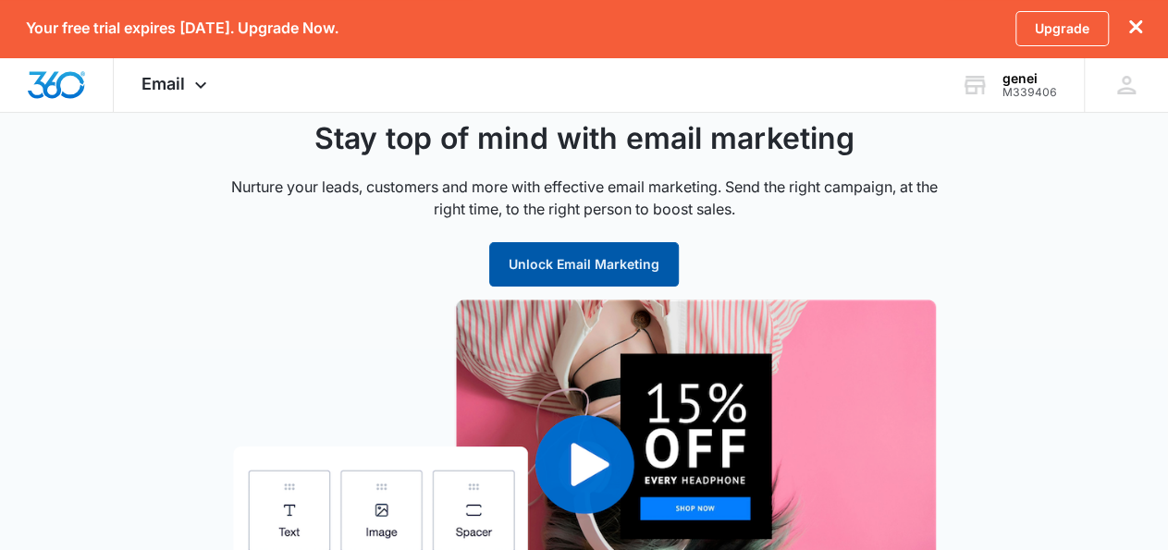
click at [589, 265] on button "Unlock Email Marketing" at bounding box center [584, 264] width 190 height 44
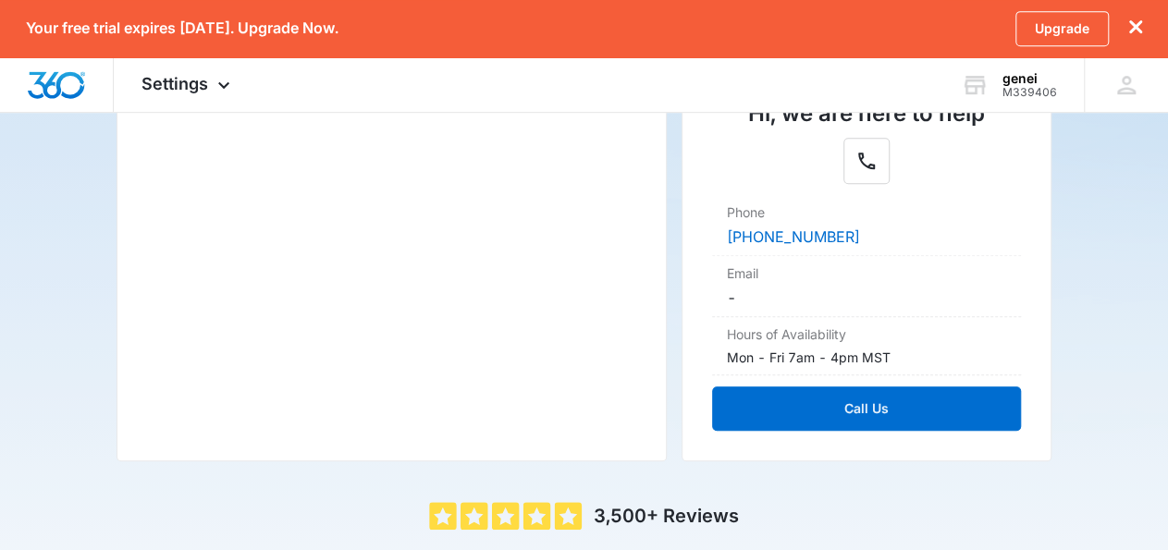
scroll to position [386, 0]
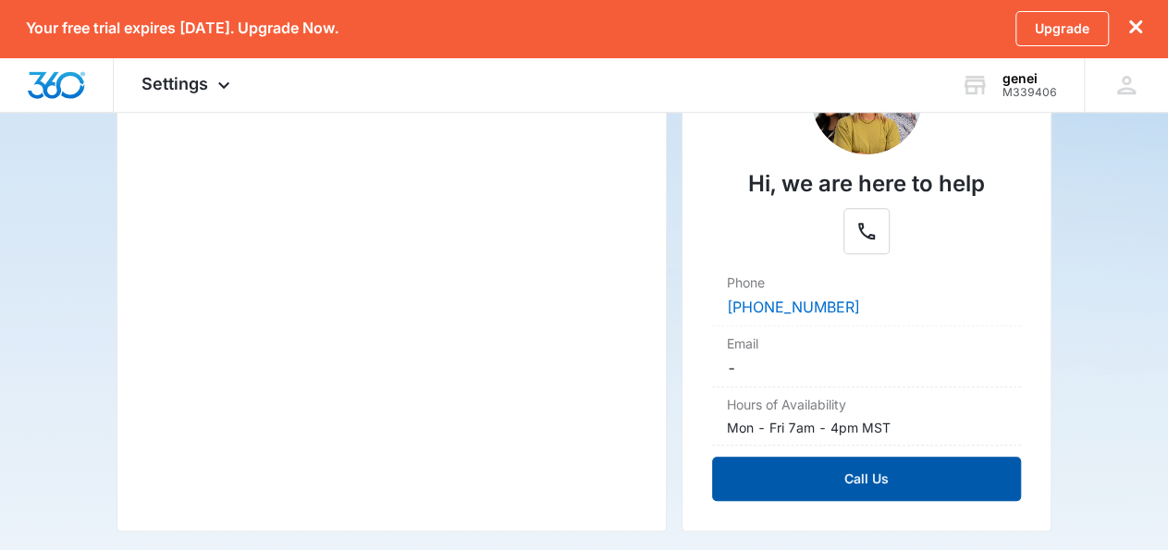
click at [853, 487] on button "Call Us" at bounding box center [866, 479] width 309 height 44
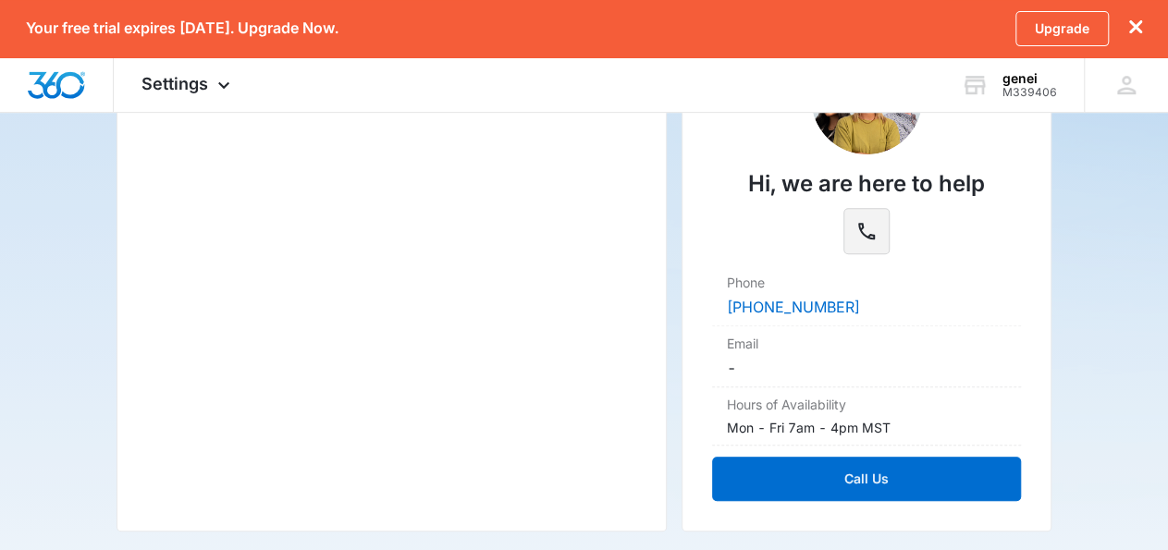
click at [872, 228] on icon "Phone" at bounding box center [867, 231] width 22 height 22
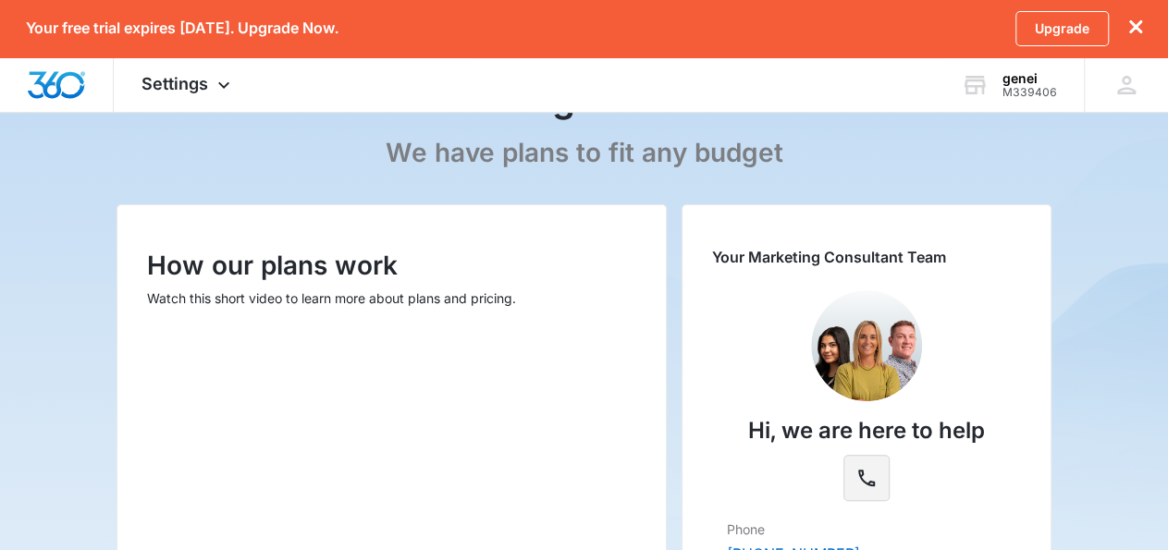
scroll to position [0, 0]
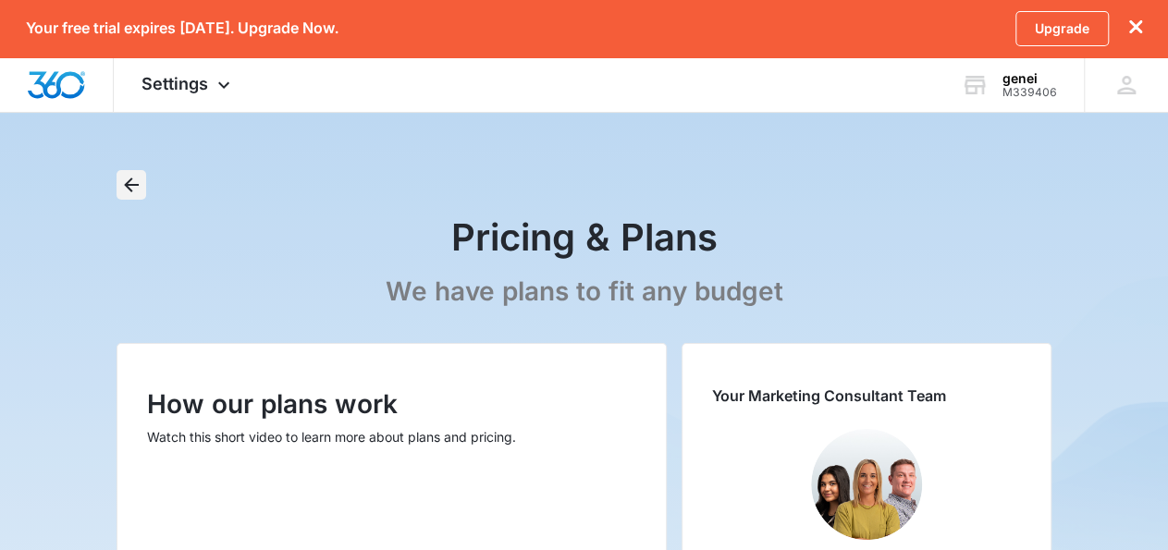
click at [140, 191] on icon "Back" at bounding box center [131, 185] width 22 height 22
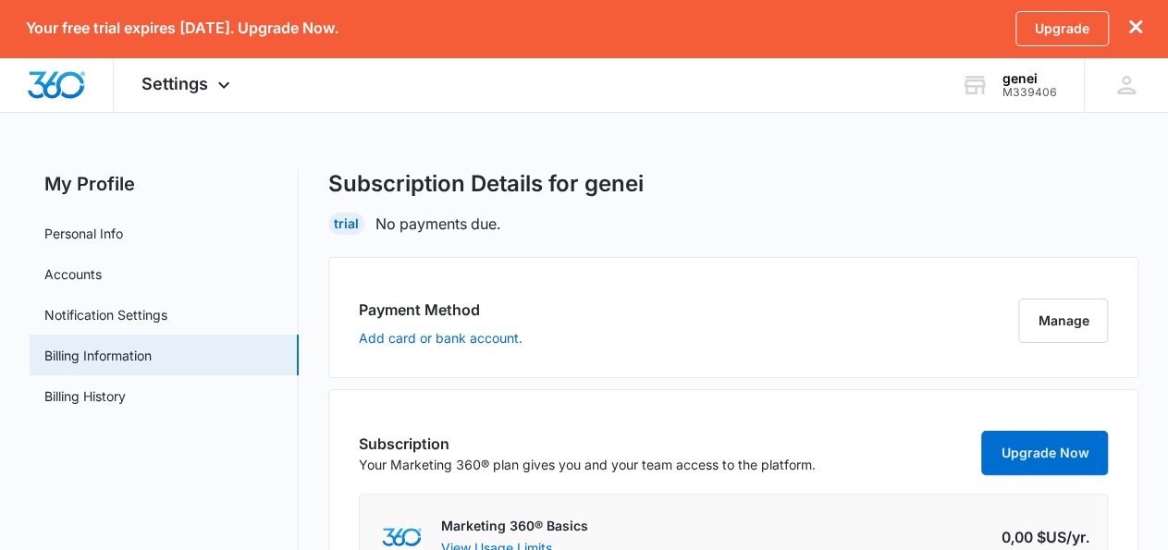
scroll to position [100, 0]
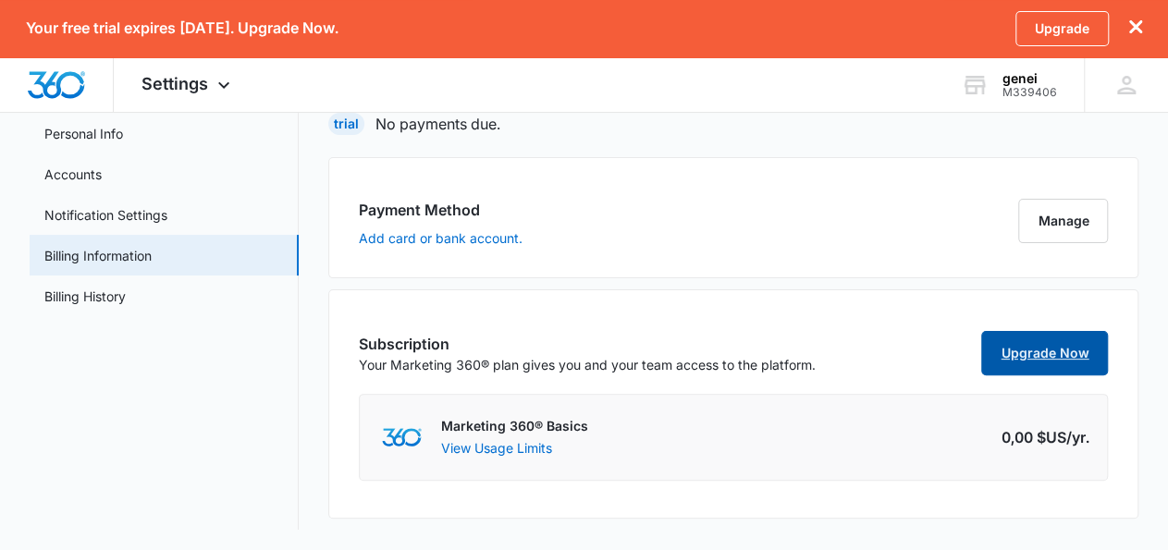
click at [1096, 372] on link "Upgrade Now" at bounding box center [1045, 353] width 127 height 44
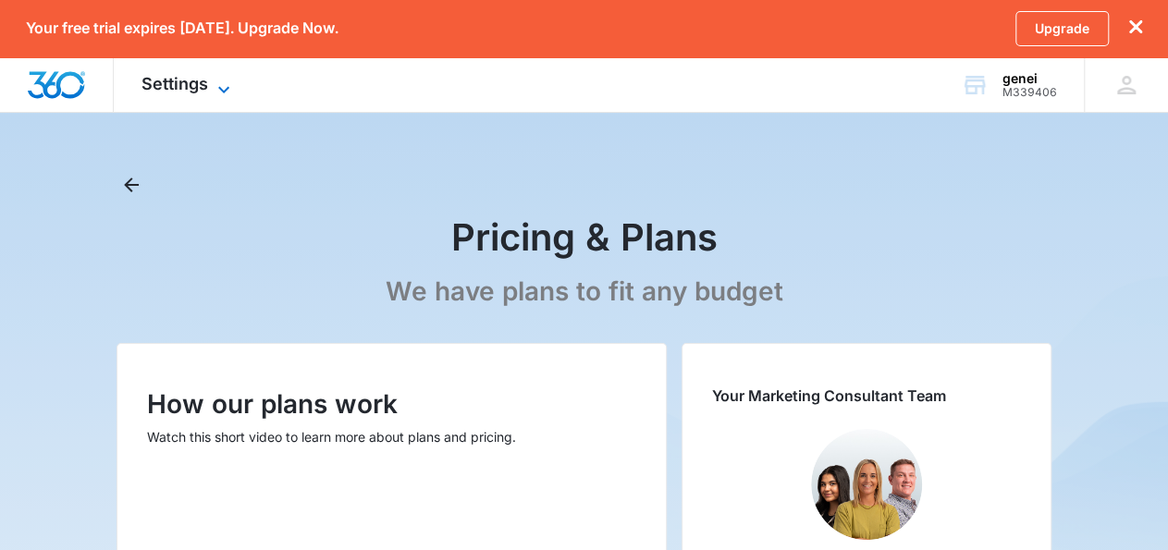
click at [202, 84] on span "Settings" at bounding box center [175, 83] width 67 height 19
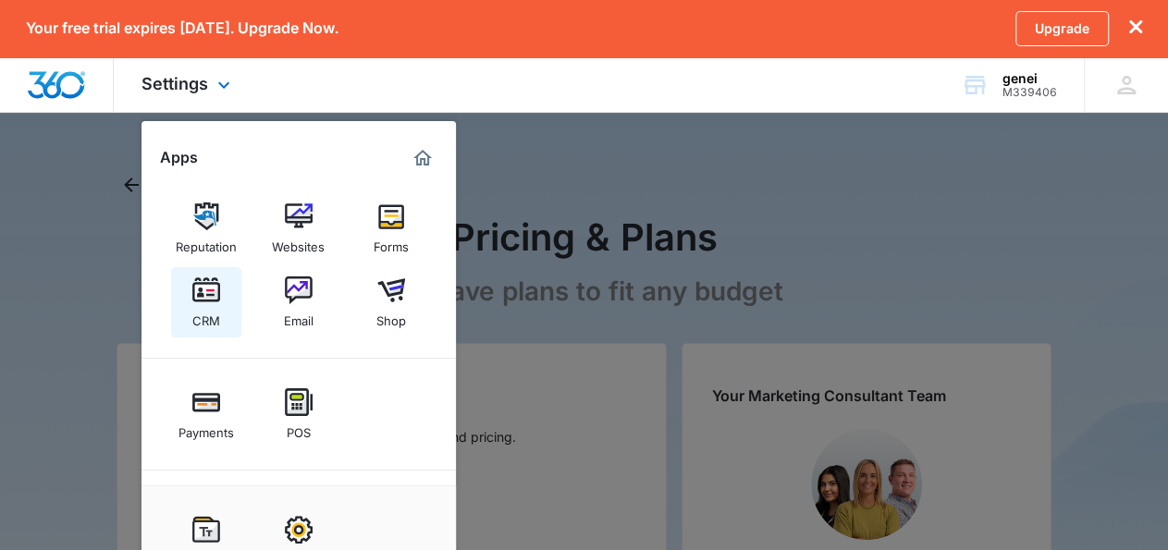
click at [224, 313] on link "CRM" at bounding box center [206, 302] width 70 height 70
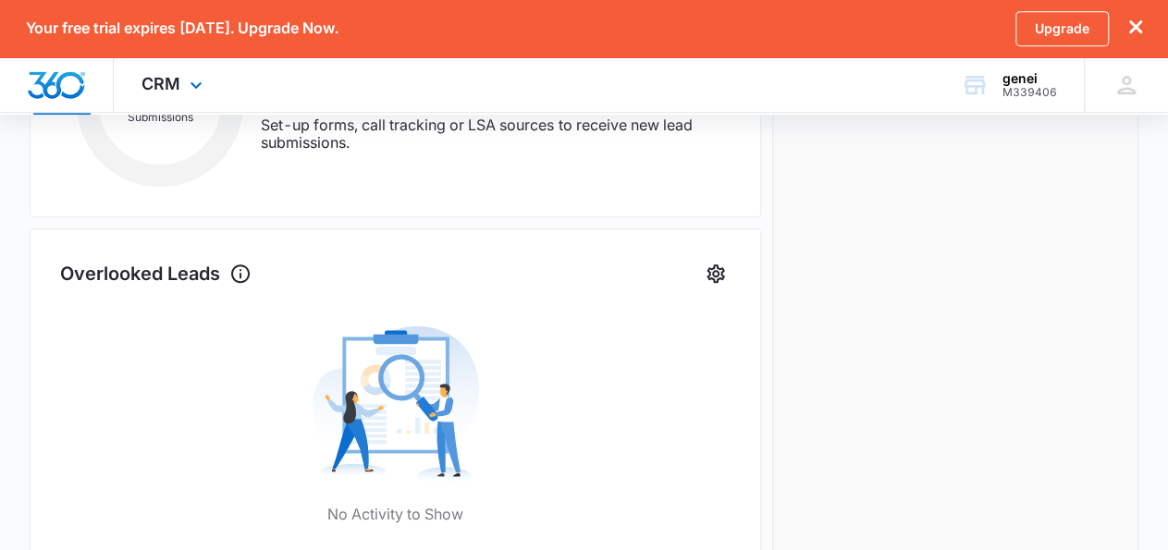
scroll to position [496, 0]
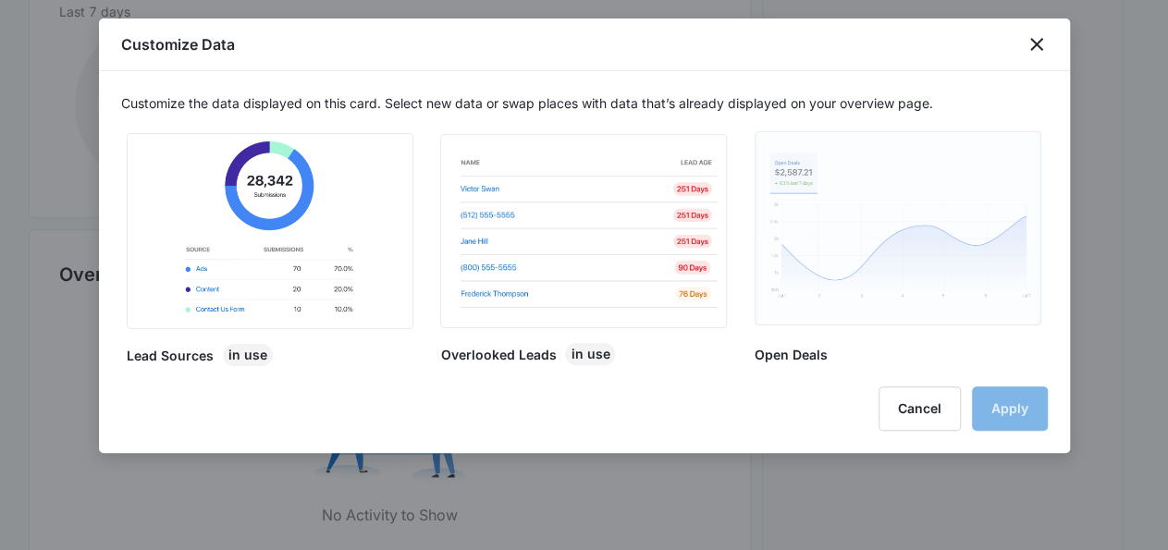
click at [866, 251] on img at bounding box center [898, 228] width 279 height 192
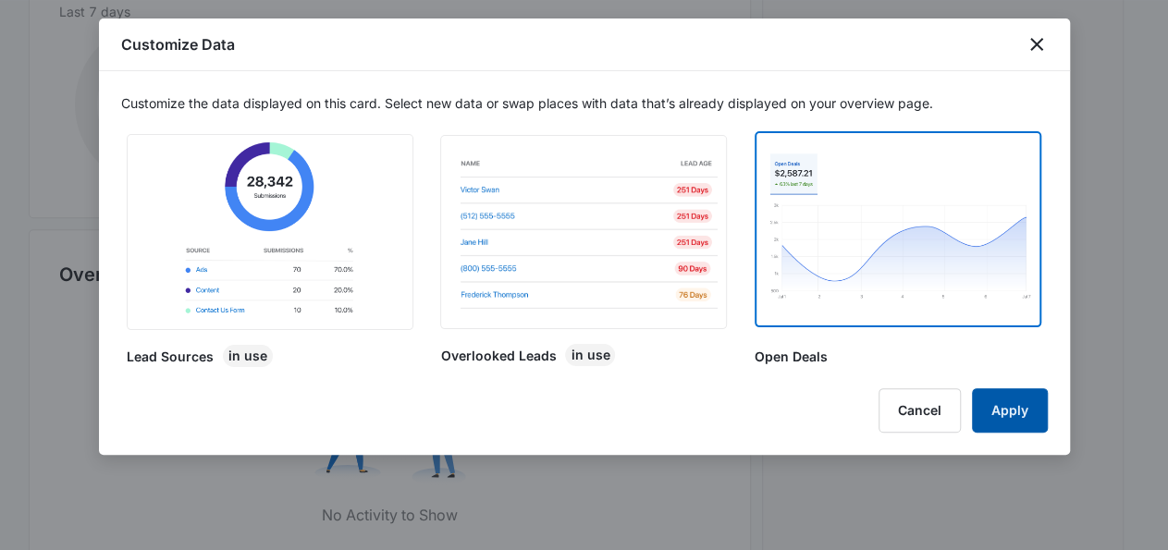
click at [1017, 404] on button "Apply" at bounding box center [1010, 411] width 76 height 44
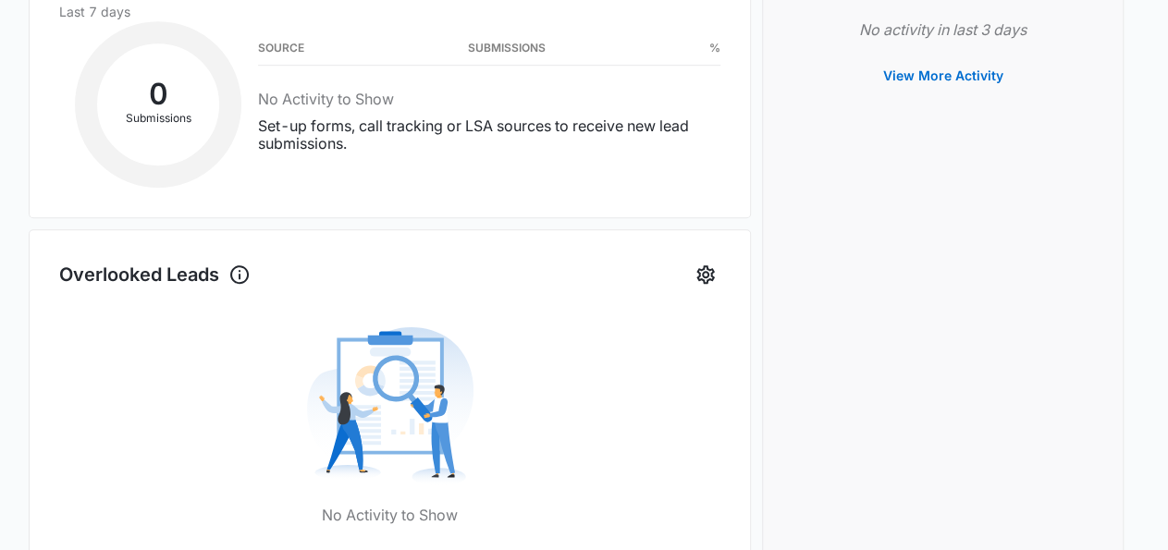
type input "09/29/2025"
type input "10/06/2025"
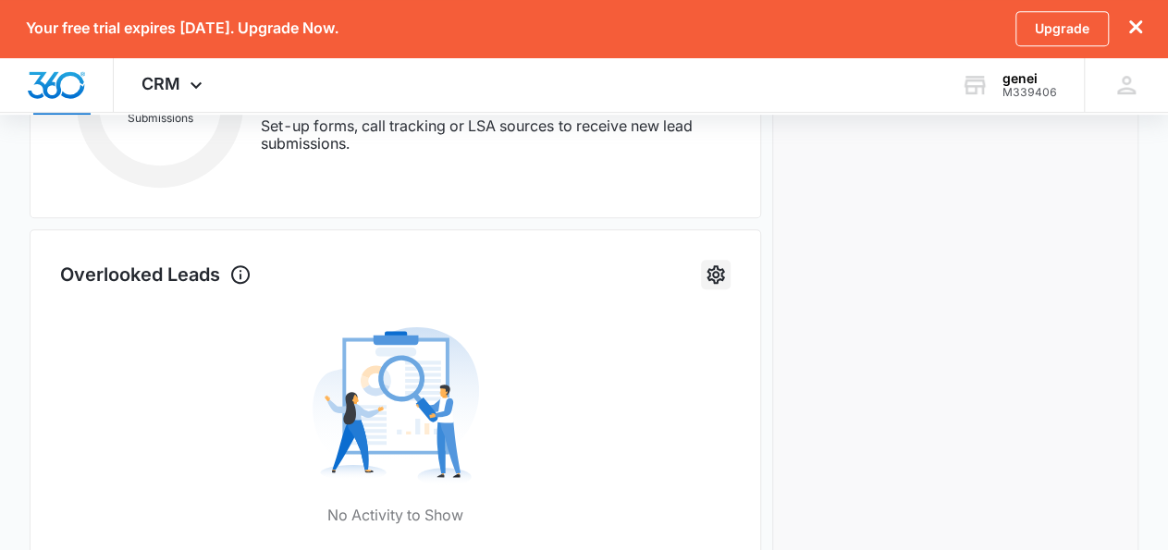
click at [708, 275] on icon "Settings" at bounding box center [717, 275] width 18 height 19
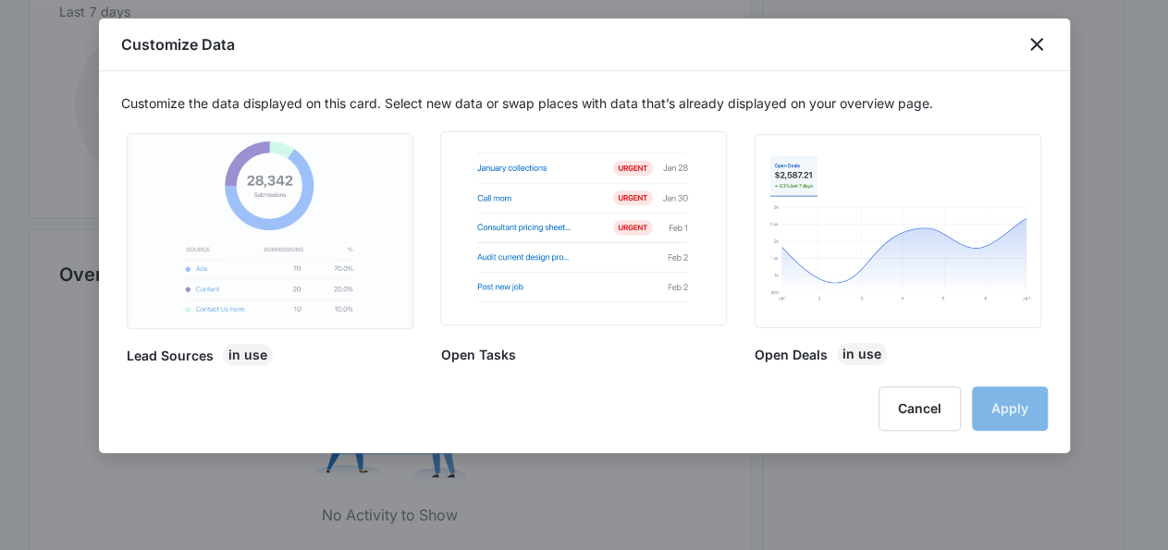
click at [331, 266] on img at bounding box center [269, 231] width 279 height 194
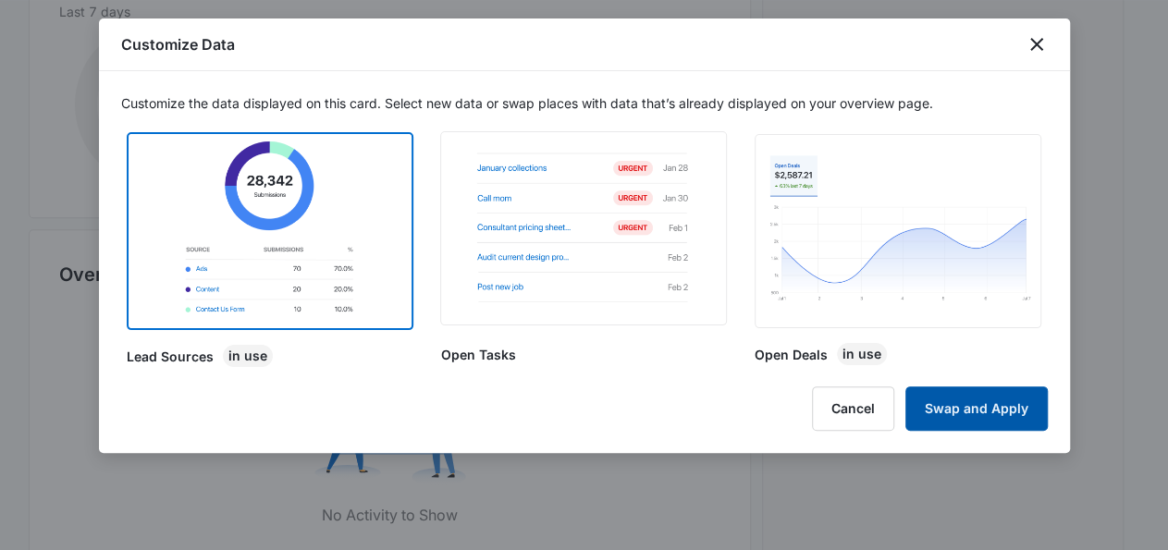
click at [954, 410] on button "Swap and Apply" at bounding box center [977, 409] width 142 height 44
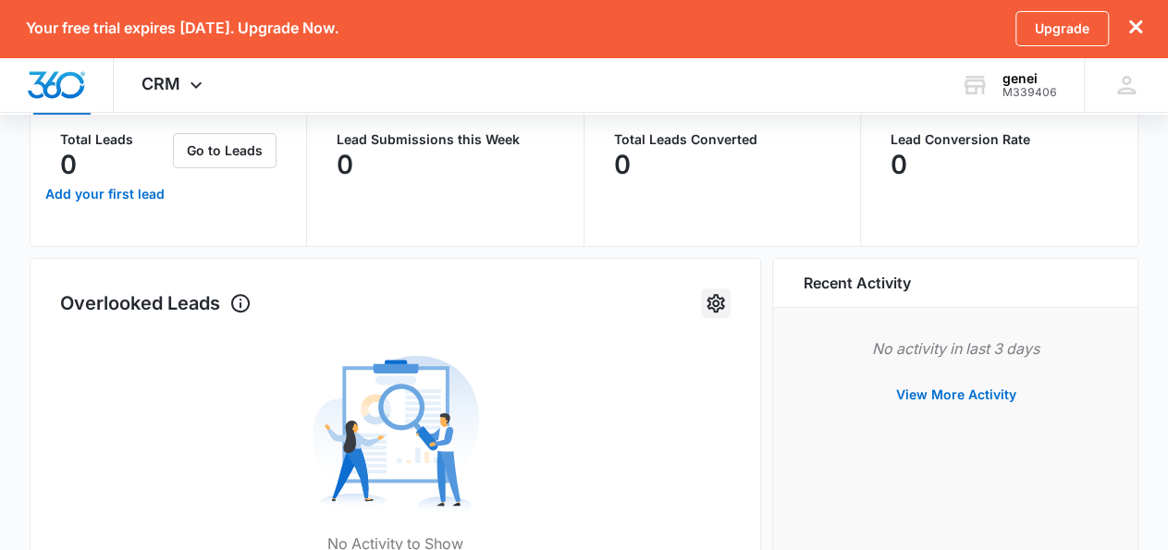
scroll to position [0, 0]
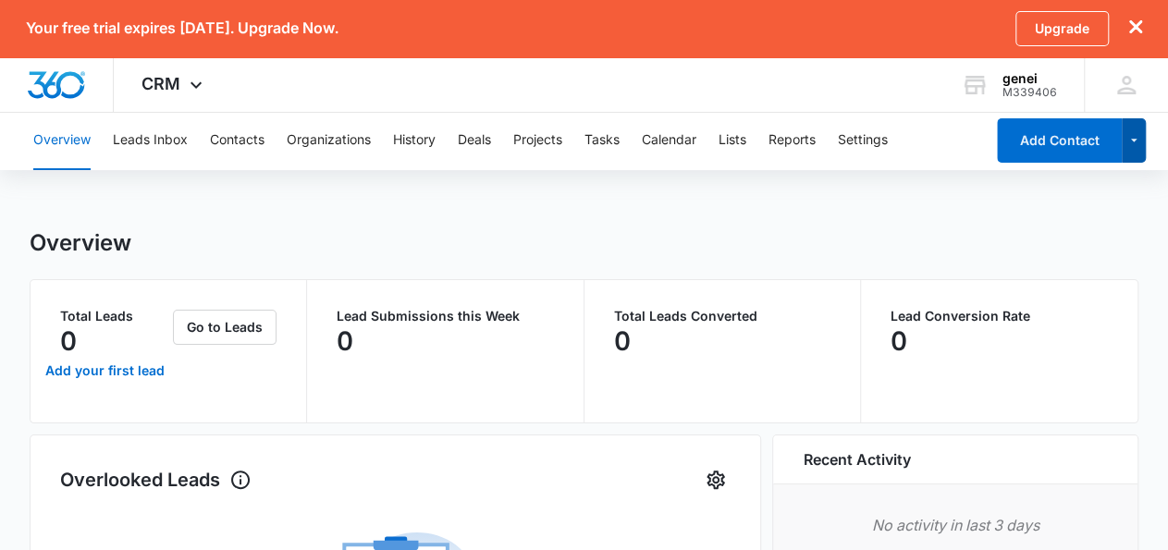
click at [1127, 154] on button "button" at bounding box center [1134, 140] width 25 height 44
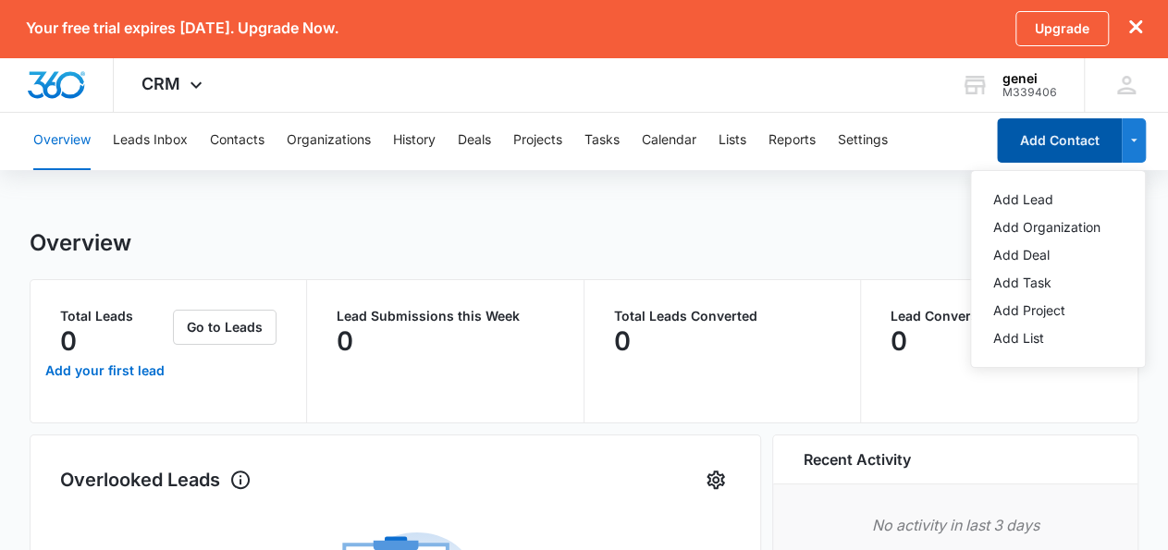
click at [1060, 149] on button "Add Contact" at bounding box center [1059, 140] width 125 height 44
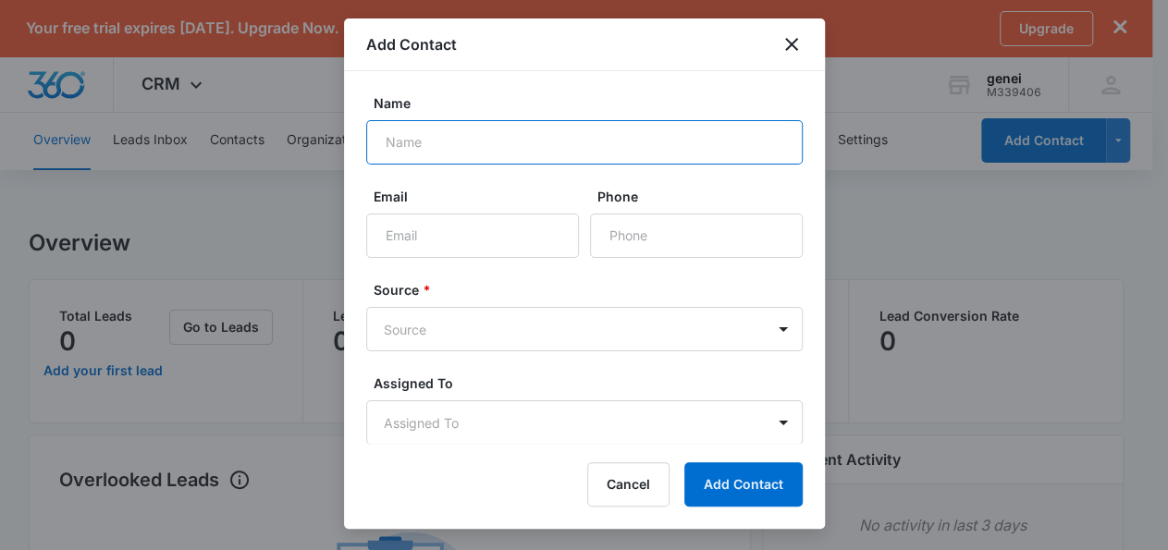
click at [580, 145] on input "Name" at bounding box center [584, 142] width 437 height 44
type input "aqsa"
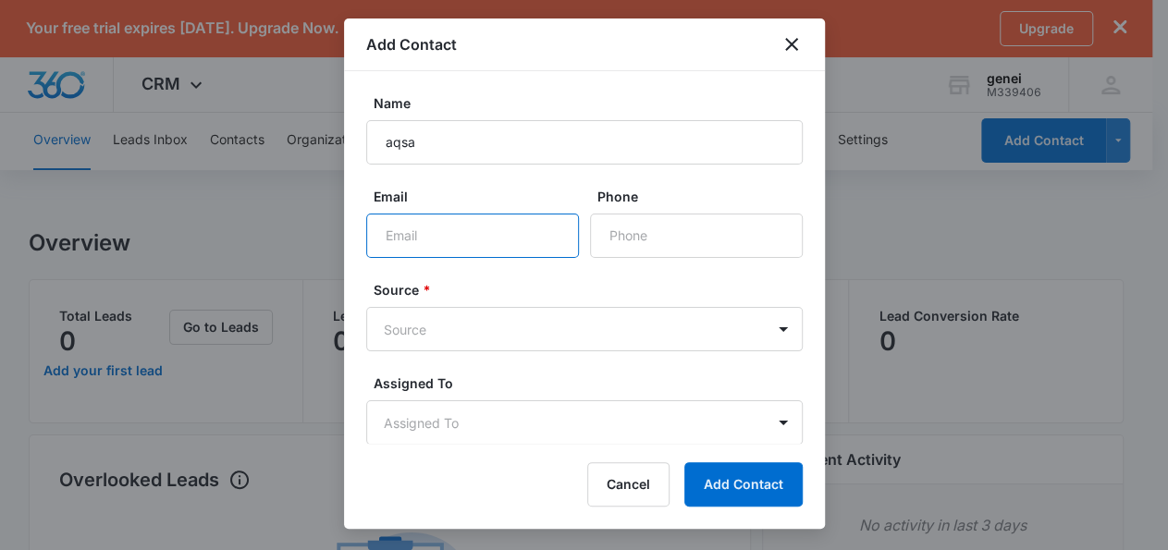
click at [482, 241] on input "Email" at bounding box center [472, 236] width 213 height 44
type input "moujtahid60@yahoo.com"
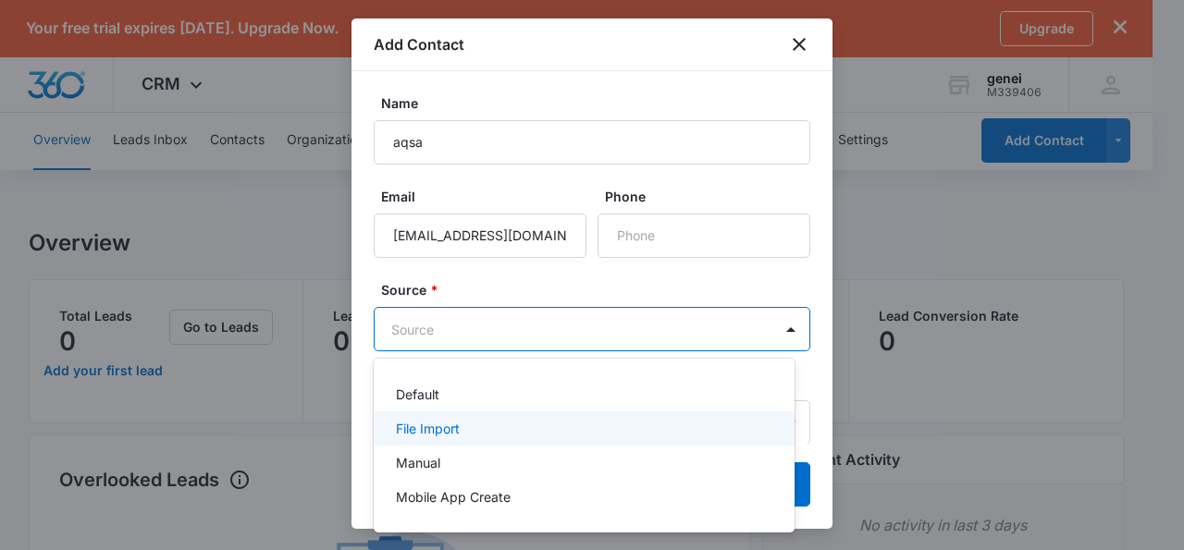
click at [462, 445] on div "File Import" at bounding box center [584, 429] width 421 height 34
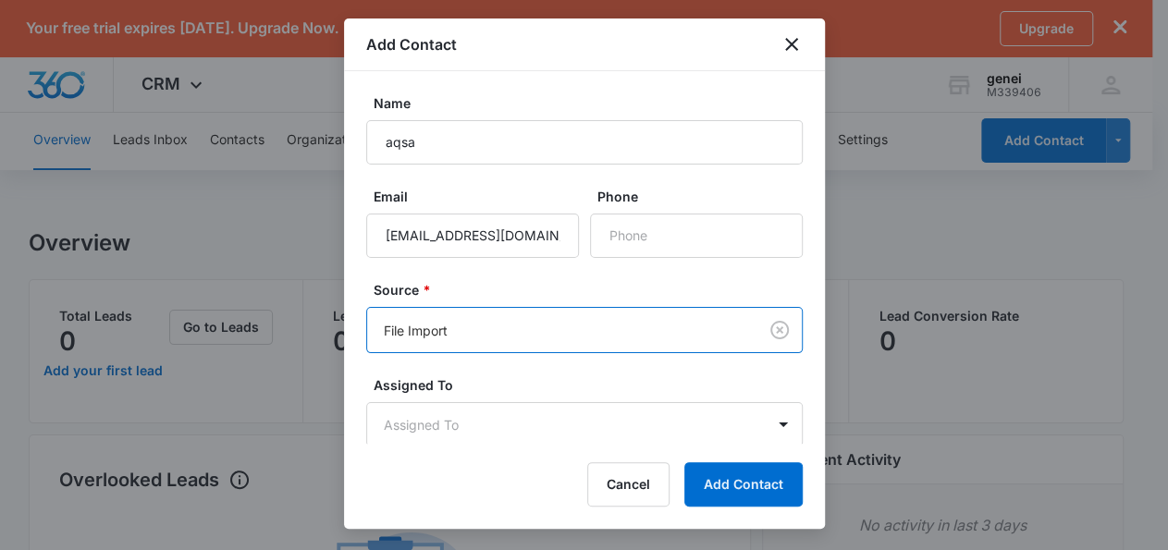
scroll to position [66, 0]
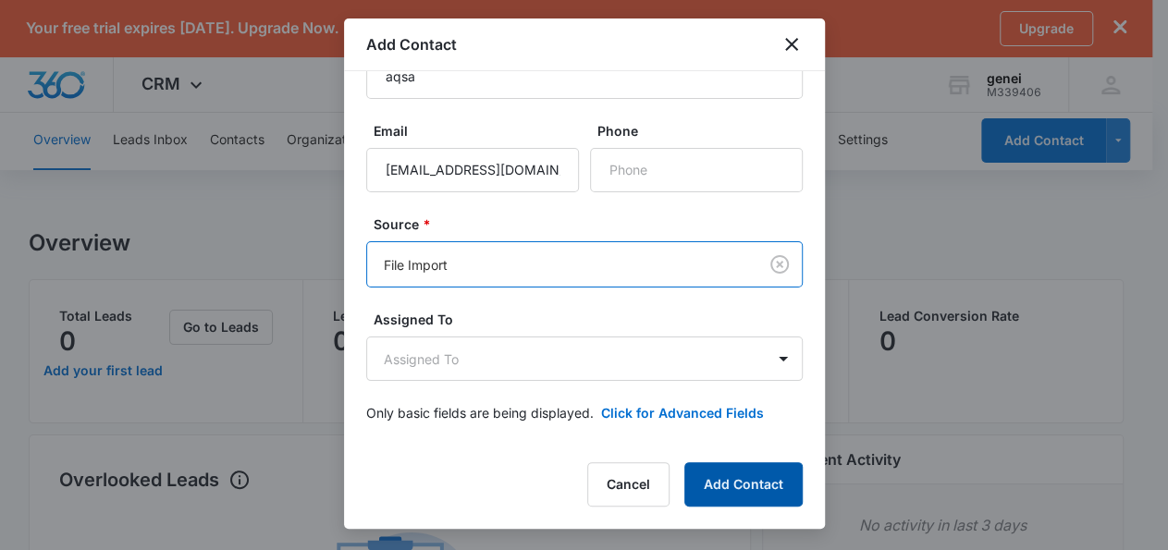
click at [737, 485] on button "Add Contact" at bounding box center [744, 485] width 118 height 44
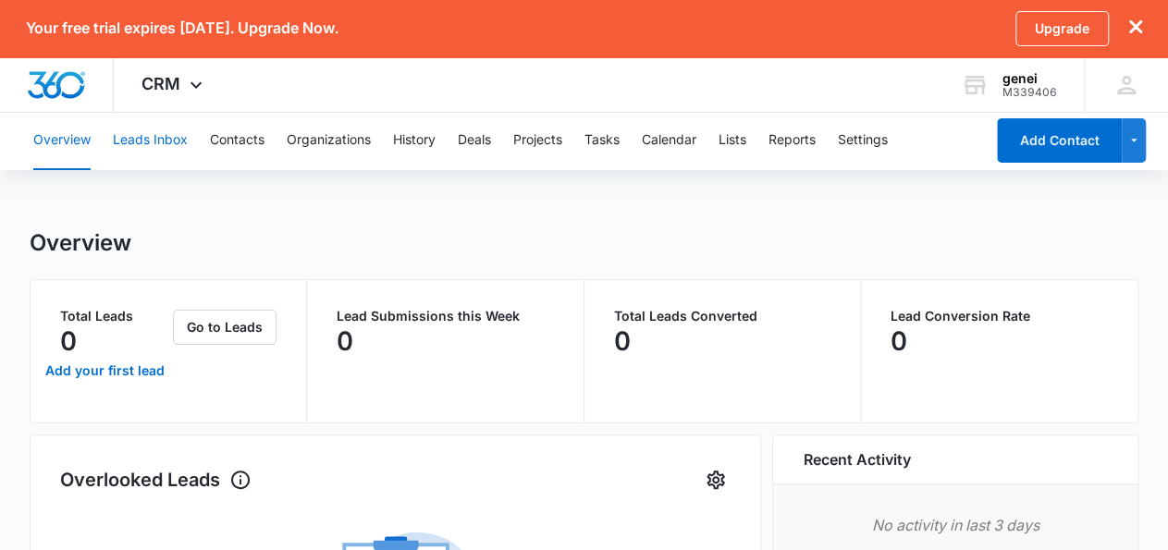
click at [184, 142] on button "Leads Inbox" at bounding box center [150, 140] width 75 height 59
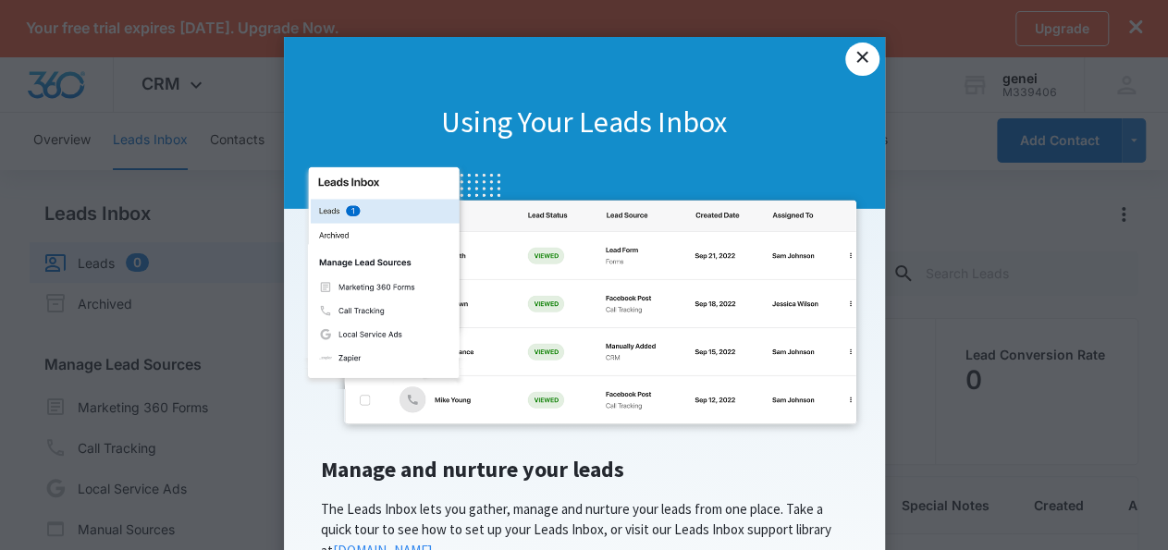
click at [861, 62] on link "×" at bounding box center [862, 59] width 33 height 33
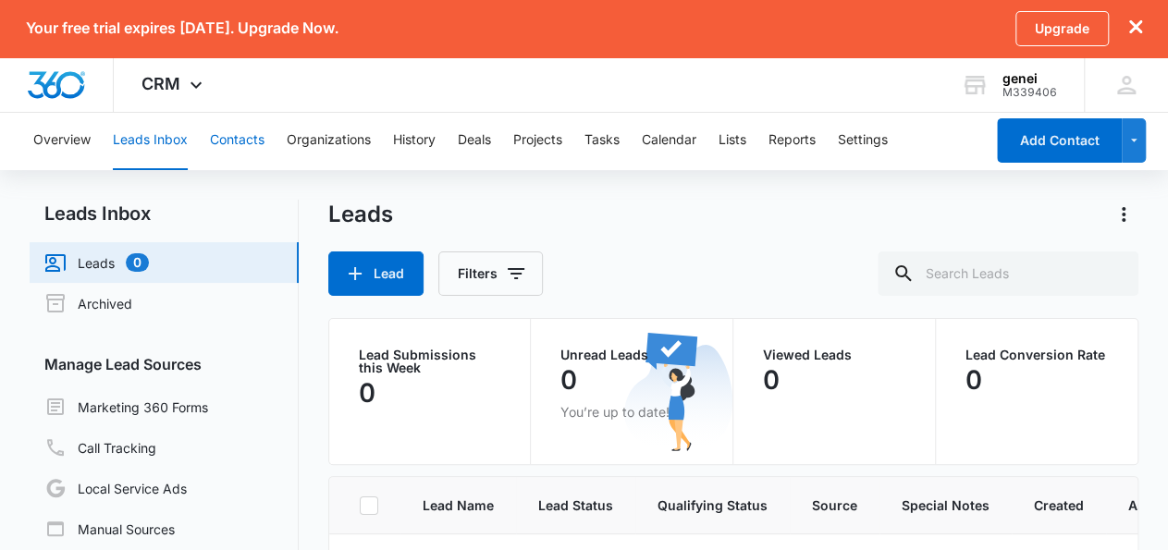
click at [221, 132] on button "Contacts" at bounding box center [237, 140] width 55 height 59
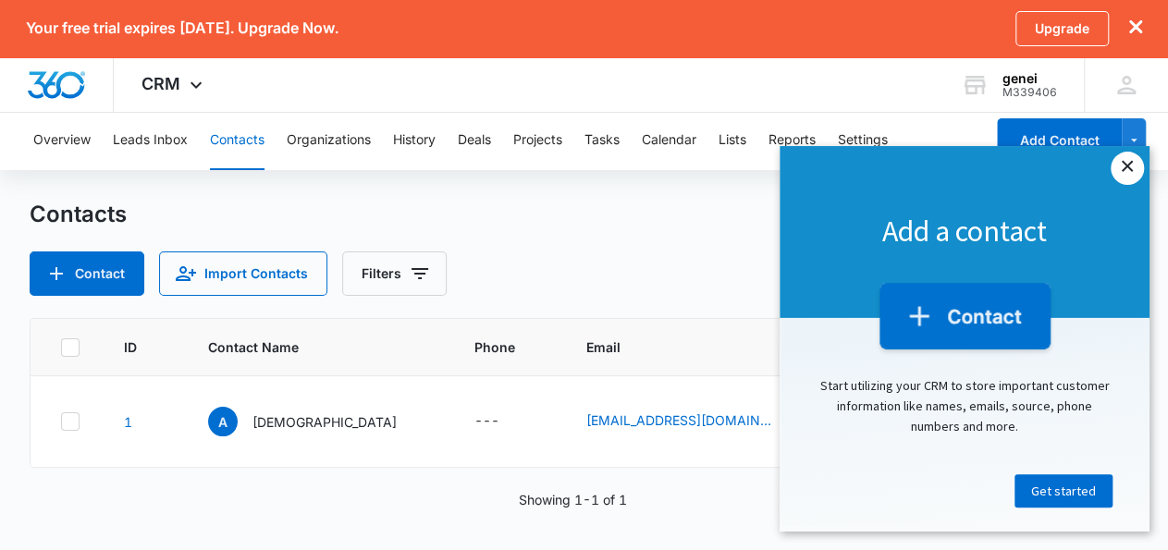
click at [1128, 166] on link "×" at bounding box center [1127, 168] width 33 height 33
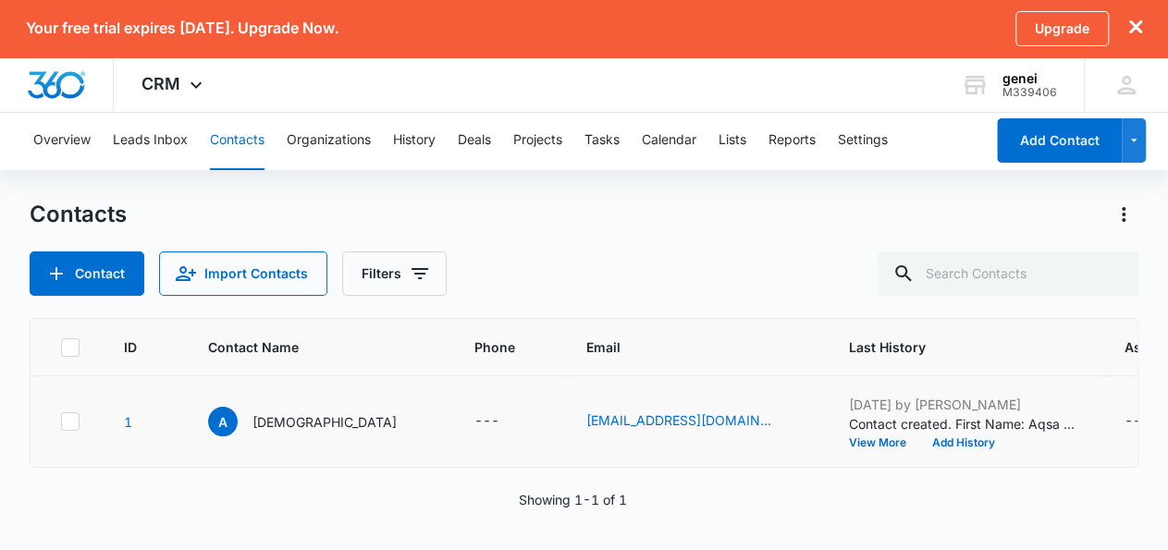
scroll to position [54, 0]
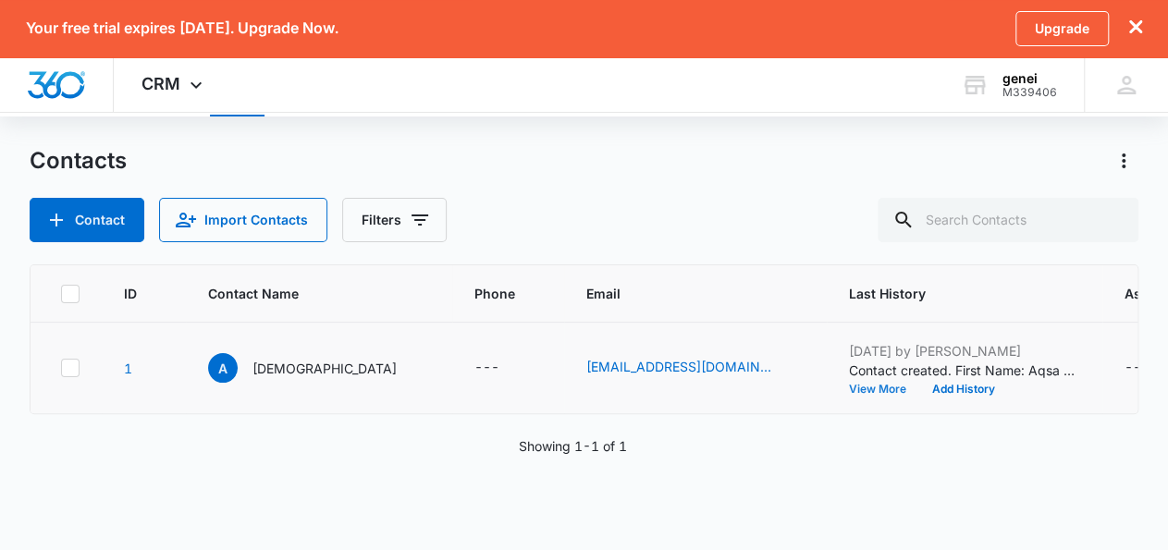
click at [849, 387] on button "View More" at bounding box center [884, 389] width 70 height 11
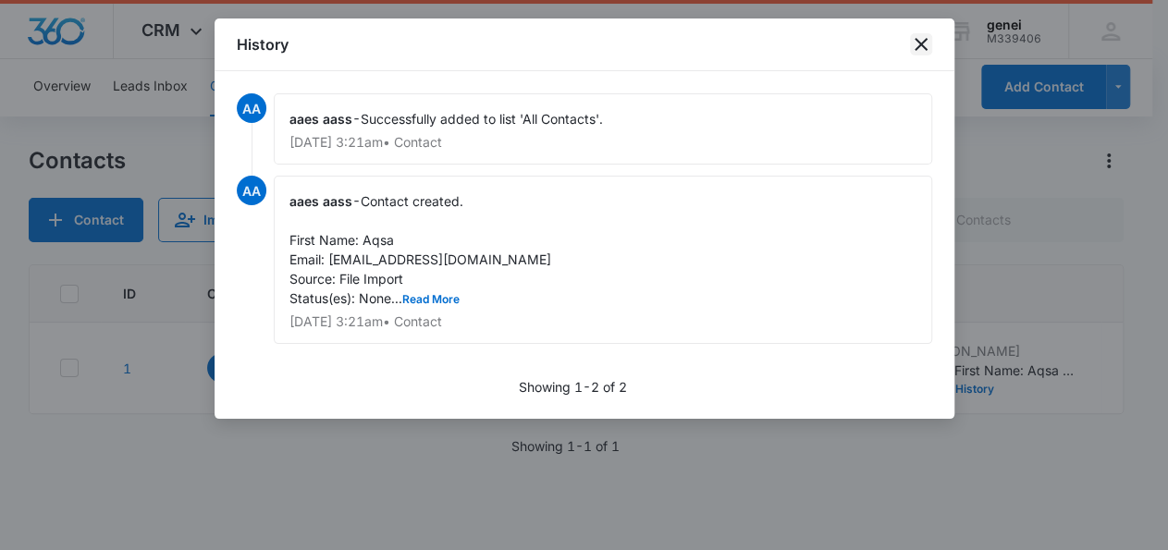
click at [921, 42] on icon "close" at bounding box center [921, 44] width 22 height 22
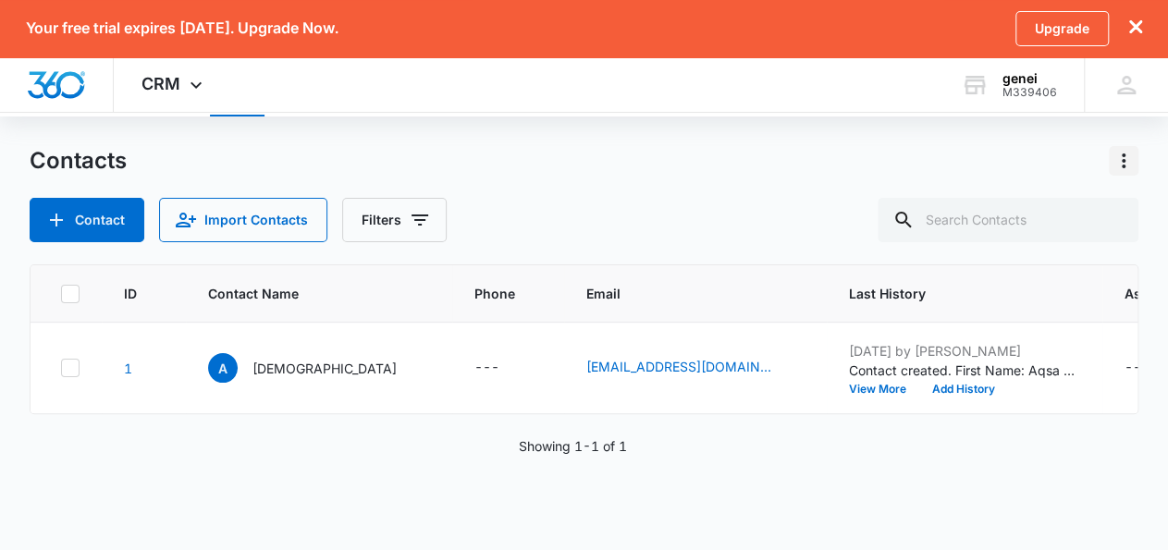
click at [1123, 156] on icon "Actions" at bounding box center [1124, 161] width 4 height 15
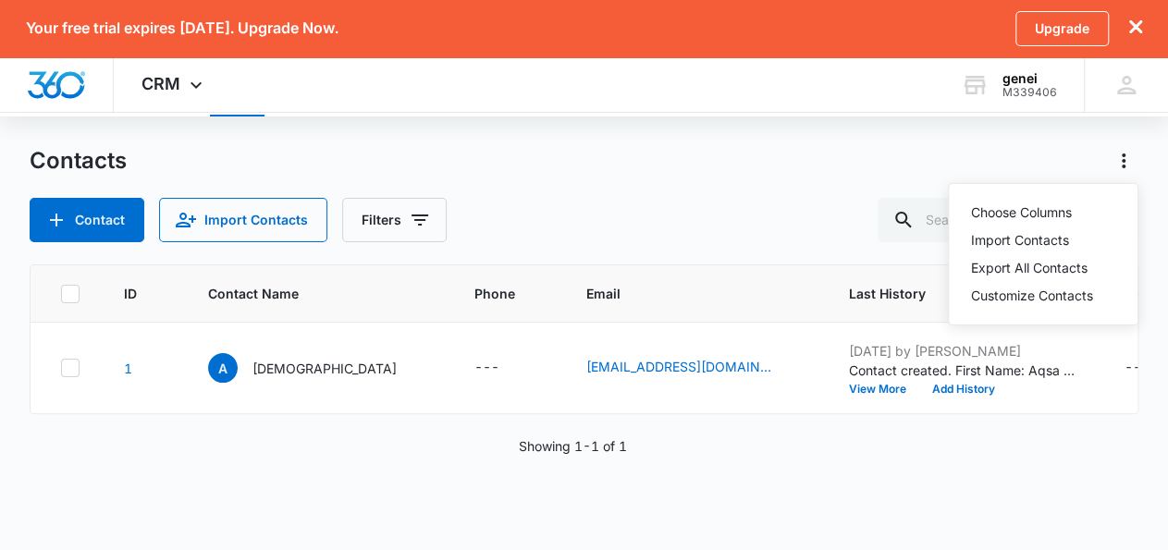
click at [661, 217] on div "Contact Import Contacts Filters" at bounding box center [585, 220] width 1110 height 44
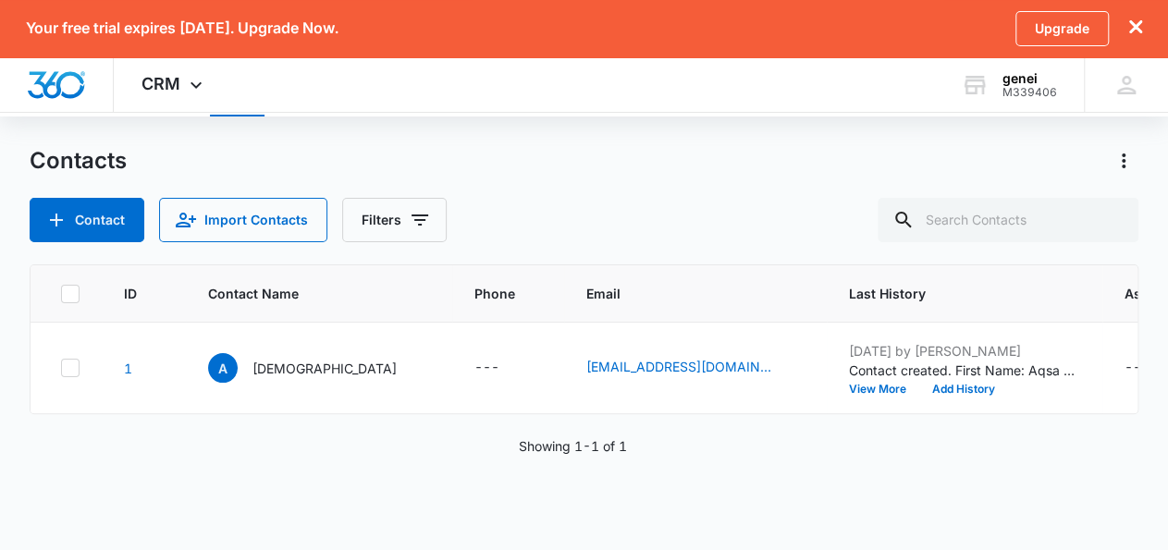
scroll to position [0, 0]
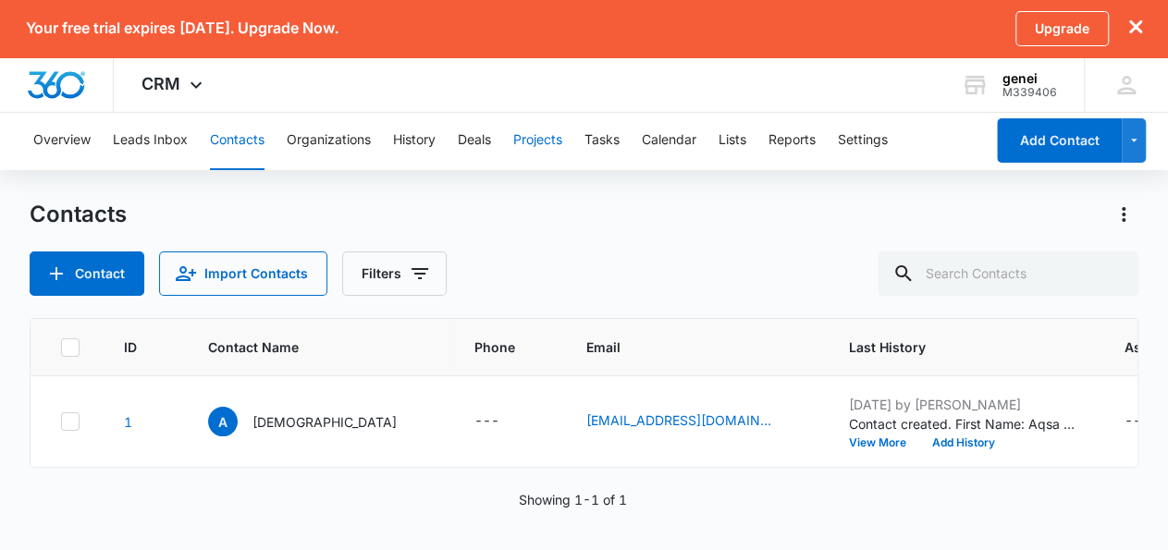
click at [548, 143] on button "Projects" at bounding box center [537, 140] width 49 height 59
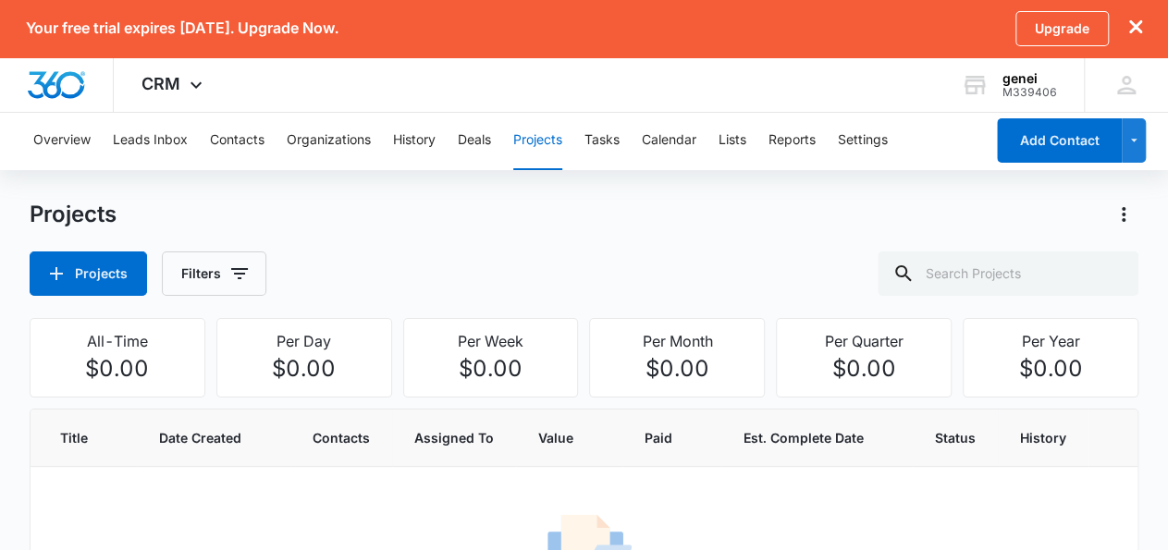
scroll to position [42, 0]
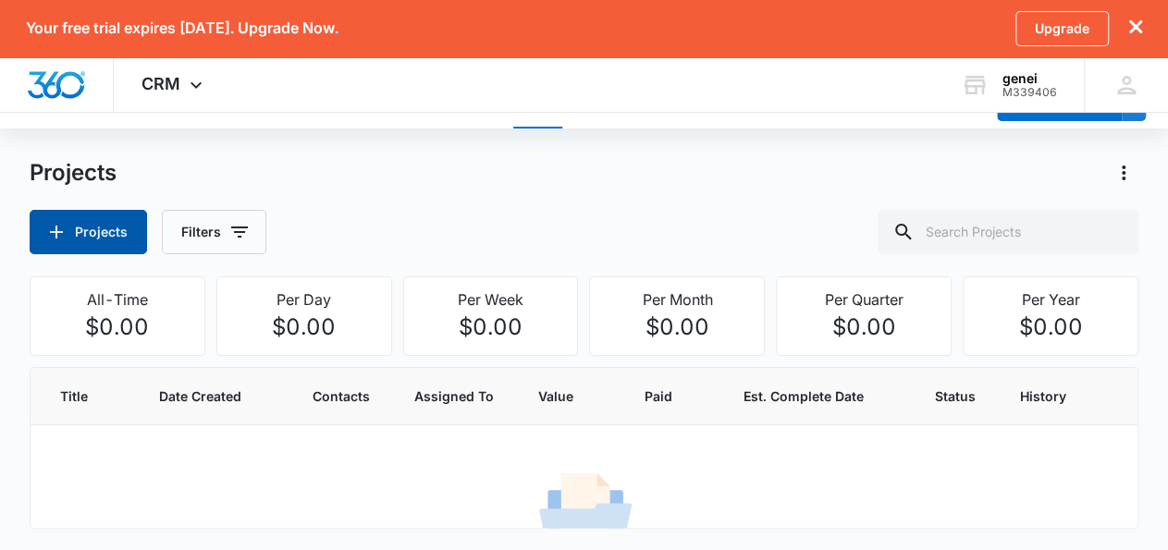
click at [124, 239] on button "Projects" at bounding box center [88, 232] width 117 height 44
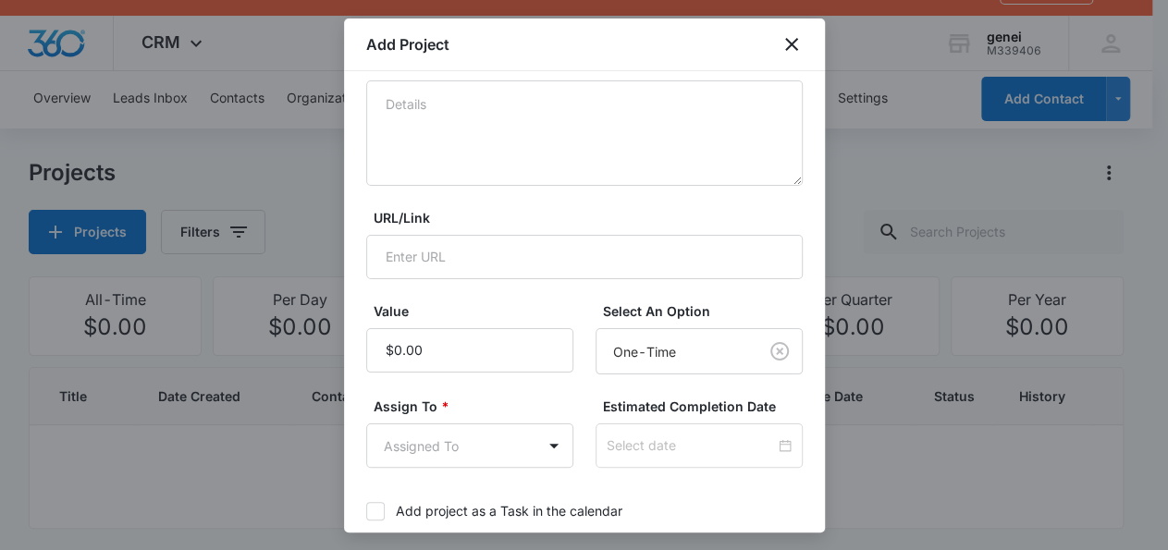
scroll to position [0, 0]
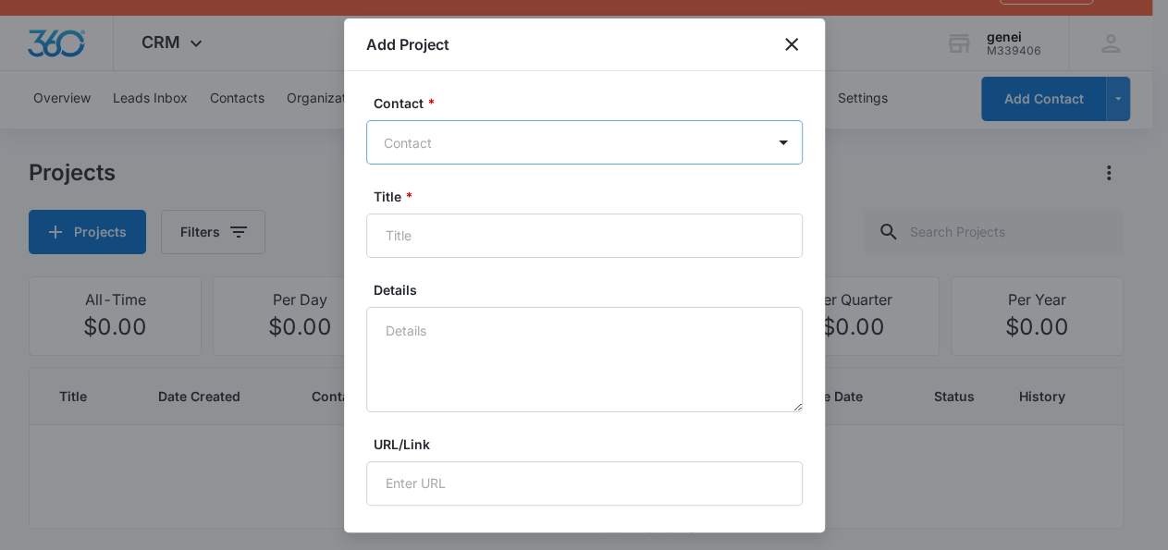
click at [503, 136] on div at bounding box center [573, 142] width 379 height 23
click at [485, 93] on label "Contact *" at bounding box center [592, 102] width 437 height 19
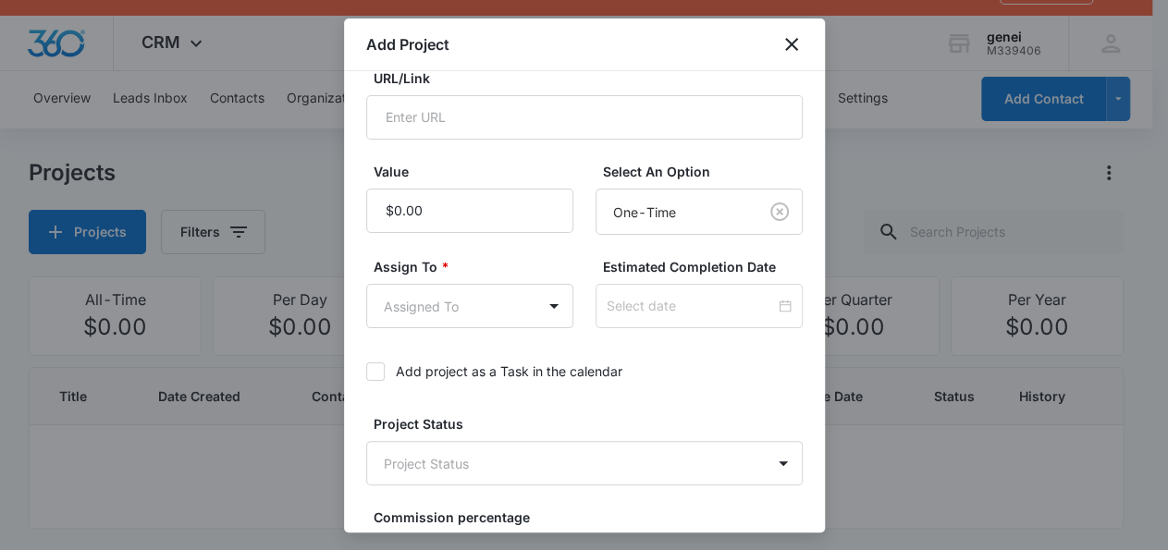
scroll to position [518, 0]
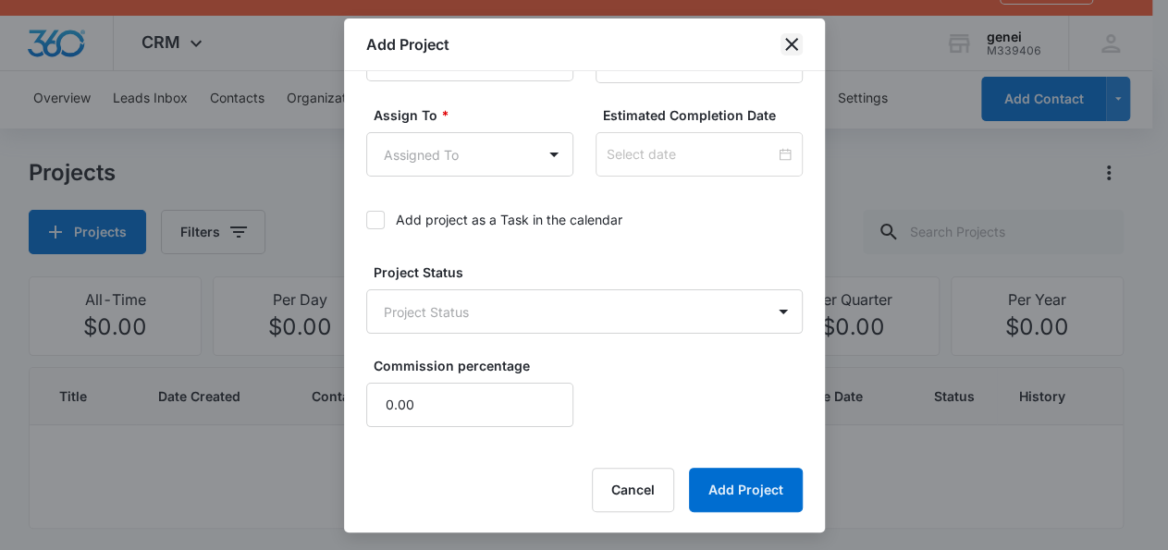
click at [788, 49] on icon "close" at bounding box center [791, 44] width 13 height 13
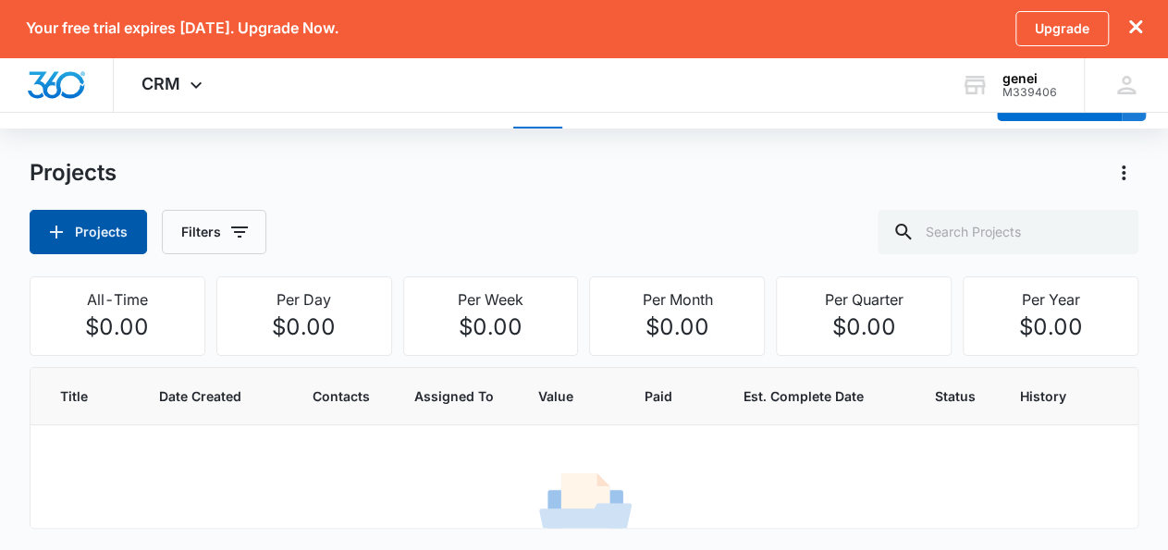
scroll to position [0, 0]
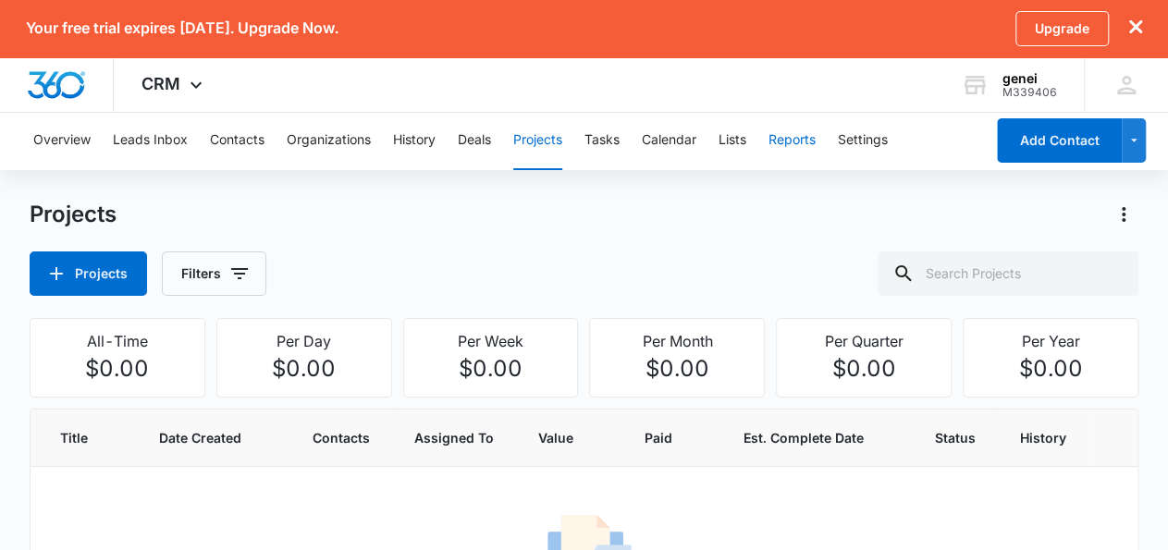
click at [789, 143] on button "Reports" at bounding box center [792, 140] width 47 height 59
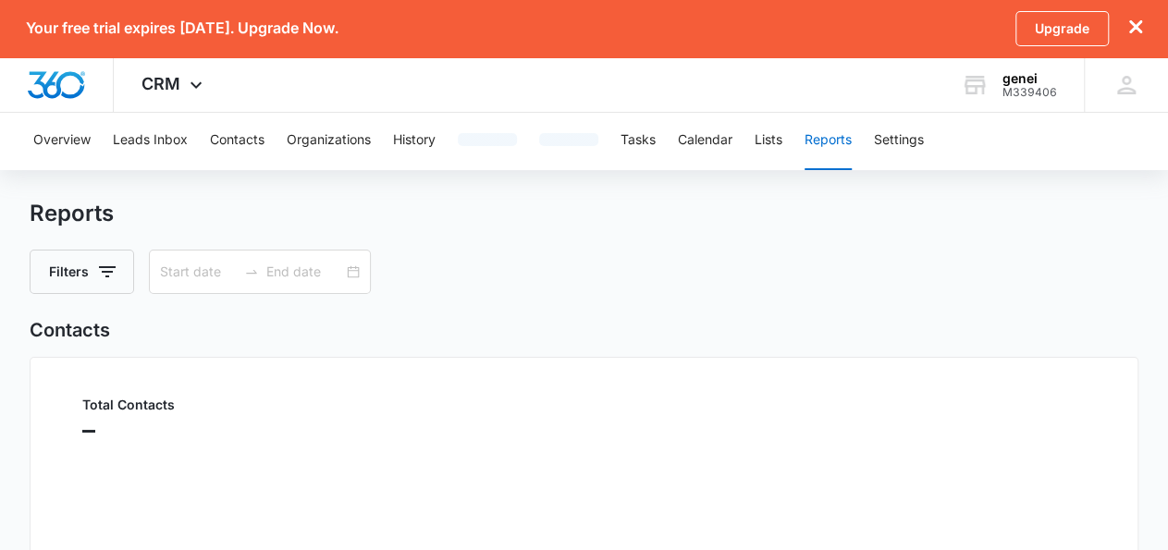
type input "09/06/2025"
type input "10/06/2025"
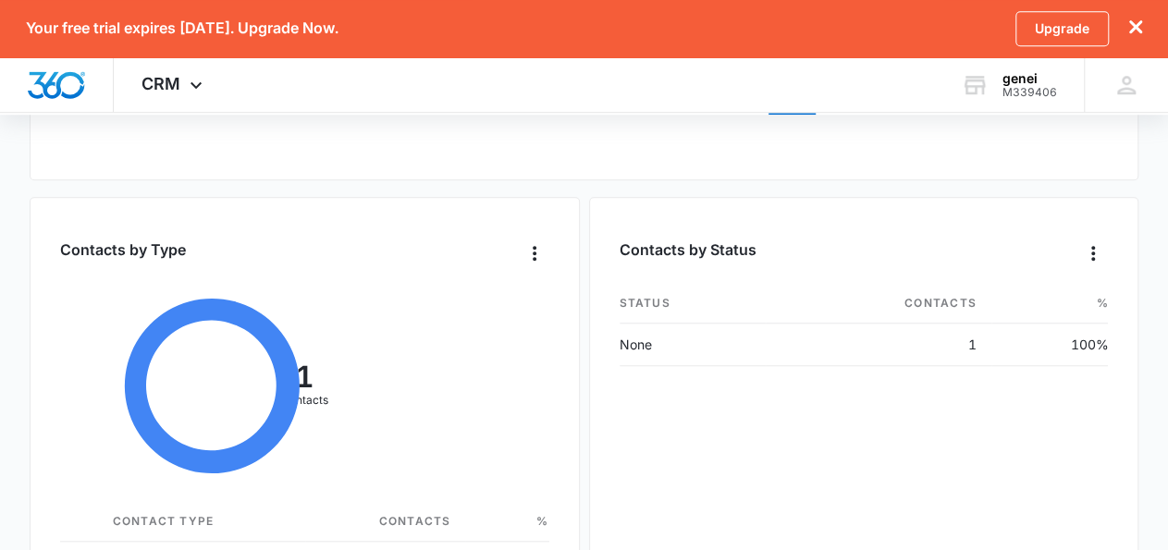
scroll to position [670, 0]
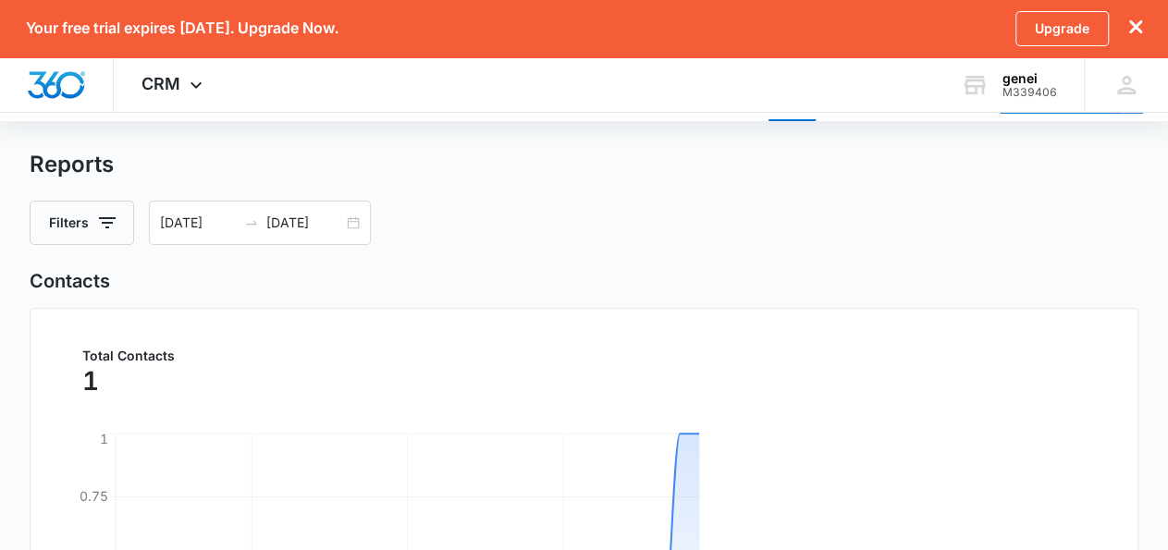
scroll to position [0, 0]
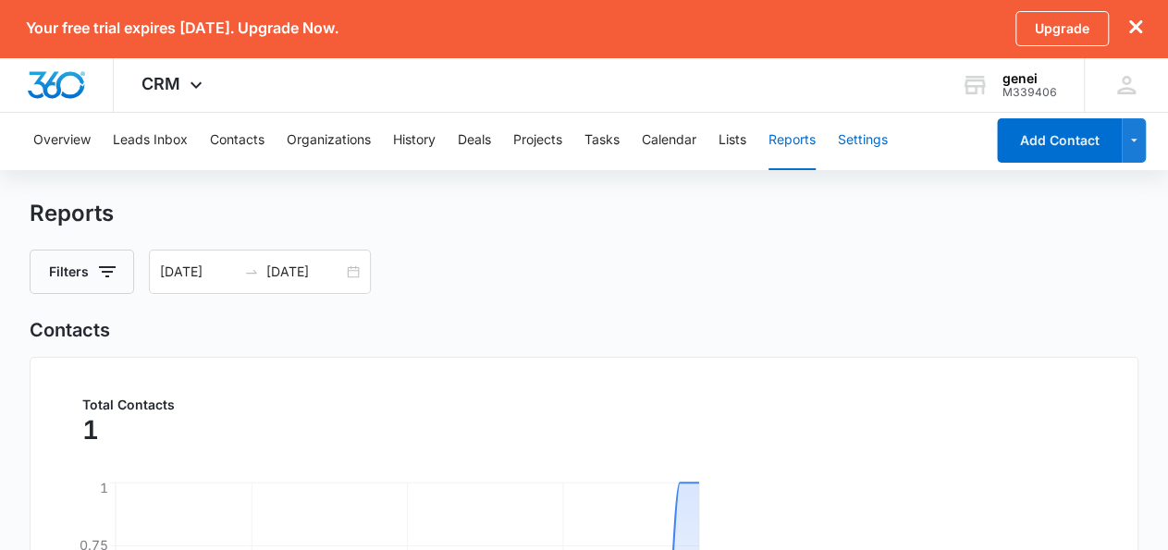
click at [872, 157] on button "Settings" at bounding box center [863, 140] width 50 height 59
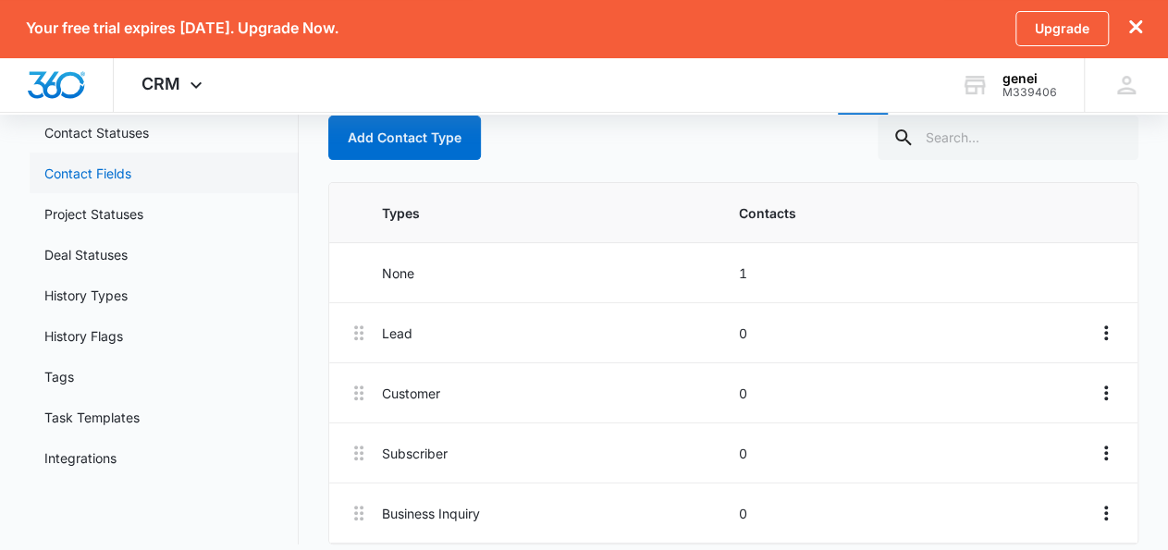
scroll to position [216, 0]
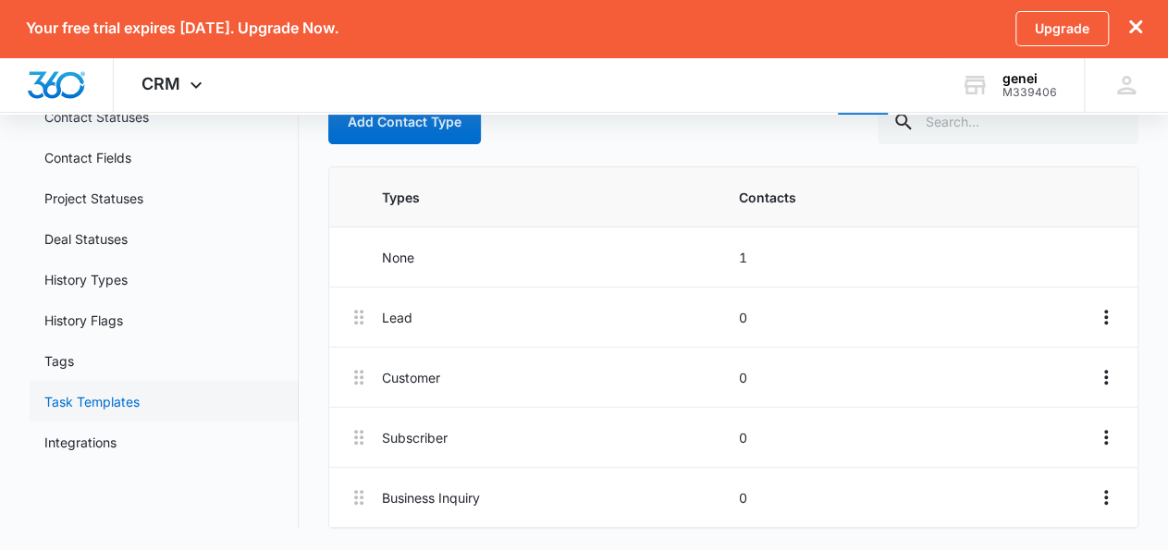
click at [125, 410] on link "Task Templates" at bounding box center [91, 401] width 95 height 19
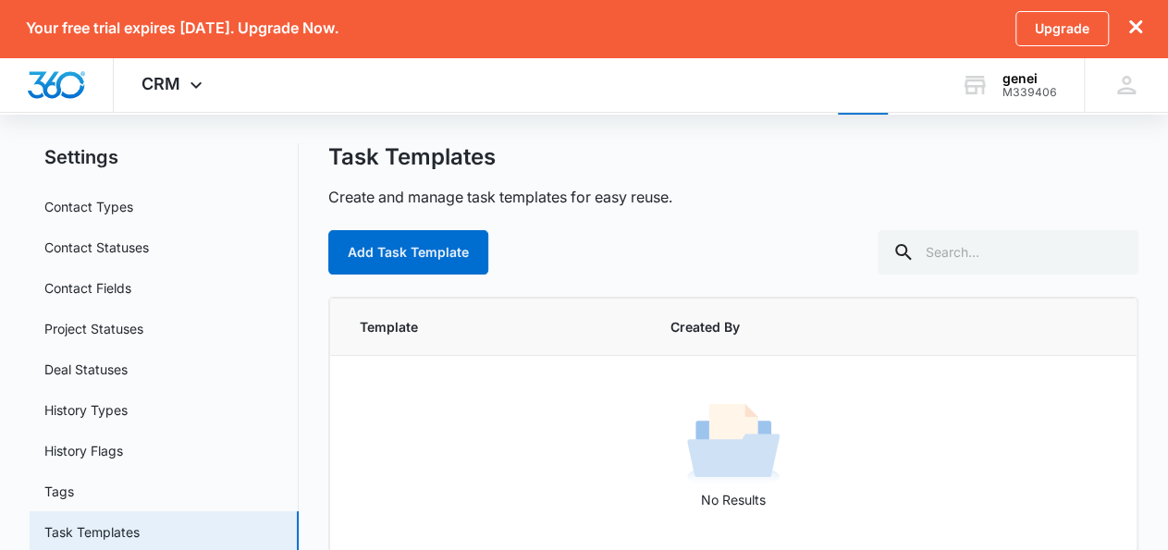
scroll to position [89, 0]
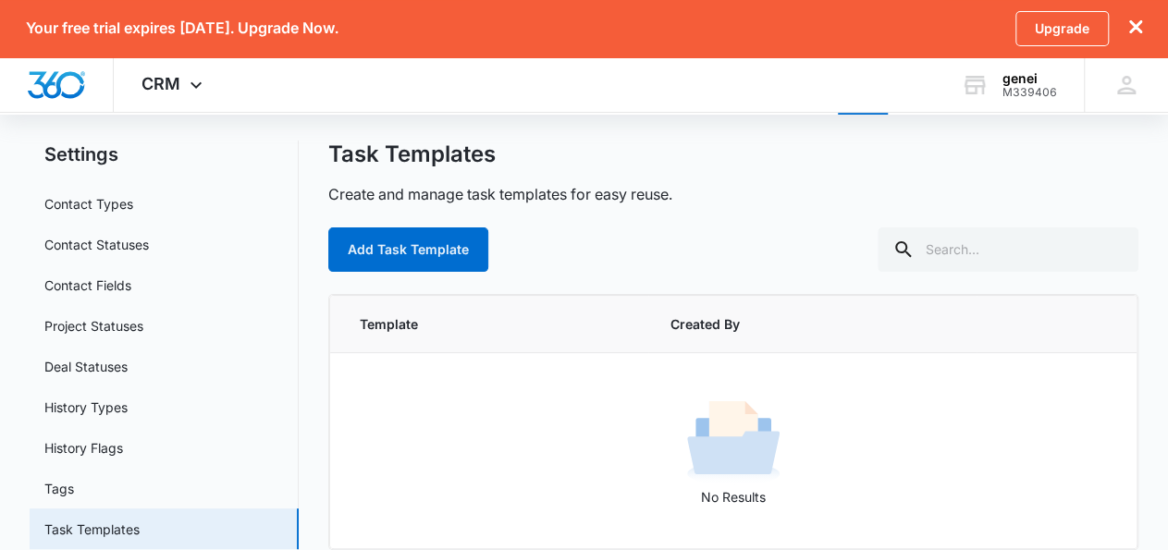
click at [488, 272] on div "Task Templates Create and manage task templates for easy reuse. Add Task Templa…" at bounding box center [733, 377] width 811 height 472
click at [462, 267] on button "Add Task Template" at bounding box center [408, 250] width 160 height 44
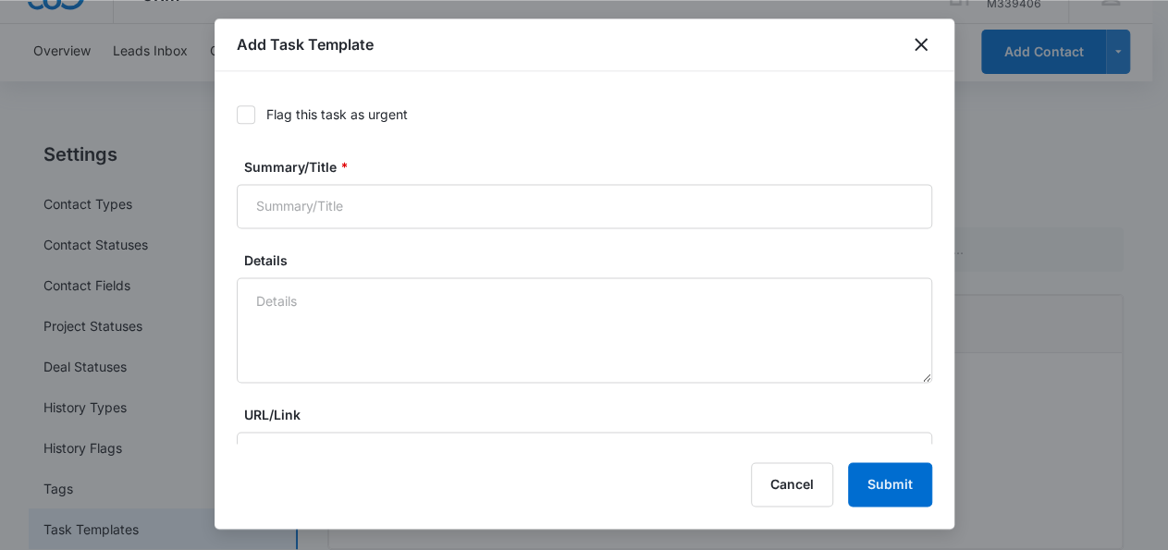
type input "Oct 6, 2025"
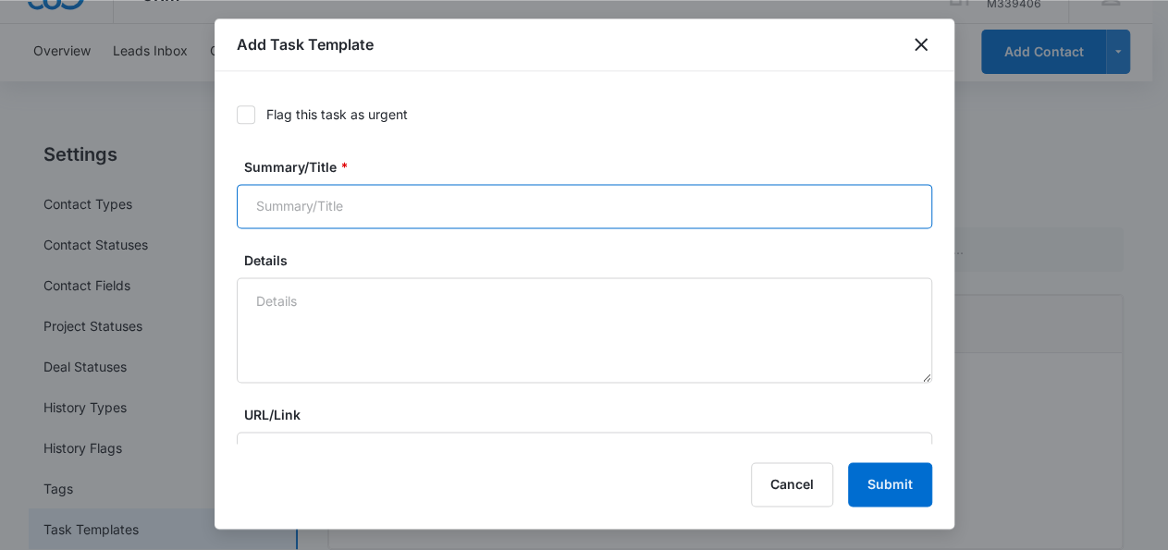
click at [447, 213] on input "Summary/Title *" at bounding box center [585, 206] width 696 height 44
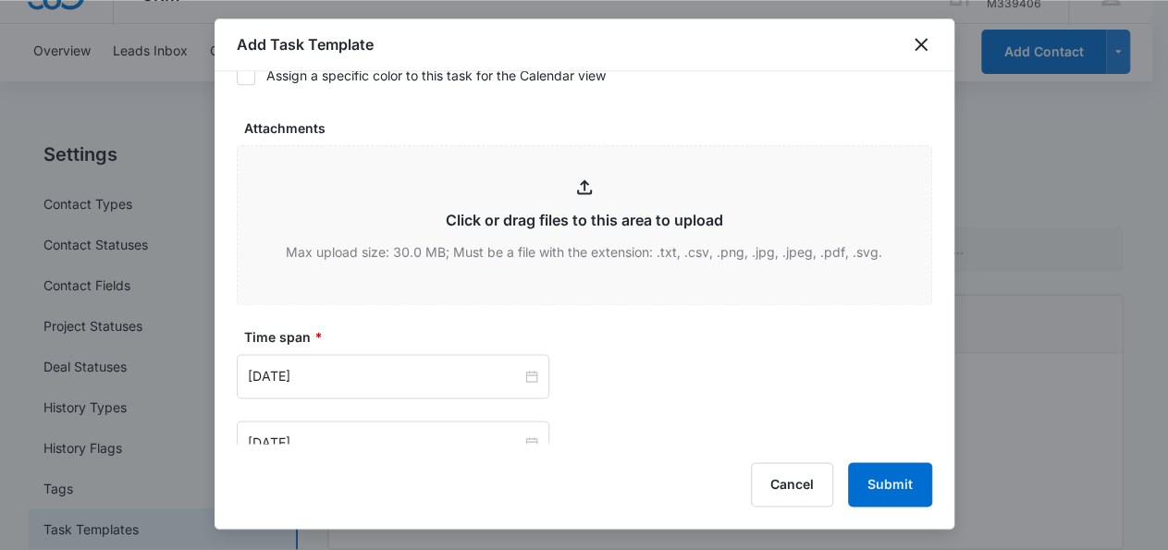
scroll to position [538, 0]
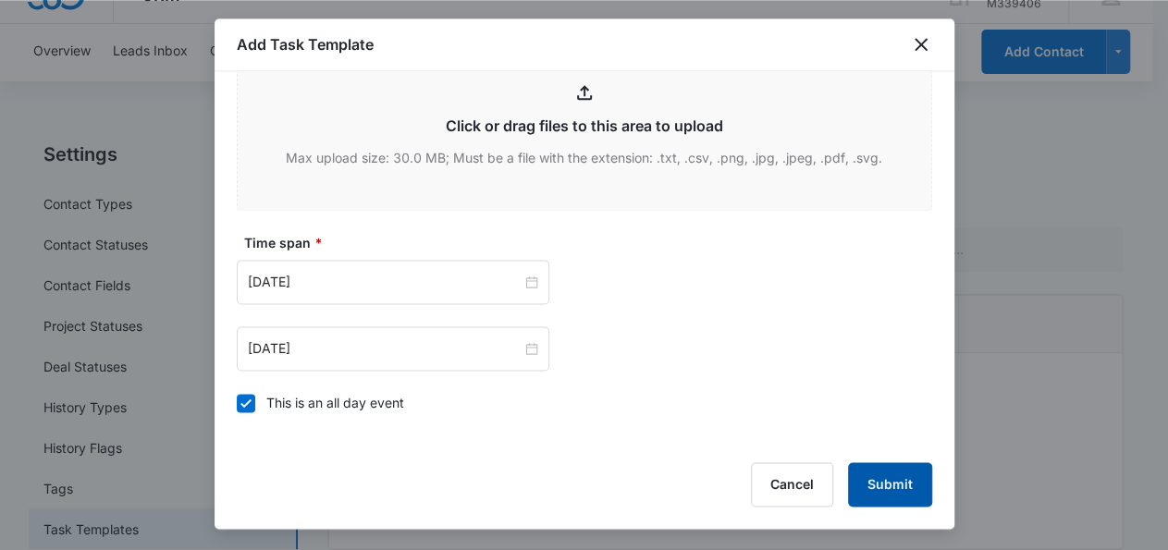
type input "j hklk"
click at [861, 480] on button "Submit" at bounding box center [890, 485] width 84 height 44
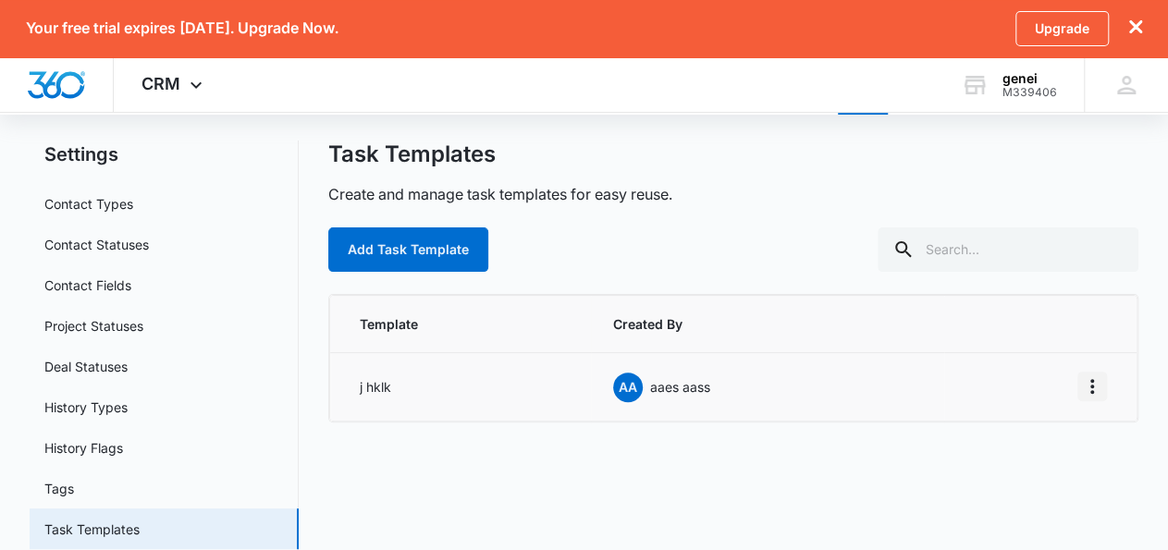
click at [1090, 380] on icon "Overflow Menu" at bounding box center [1092, 387] width 22 height 22
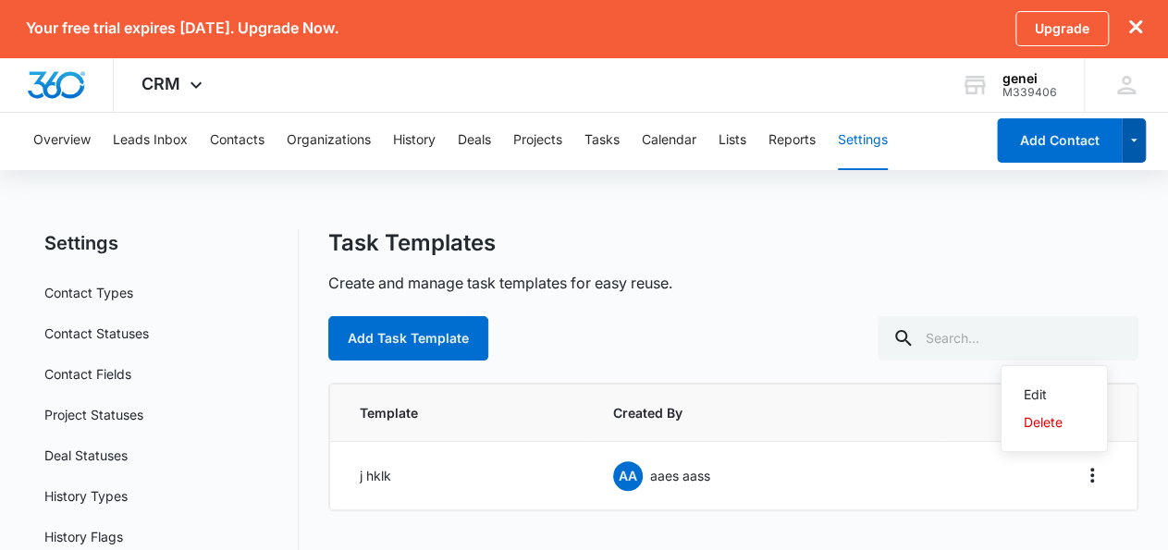
click at [1140, 136] on icon "button" at bounding box center [1135, 141] width 16 height 22
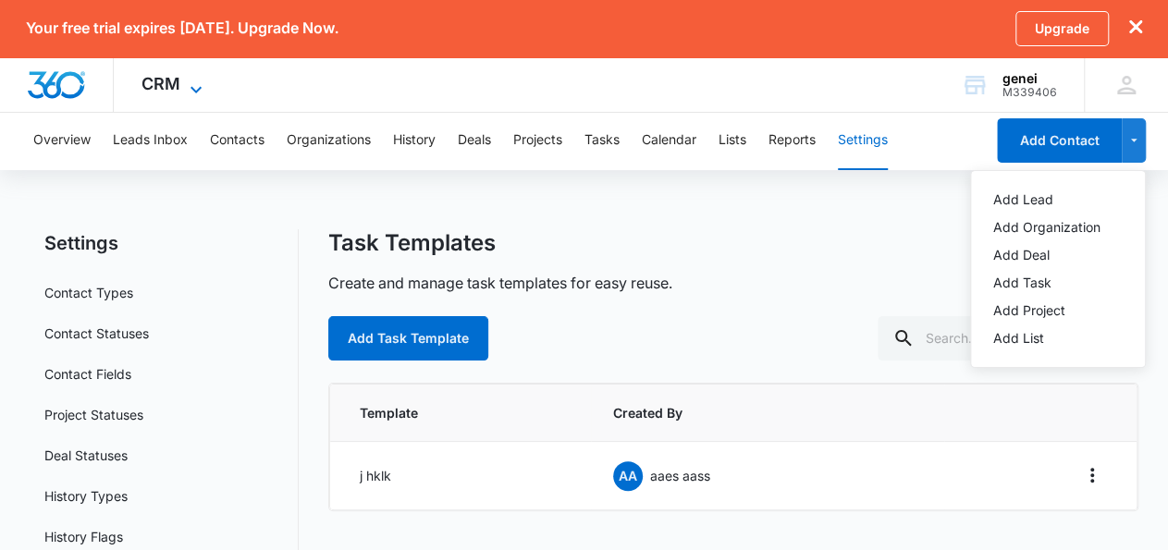
click at [206, 92] on div "CRM Apps Reputation Websites Forms CRM Email Shop Payments POS Ads Intelligence…" at bounding box center [174, 84] width 121 height 55
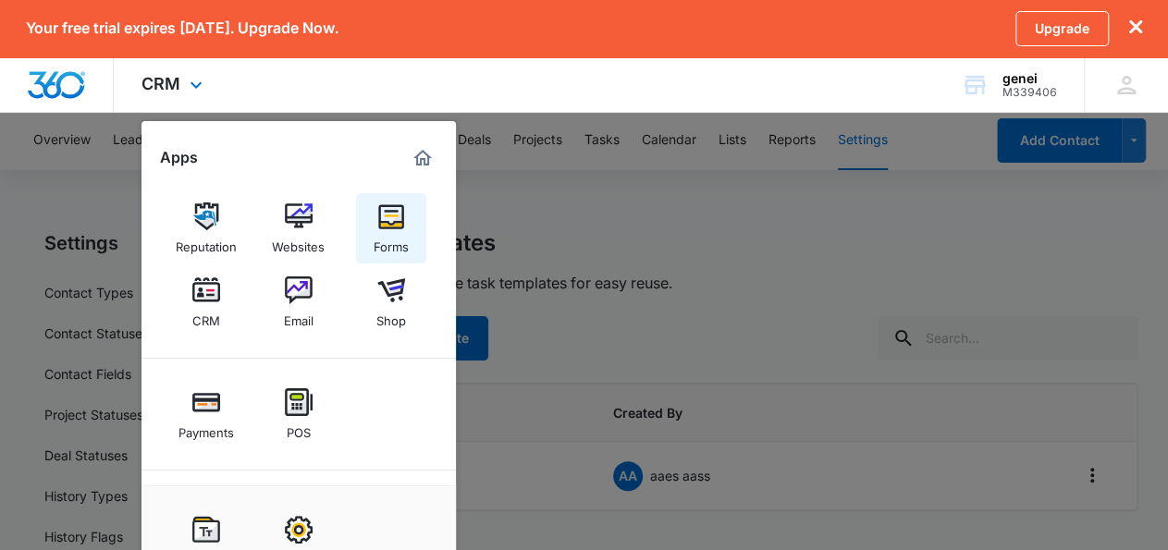
click at [389, 238] on div "Forms" at bounding box center [391, 242] width 35 height 24
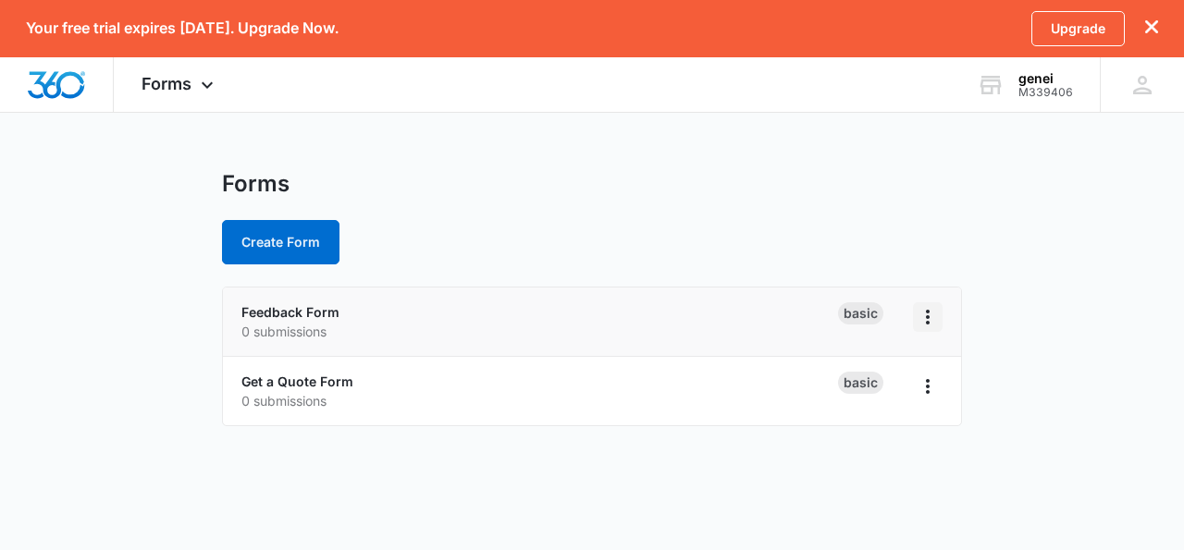
click at [921, 304] on button "Overflow Menu" at bounding box center [928, 318] width 30 height 30
click at [210, 105] on div "Forms Apps Reputation Websites Forms CRM Email Shop Payments POS Ads Intelligen…" at bounding box center [180, 84] width 132 height 55
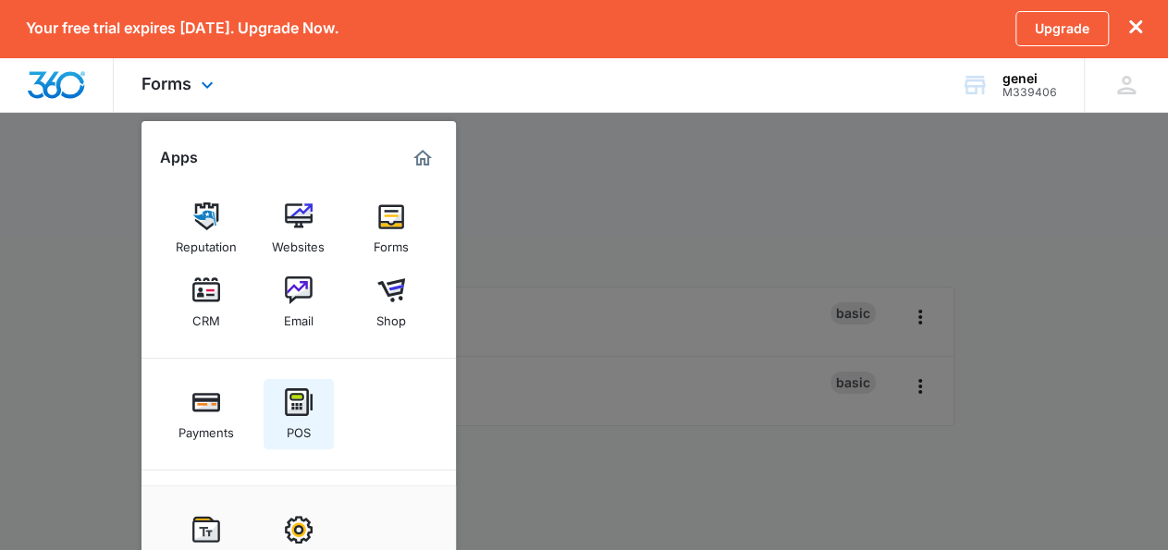
click at [312, 428] on link "POS" at bounding box center [299, 414] width 70 height 70
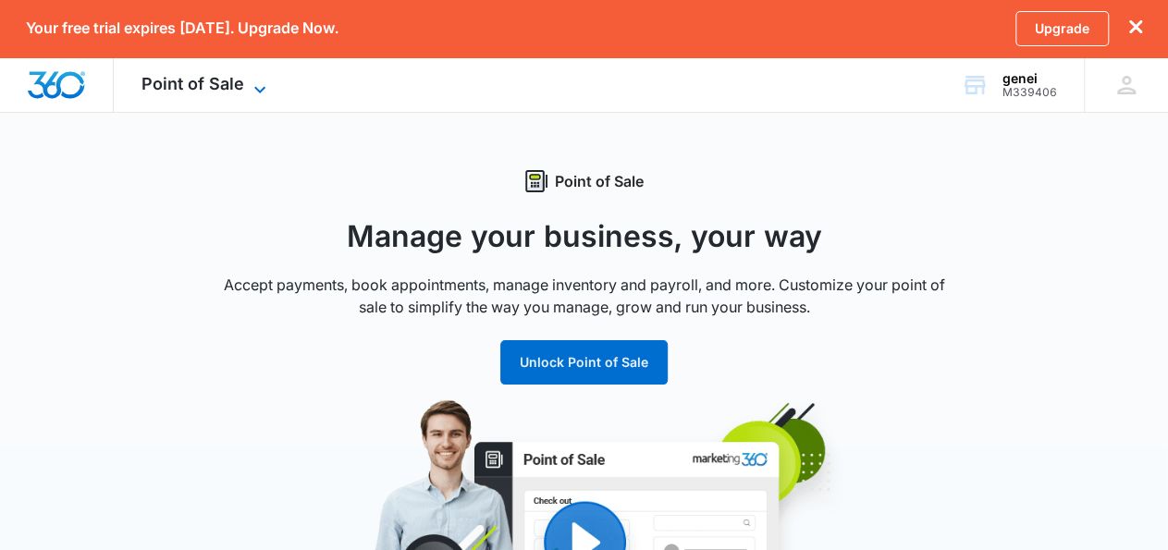
click at [251, 90] on icon at bounding box center [260, 90] width 22 height 22
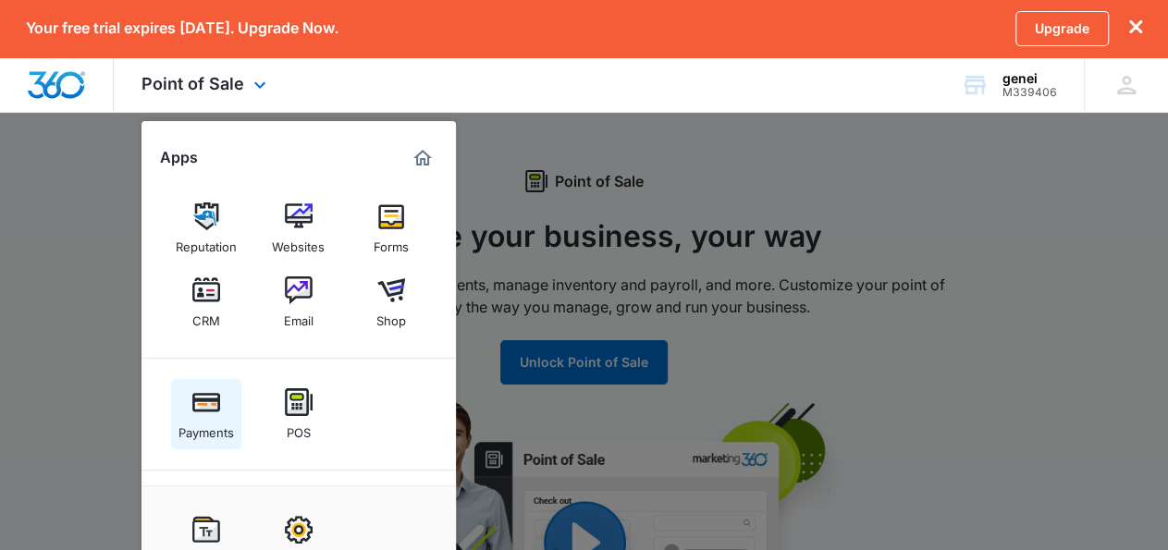
click at [217, 414] on img at bounding box center [206, 403] width 28 height 28
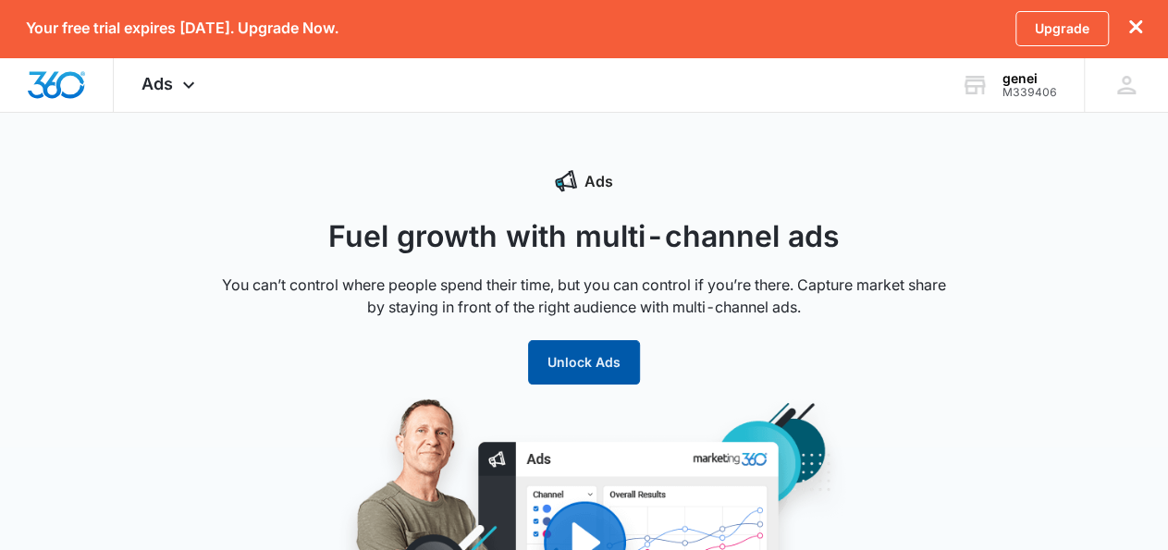
click at [562, 358] on button "Unlock Ads" at bounding box center [584, 362] width 112 height 44
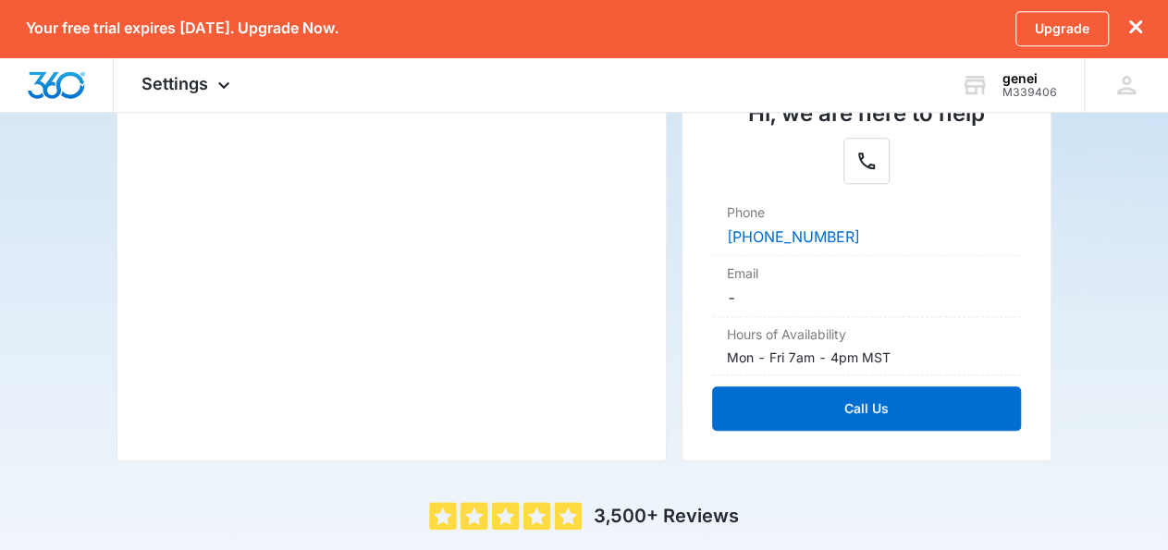
scroll to position [447, 0]
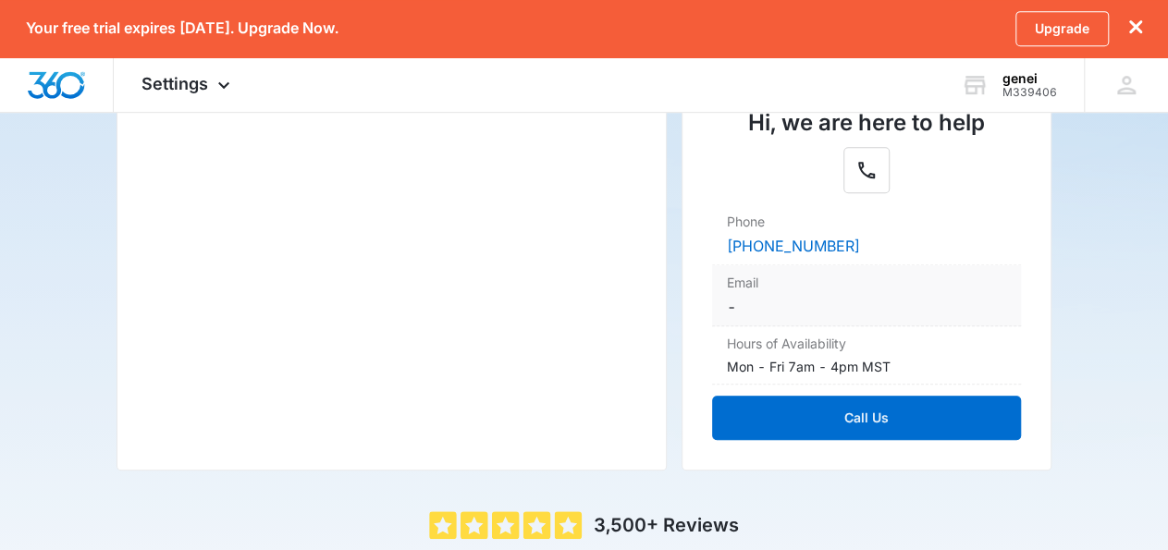
click at [737, 290] on dt "Email" at bounding box center [866, 282] width 279 height 19
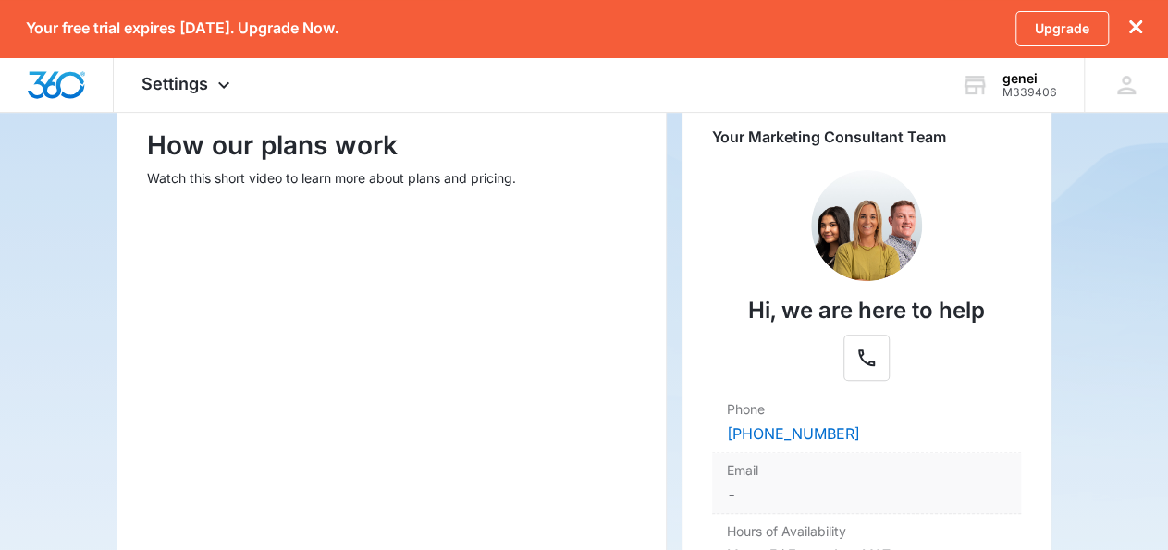
scroll to position [0, 0]
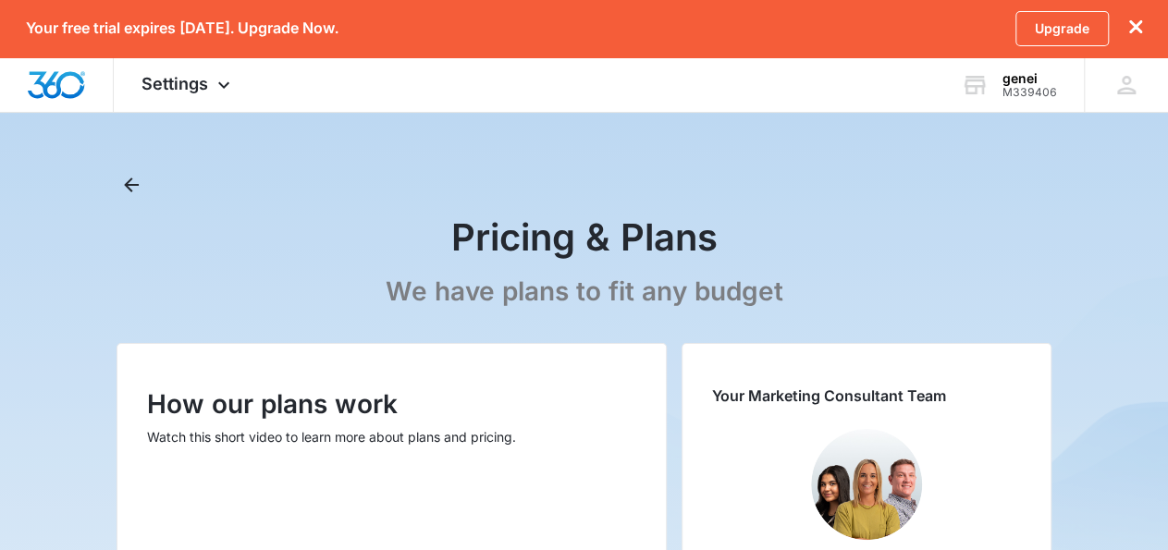
click at [152, 171] on div "Pricing & Plans We have plans to fit any budget" at bounding box center [584, 245] width 934 height 151
click at [140, 186] on icon "Back" at bounding box center [131, 185] width 22 height 22
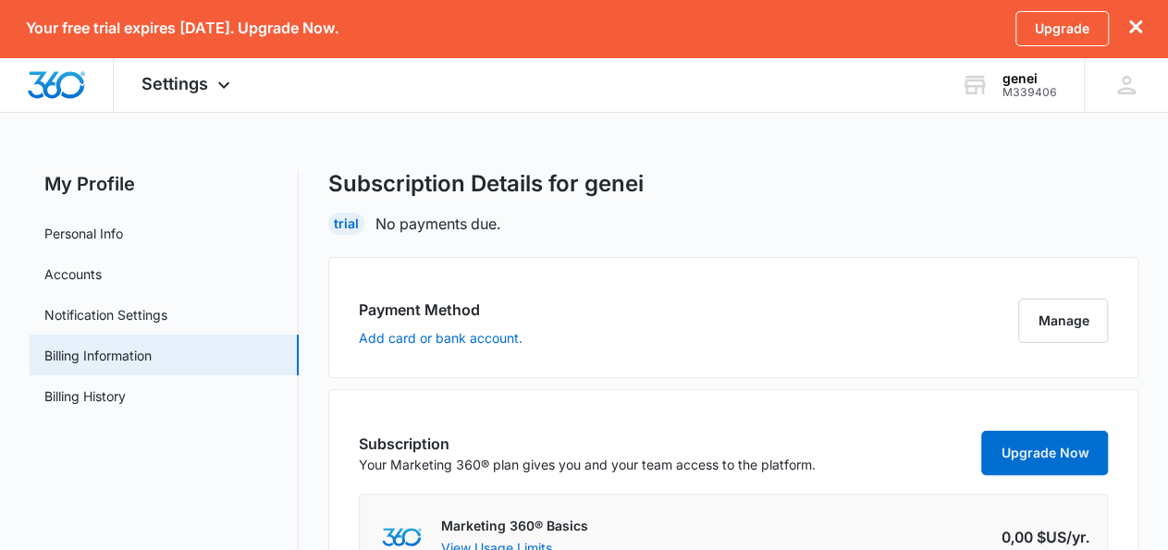
scroll to position [100, 0]
